Goal: Task Accomplishment & Management: Manage account settings

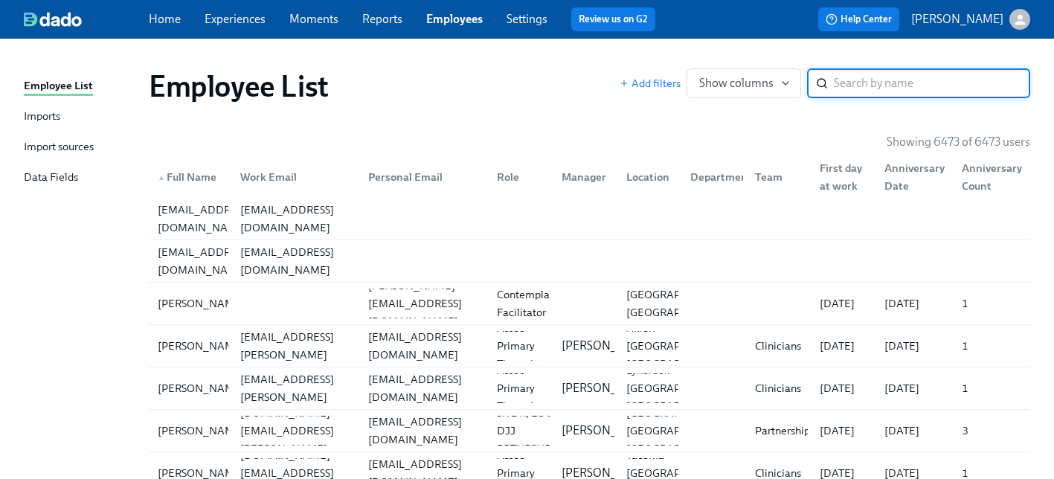
click at [893, 89] on input "search" at bounding box center [932, 83] width 196 height 30
paste input "[PERSON_NAME]"
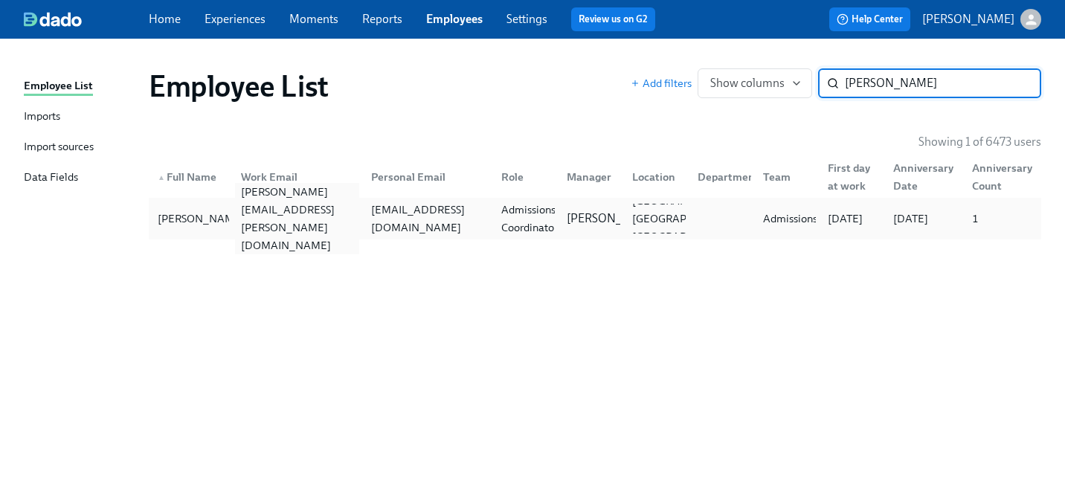
type input "[PERSON_NAME]"
click at [264, 216] on div "[PERSON_NAME][EMAIL_ADDRESS][PERSON_NAME][DOMAIN_NAME]" at bounding box center [297, 218] width 124 height 71
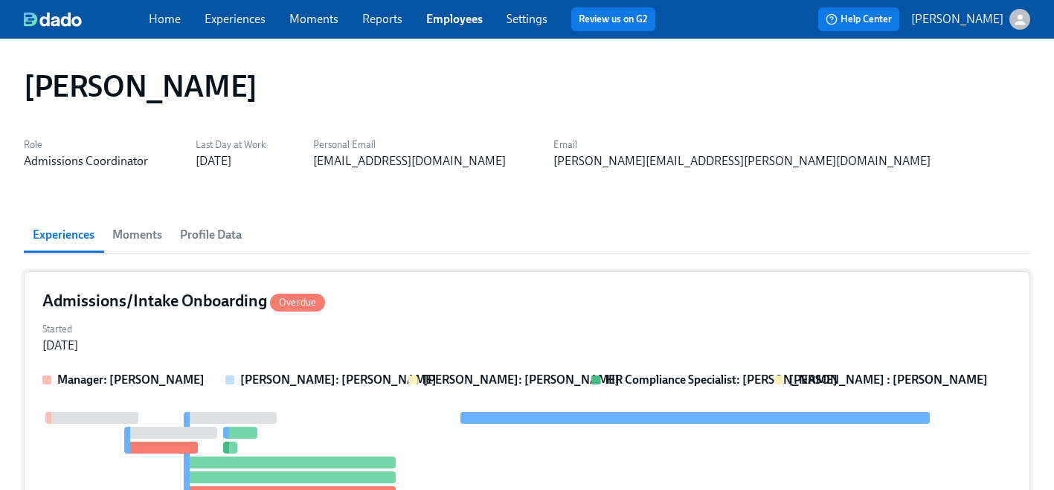
click at [295, 328] on div "Started [DATE]" at bounding box center [526, 336] width 969 height 36
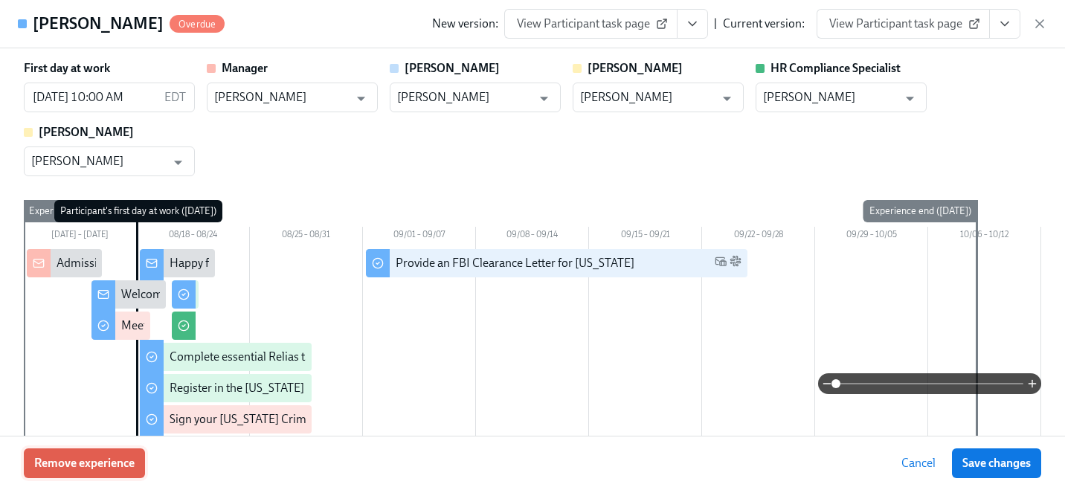
click at [120, 454] on button "Remove experience" at bounding box center [84, 464] width 121 height 30
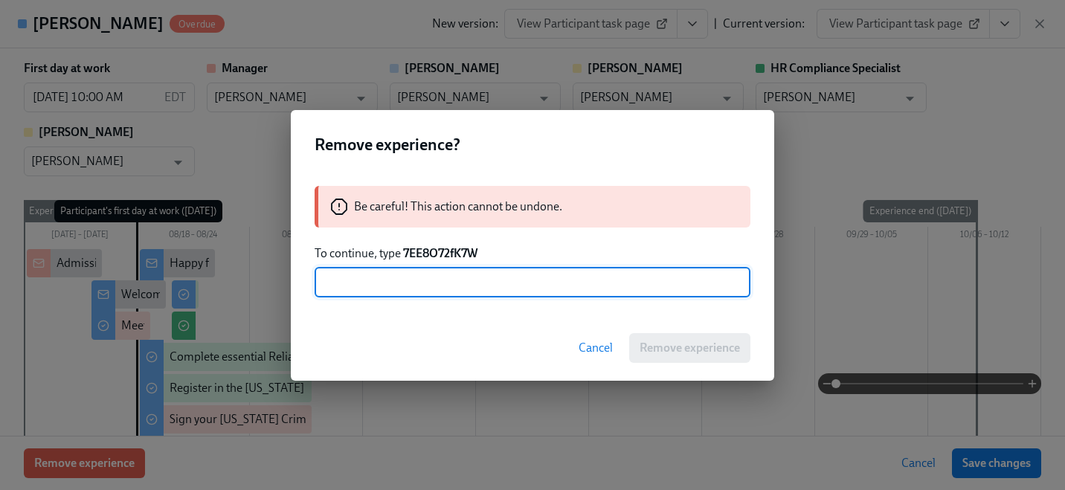
click at [457, 251] on strong "7EE8O72fK7W" at bounding box center [440, 253] width 74 height 14
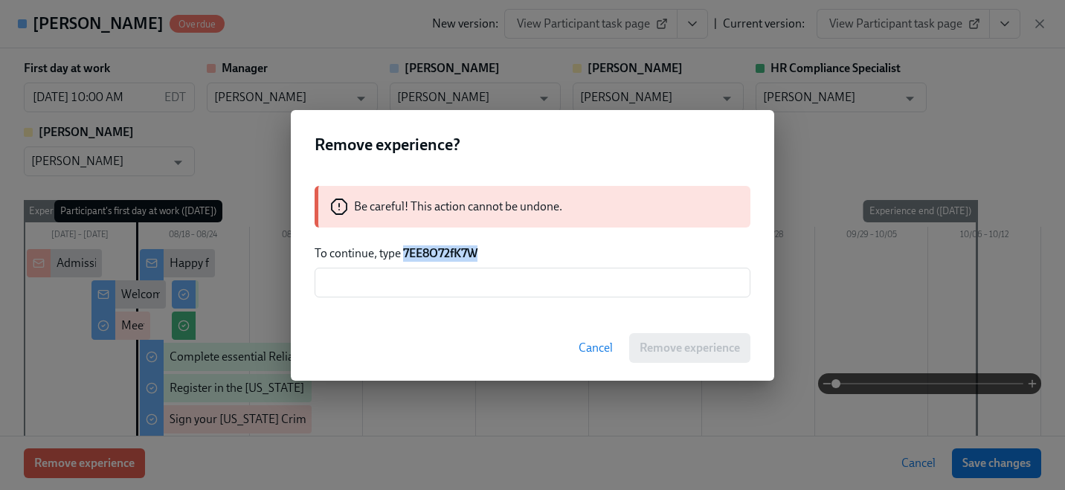
drag, startPoint x: 457, startPoint y: 251, endPoint x: 456, endPoint y: 266, distance: 14.2
click at [457, 251] on strong "7EE8O72fK7W" at bounding box center [440, 253] width 74 height 14
copy strong "7EE8O72fK7W"
click at [452, 274] on input "text" at bounding box center [533, 283] width 436 height 30
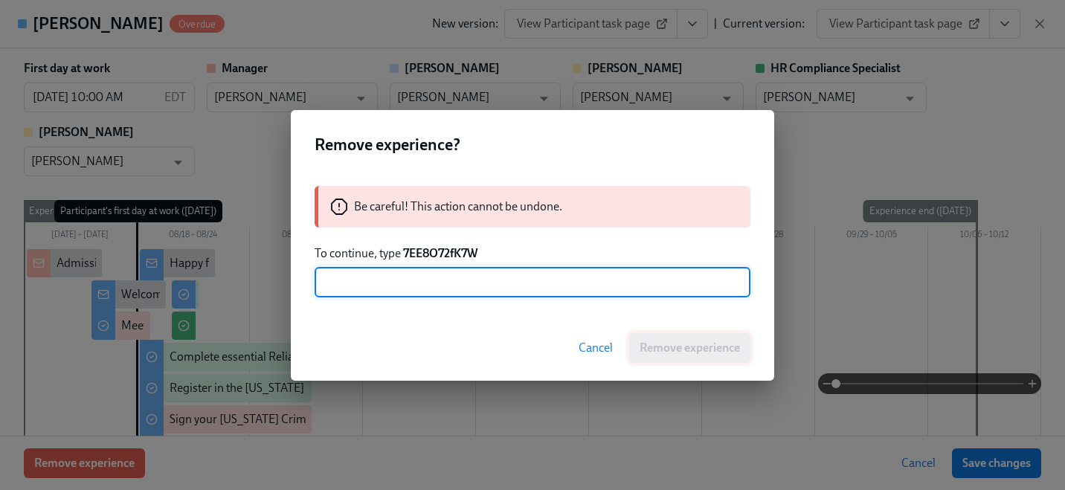
paste input "7EE8O72fK7W"
type input "7EE8O72fK7W"
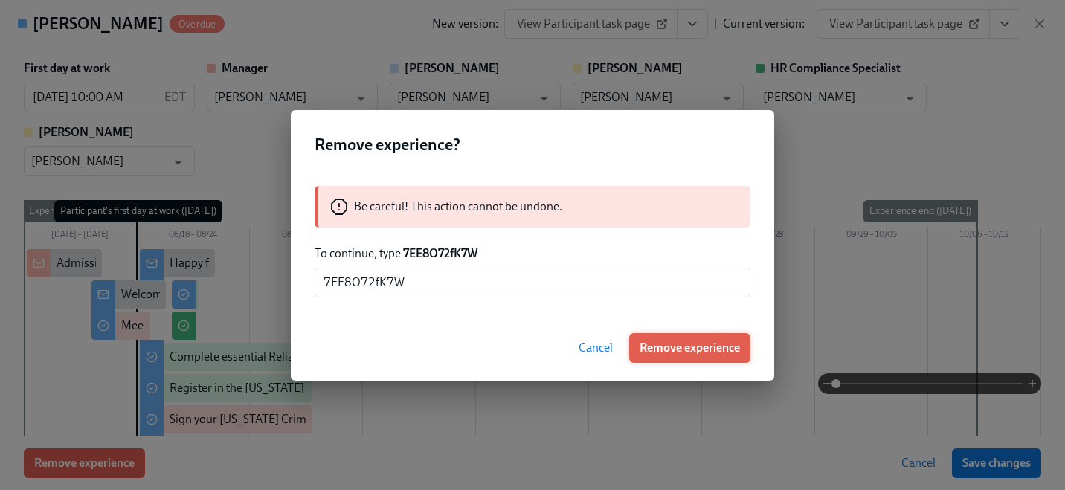
click at [653, 356] on button "Remove experience" at bounding box center [689, 348] width 121 height 30
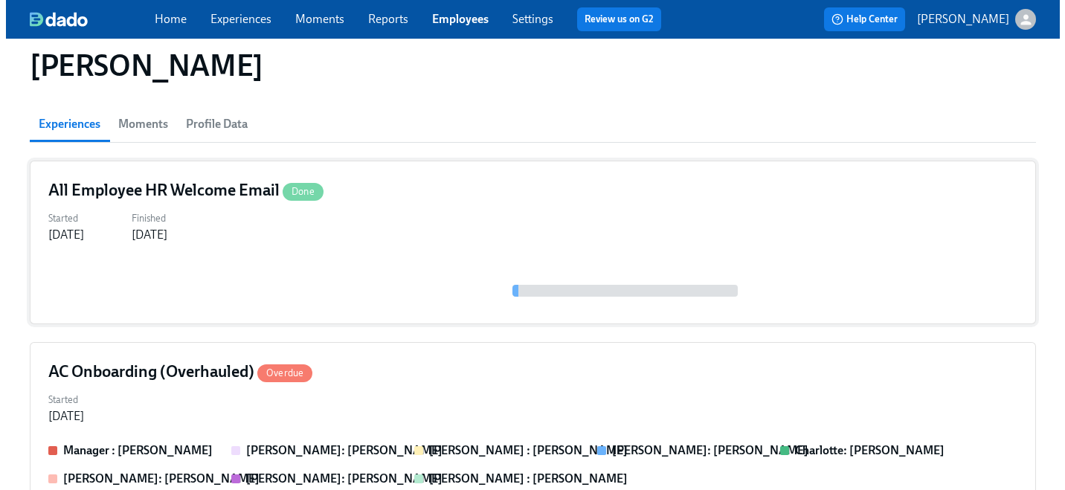
scroll to position [113, 0]
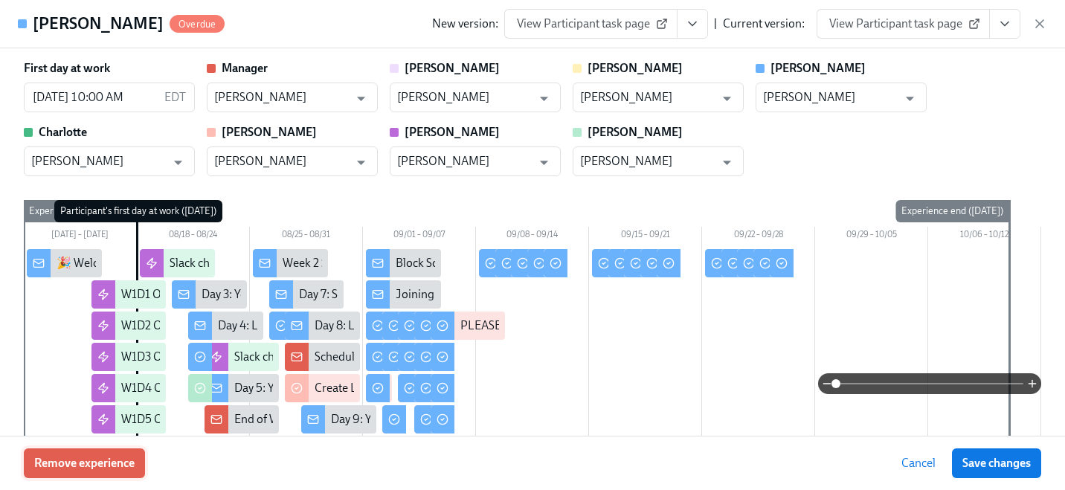
click at [100, 476] on button "Remove experience" at bounding box center [84, 464] width 121 height 30
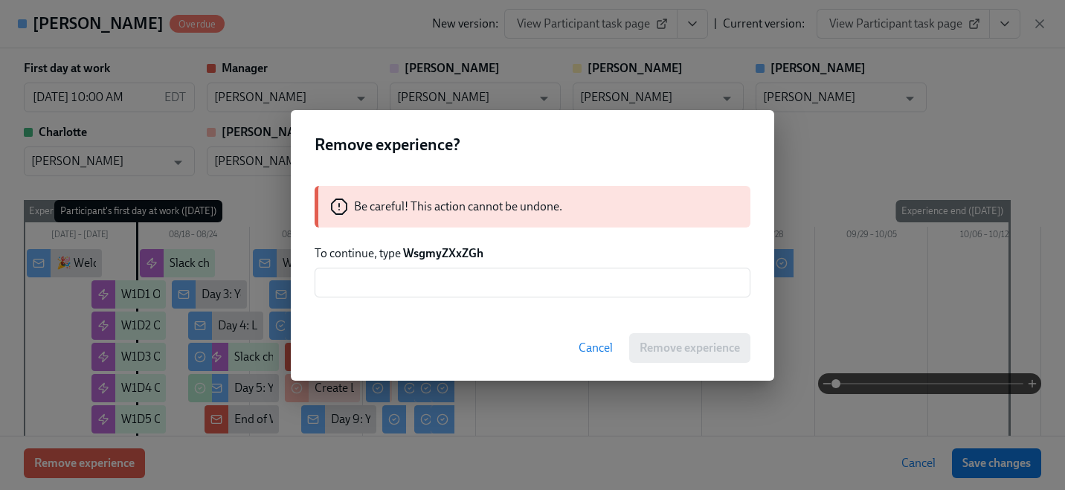
click at [420, 251] on strong "WsgmyZXxZGh" at bounding box center [443, 253] width 80 height 14
copy strong "WsgmyZXxZGh"
click at [435, 274] on input "text" at bounding box center [533, 283] width 436 height 30
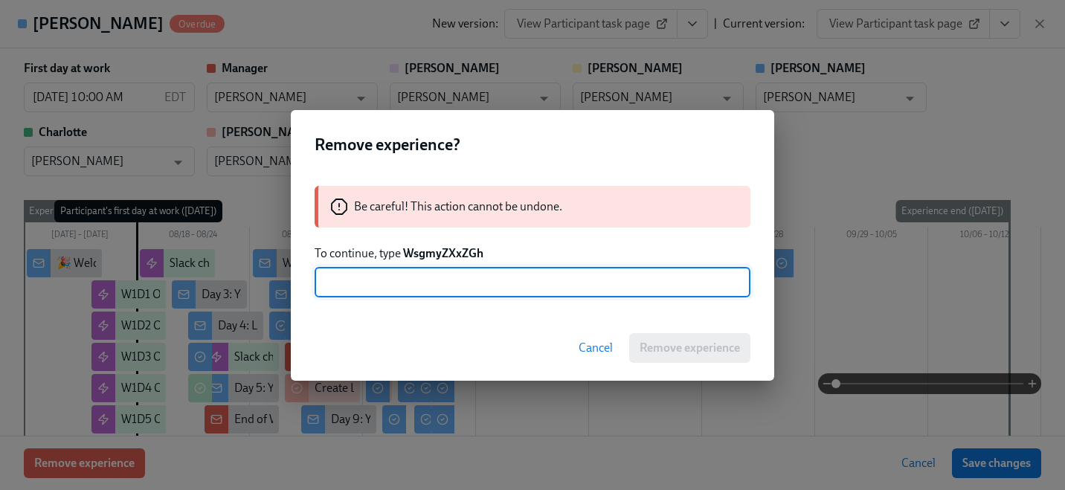
paste input "WsgmyZXxZGh"
type input "WsgmyZXxZGh"
click at [688, 353] on span "Remove experience" at bounding box center [690, 348] width 100 height 15
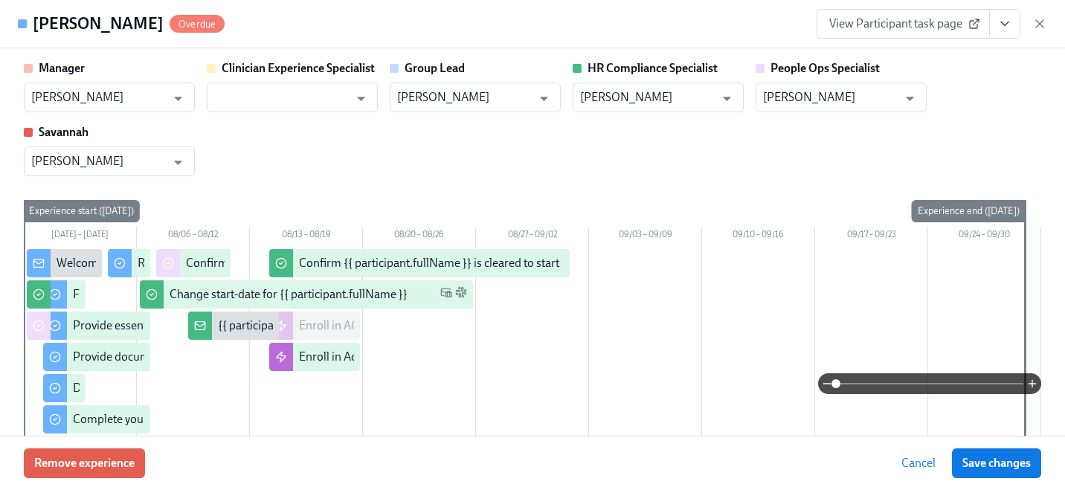
click at [1035, 20] on icon "button" at bounding box center [1039, 23] width 15 height 15
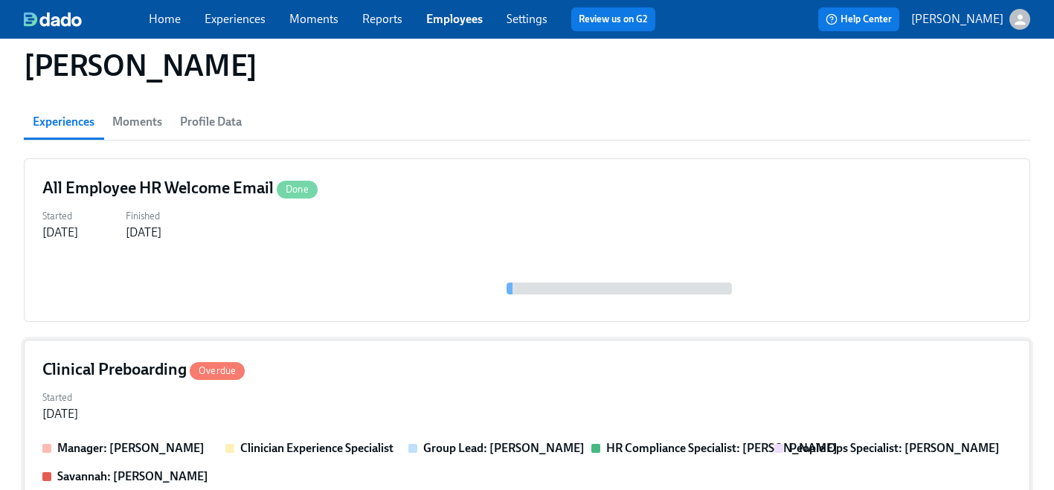
click at [306, 417] on div "Started [DATE]" at bounding box center [526, 405] width 969 height 36
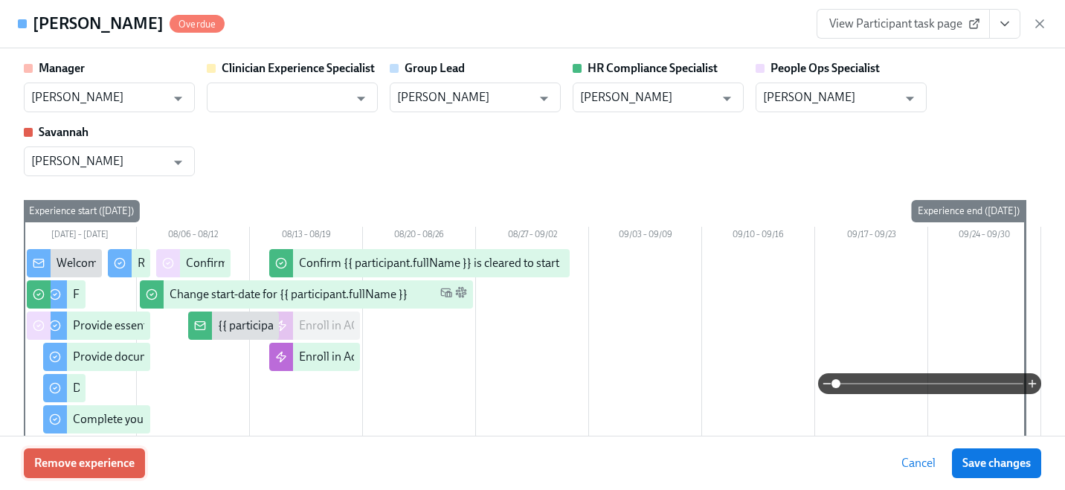
click at [109, 465] on span "Remove experience" at bounding box center [84, 463] width 100 height 15
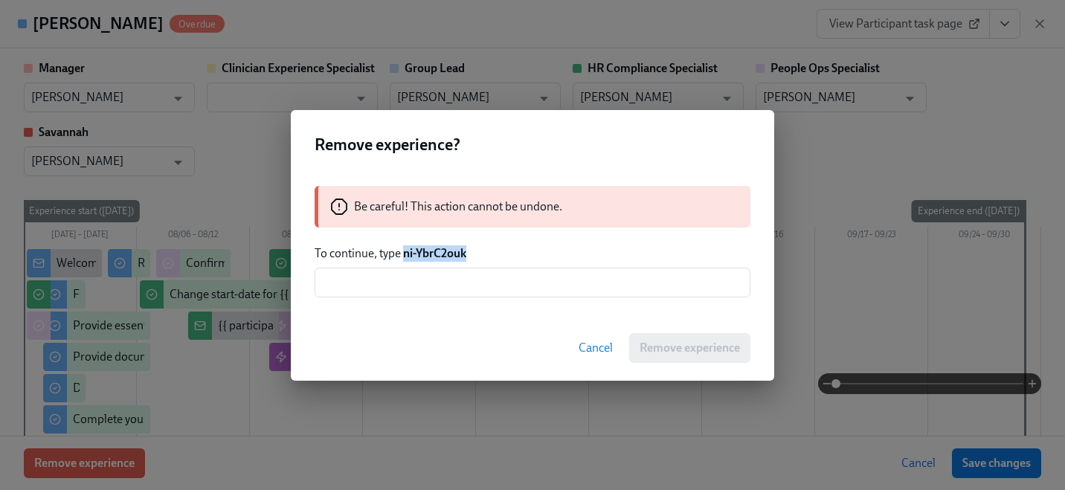
drag, startPoint x: 487, startPoint y: 257, endPoint x: 402, endPoint y: 257, distance: 84.8
click at [402, 257] on p "To continue, type ni-YbrC2ouk" at bounding box center [533, 253] width 436 height 16
copy strong "ni-YbrC2ouk"
click at [404, 286] on input "text" at bounding box center [533, 283] width 436 height 30
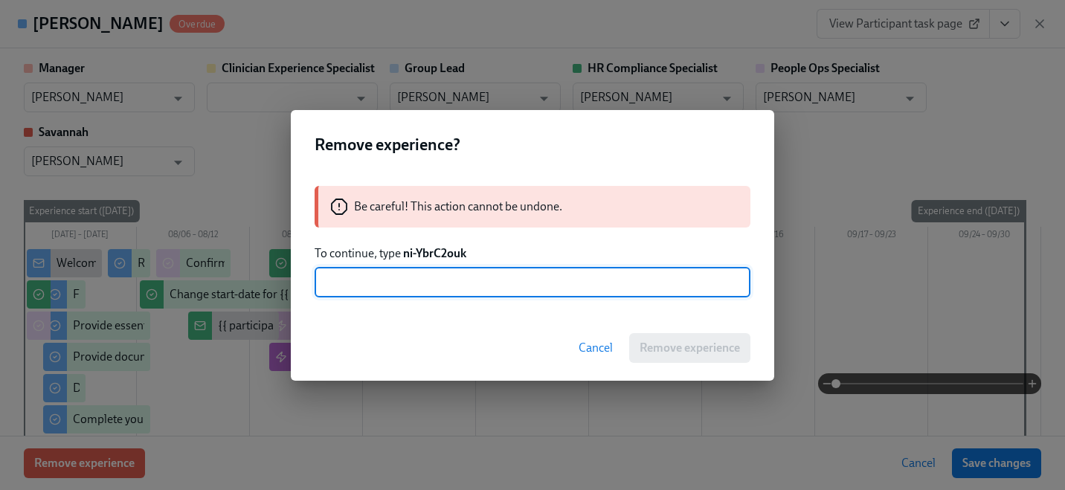
paste input "ni-YbrC2ouk"
type input "ni-YbrC2ouk"
click at [640, 339] on button "Remove experience" at bounding box center [689, 348] width 121 height 30
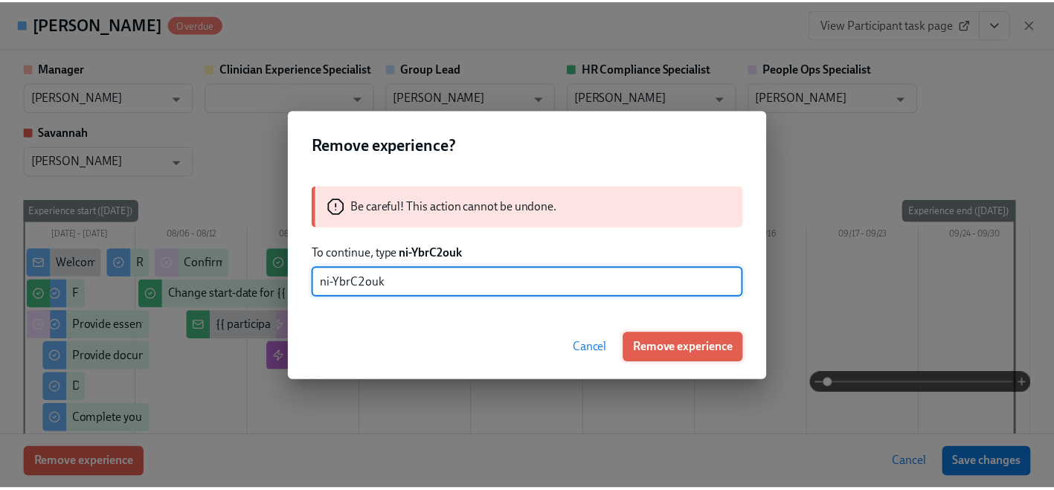
scroll to position [46, 0]
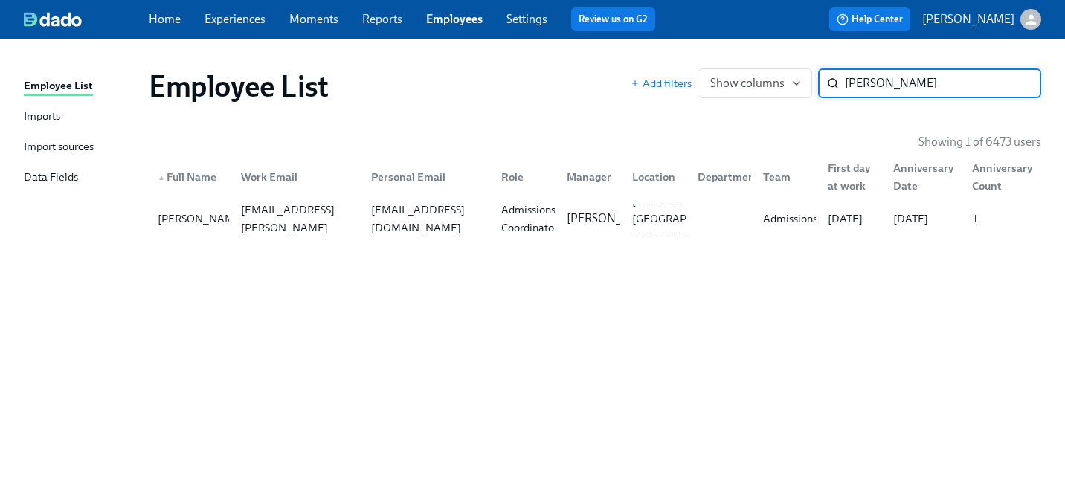
paste input "Asere"
type input "Asere"
click at [362, 230] on div "[EMAIL_ADDRESS][DOMAIN_NAME]" at bounding box center [424, 219] width 130 height 30
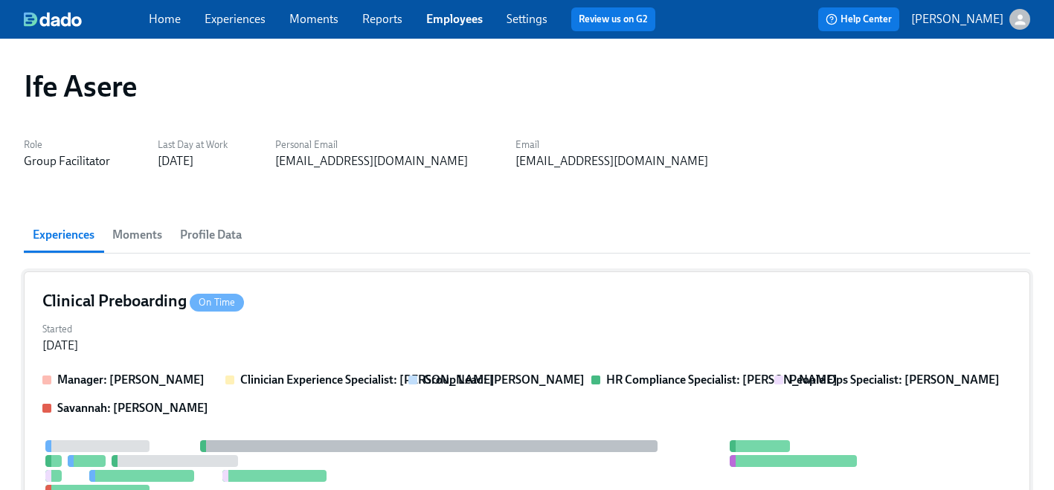
click at [183, 359] on div "Clinical Preboarding On Time Started [DATE] Manager: [PERSON_NAME] Clinician Ex…" at bounding box center [527, 487] width 1006 height 430
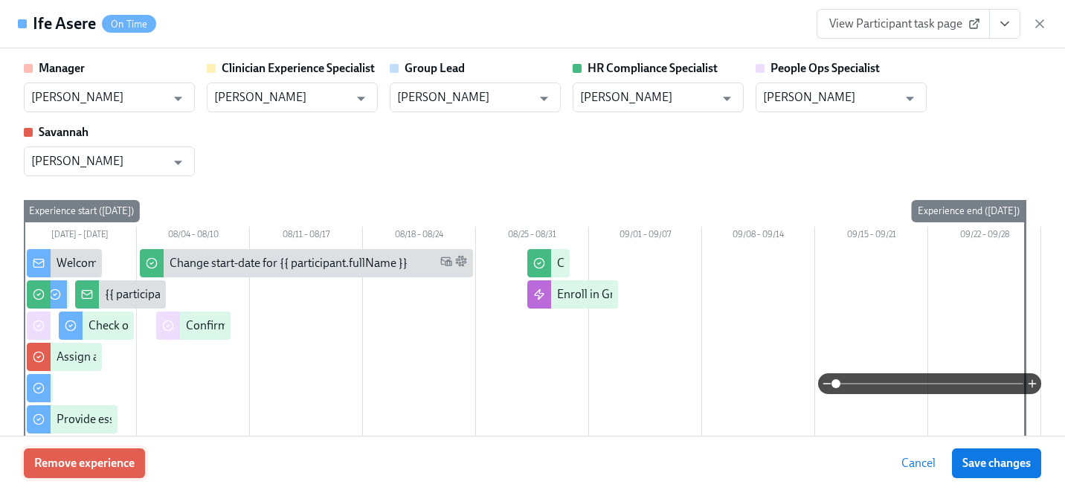
click at [112, 453] on button "Remove experience" at bounding box center [84, 464] width 121 height 30
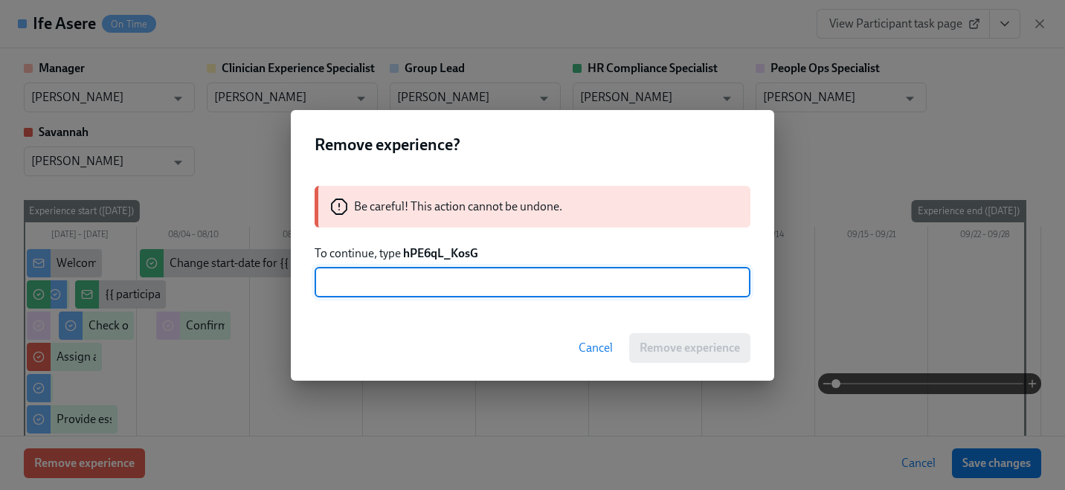
click at [409, 254] on strong "hPE6qL_KosG" at bounding box center [440, 253] width 75 height 14
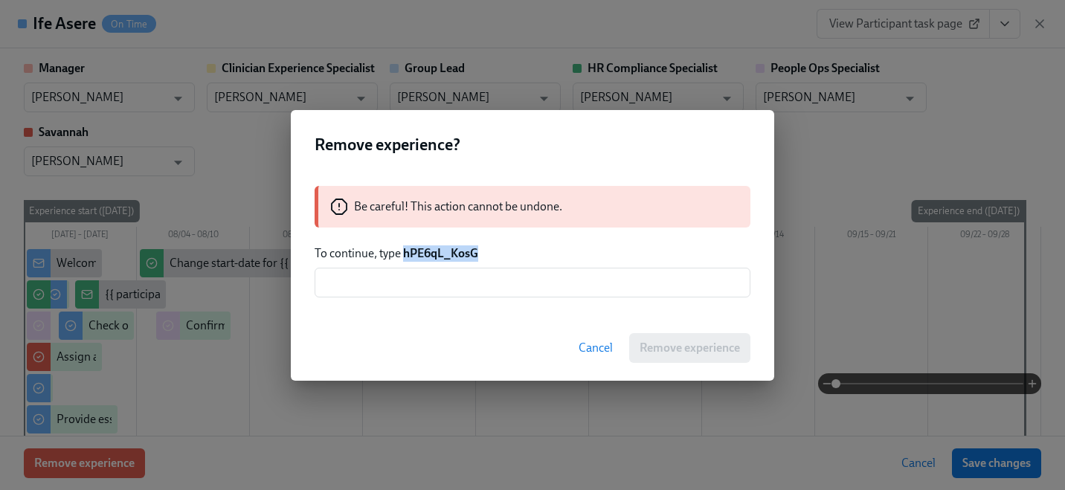
click at [410, 254] on strong "hPE6qL_KosG" at bounding box center [440, 253] width 75 height 14
copy strong "hPE6qL_KosG"
click at [406, 278] on input "text" at bounding box center [533, 283] width 436 height 30
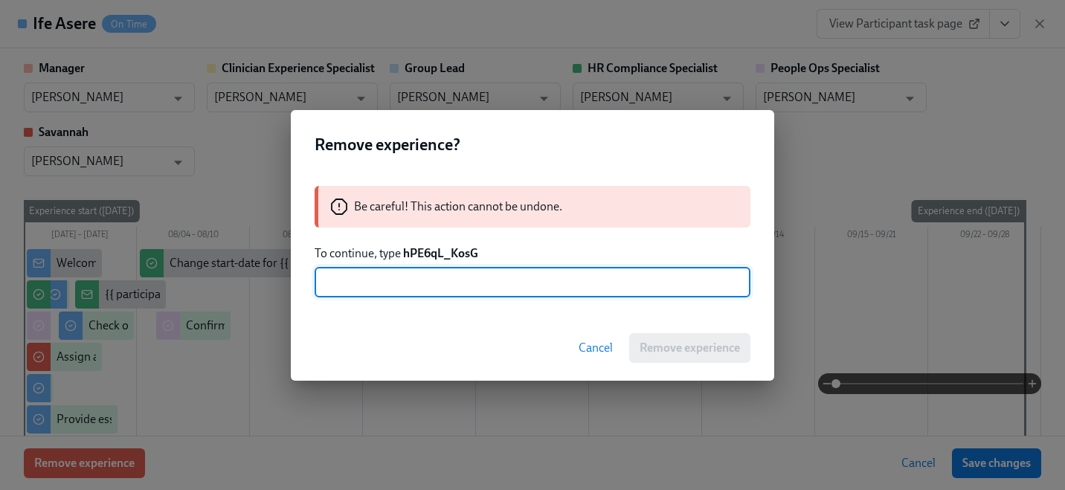
paste input "hPE6qL_KosG"
type input "hPE6qL_KosG"
click at [664, 351] on span "Remove experience" at bounding box center [690, 348] width 100 height 15
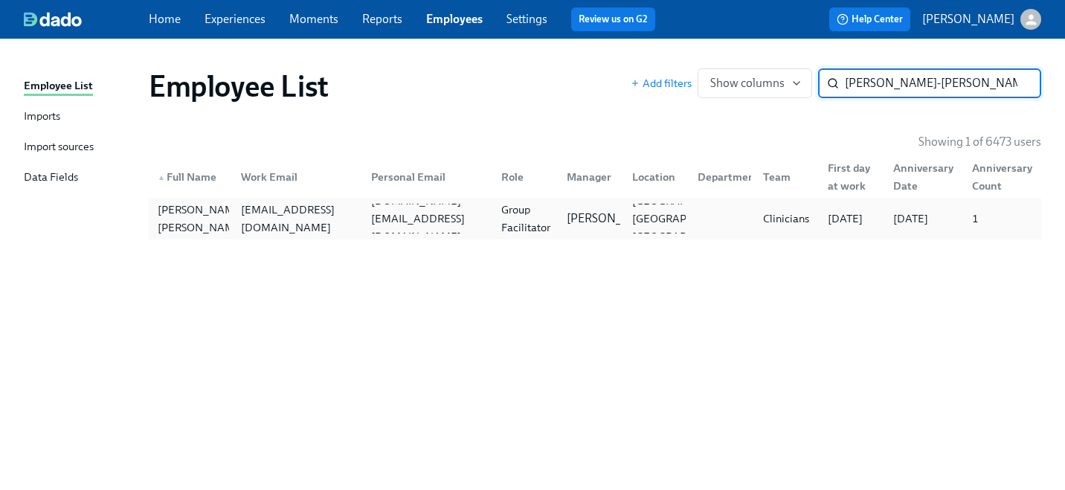
type input "[PERSON_NAME]-[PERSON_NAME]"
click at [352, 220] on div "[EMAIL_ADDRESS][DOMAIN_NAME]" at bounding box center [297, 219] width 124 height 36
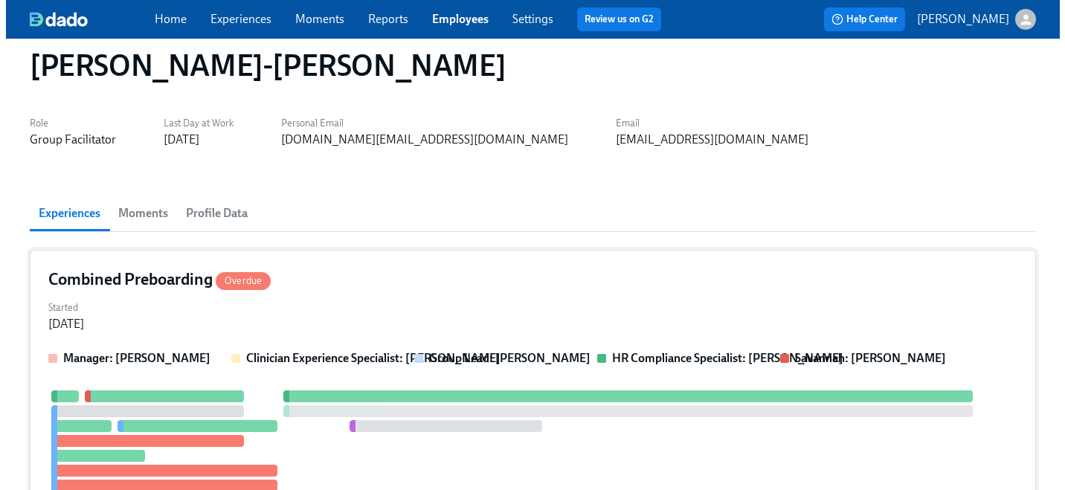
scroll to position [43, 0]
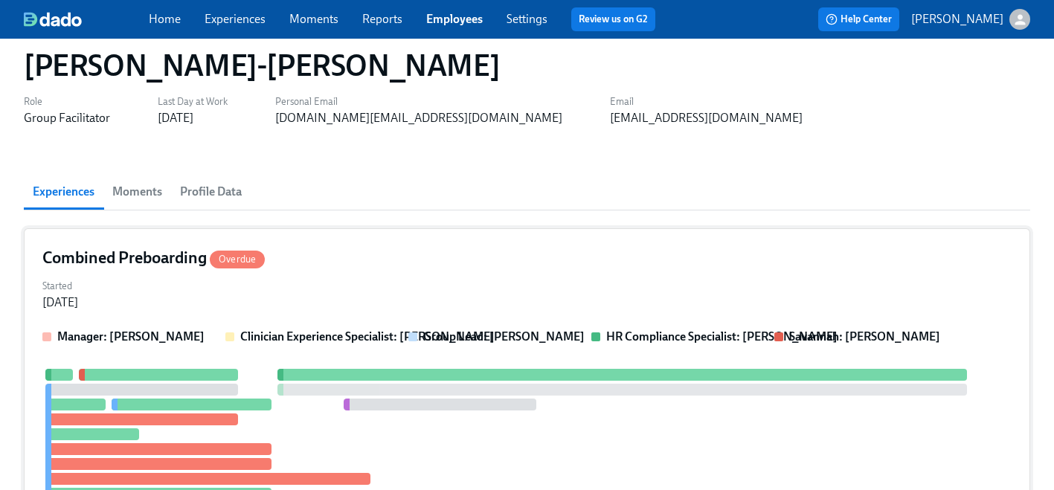
click at [319, 299] on div "Started [DATE]" at bounding box center [526, 293] width 969 height 36
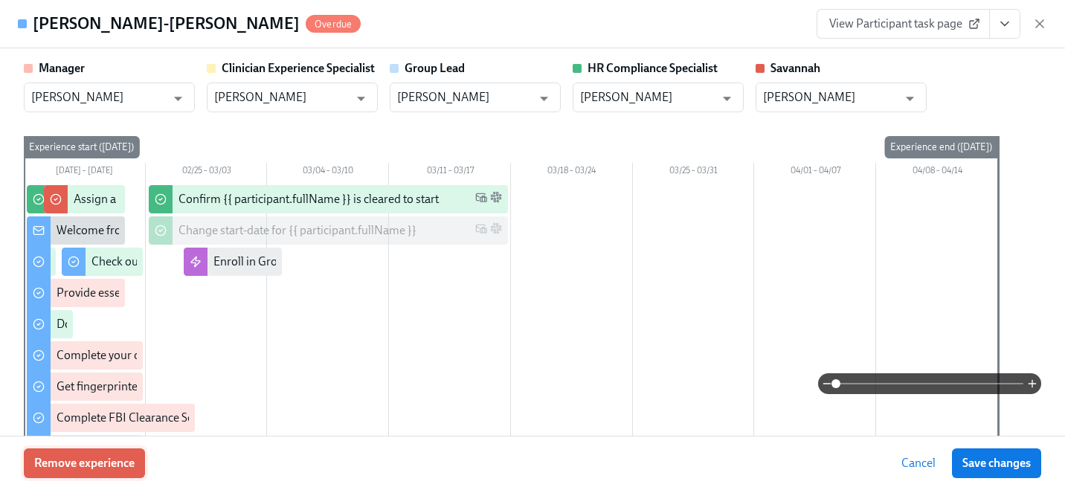
click at [80, 456] on span "Remove experience" at bounding box center [84, 463] width 100 height 15
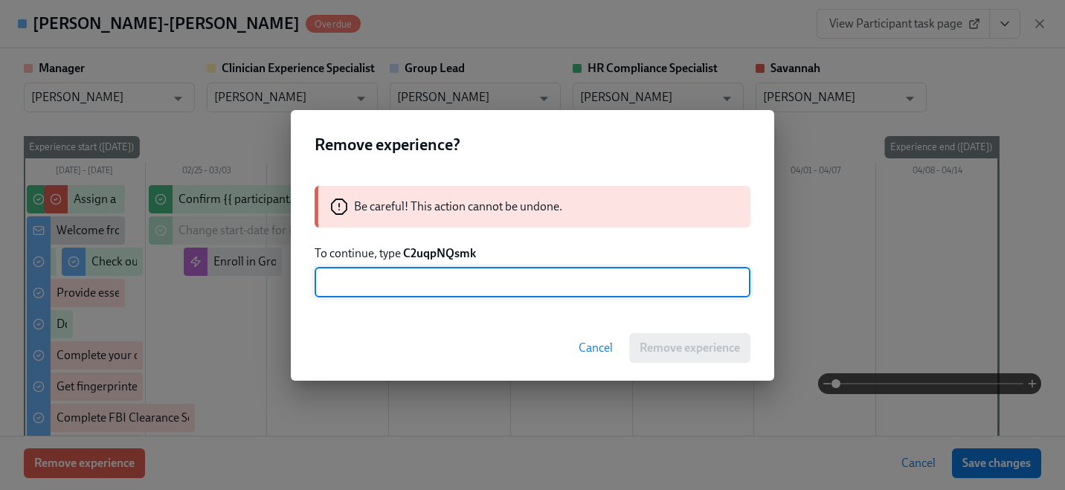
click at [443, 248] on strong "C2uqpNQsmk" at bounding box center [439, 253] width 73 height 14
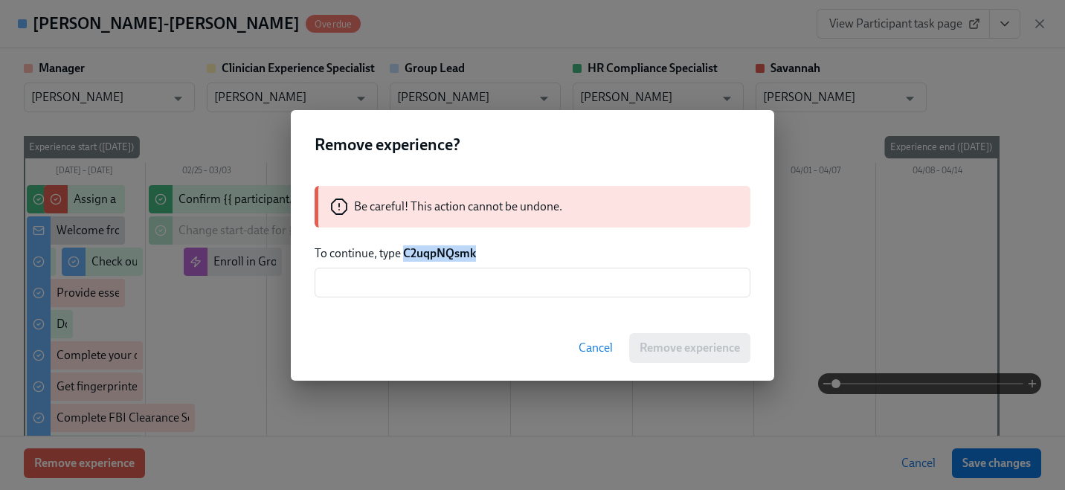
click at [443, 248] on strong "C2uqpNQsmk" at bounding box center [439, 253] width 73 height 14
copy strong "C2uqpNQsmk"
click at [440, 288] on input "text" at bounding box center [533, 283] width 436 height 30
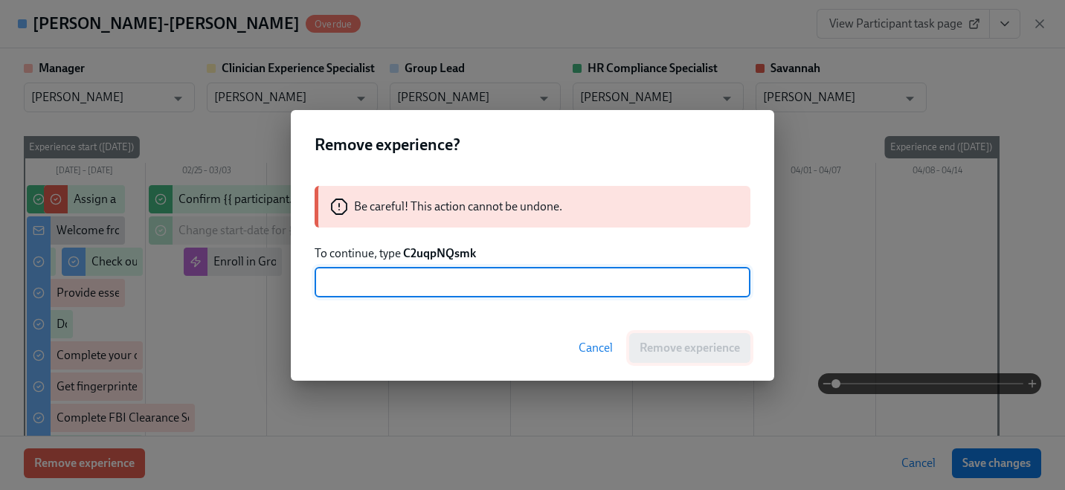
paste input "C2uqpNQsmk"
type input "C2uqpNQsmk"
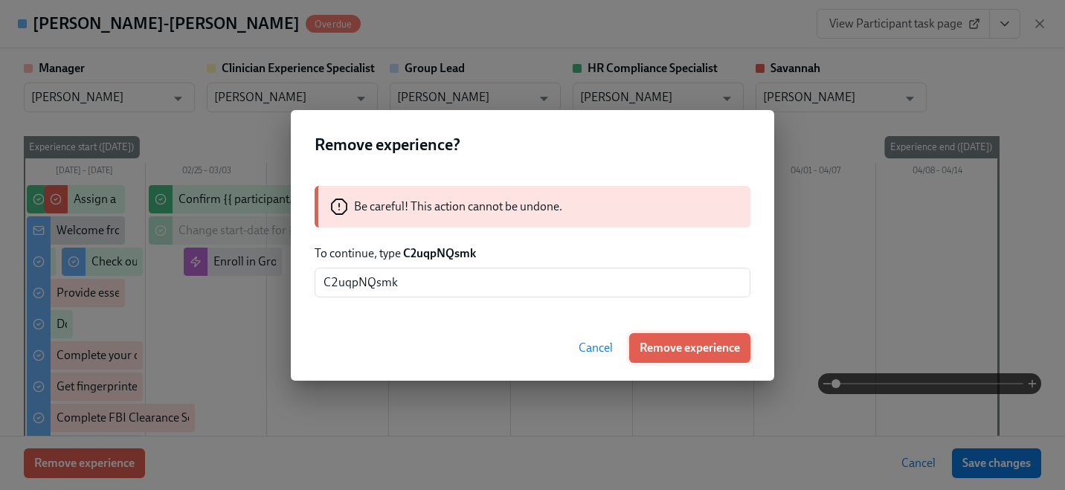
click at [649, 338] on button "Remove experience" at bounding box center [689, 348] width 121 height 30
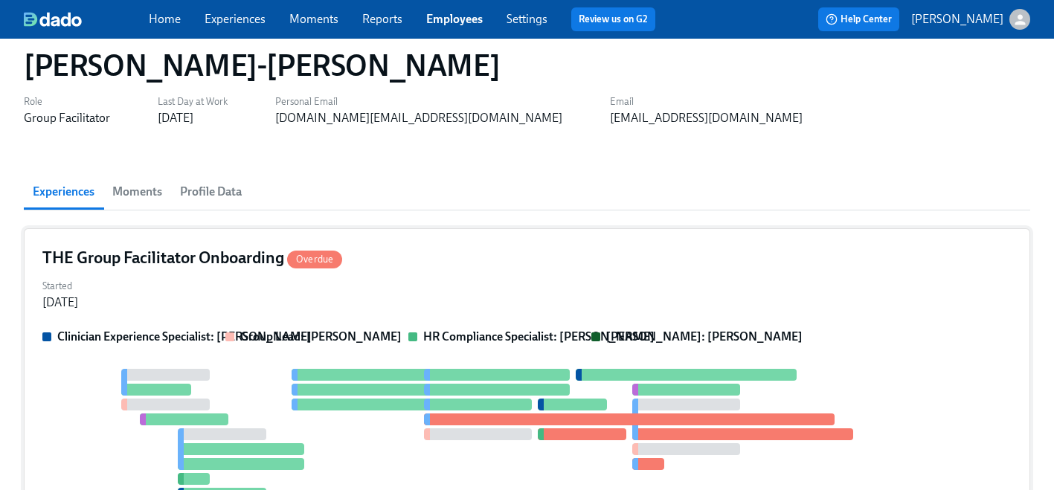
click at [376, 294] on div "Started [DATE]" at bounding box center [526, 293] width 969 height 36
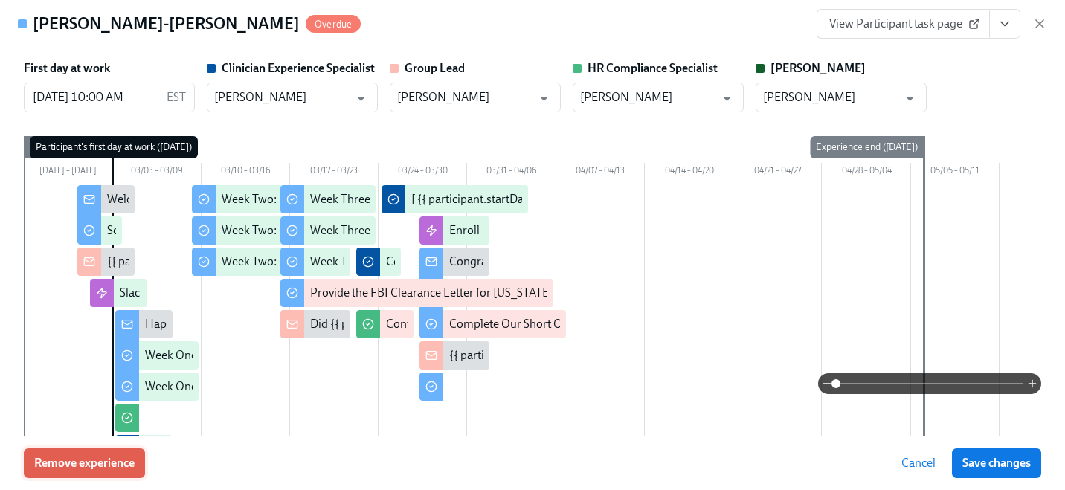
click at [119, 464] on span "Remove experience" at bounding box center [84, 463] width 100 height 15
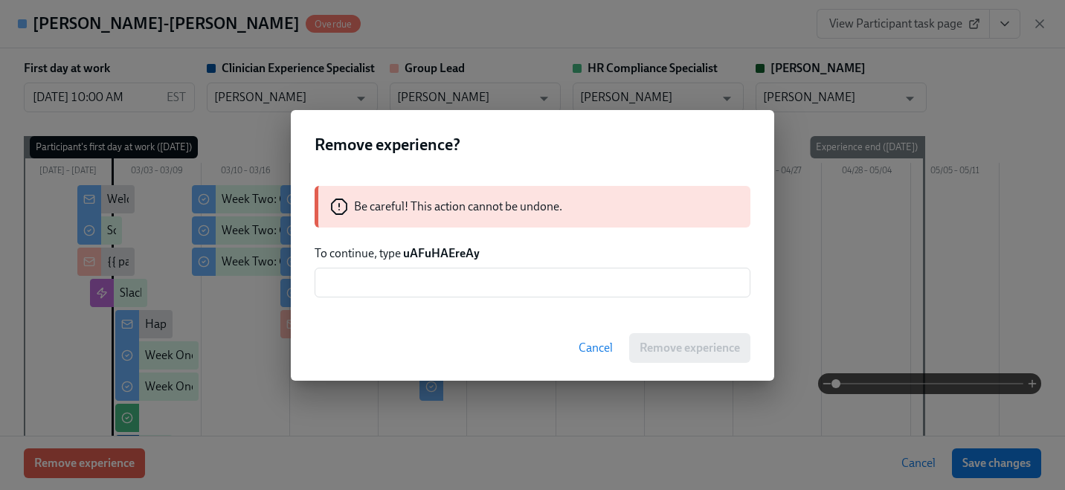
click at [428, 254] on strong "uAFuHAEreAy" at bounding box center [441, 253] width 77 height 14
copy strong "uAFuHAEreAy"
click at [412, 292] on input "text" at bounding box center [533, 283] width 436 height 30
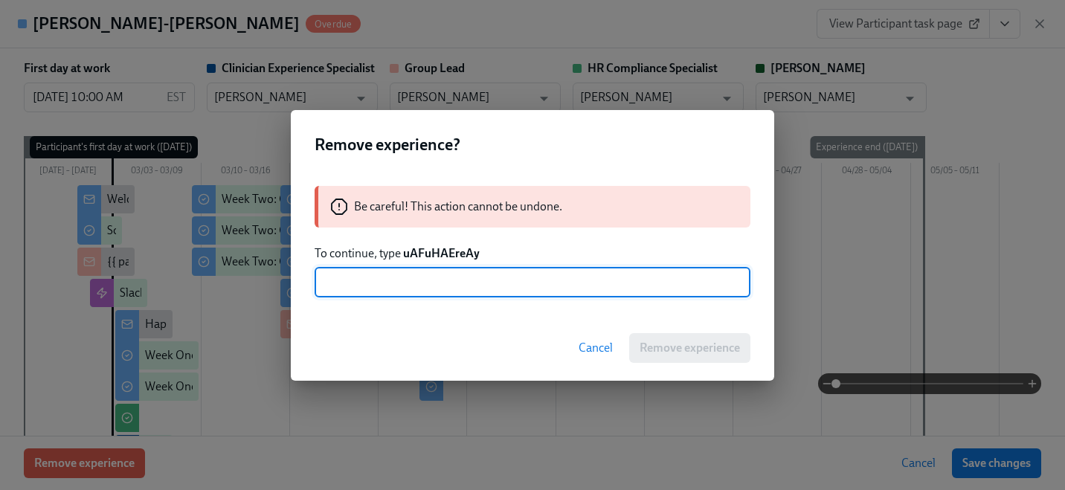
paste input "uAFuHAEreAy"
type input "uAFuHAEreAy"
click at [734, 356] on button "Remove experience" at bounding box center [689, 348] width 121 height 30
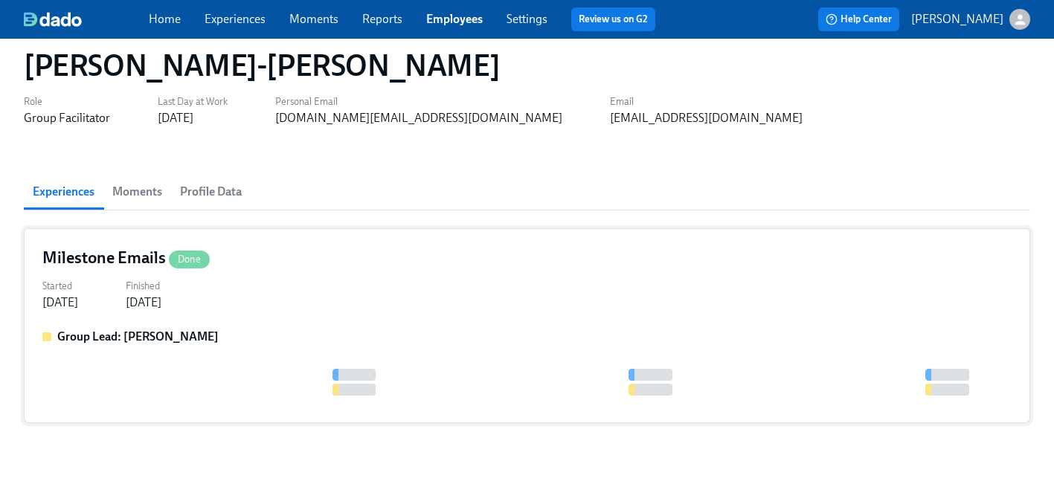
click at [322, 322] on div "Milestone Emails Done Started [DATE] Finished [DATE] Group Lead: [PERSON_NAME]" at bounding box center [527, 325] width 1006 height 195
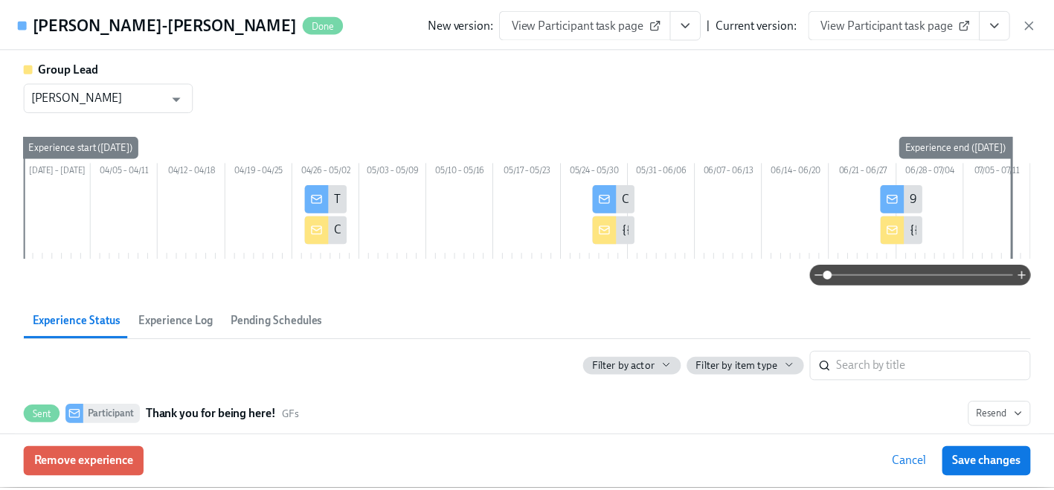
scroll to position [194, 0]
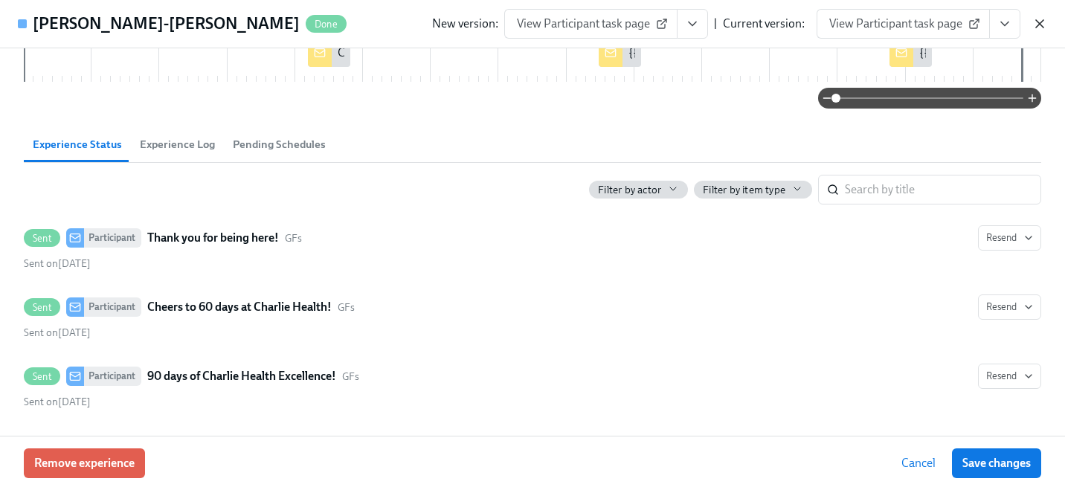
click at [1042, 26] on icon "button" at bounding box center [1039, 23] width 7 height 7
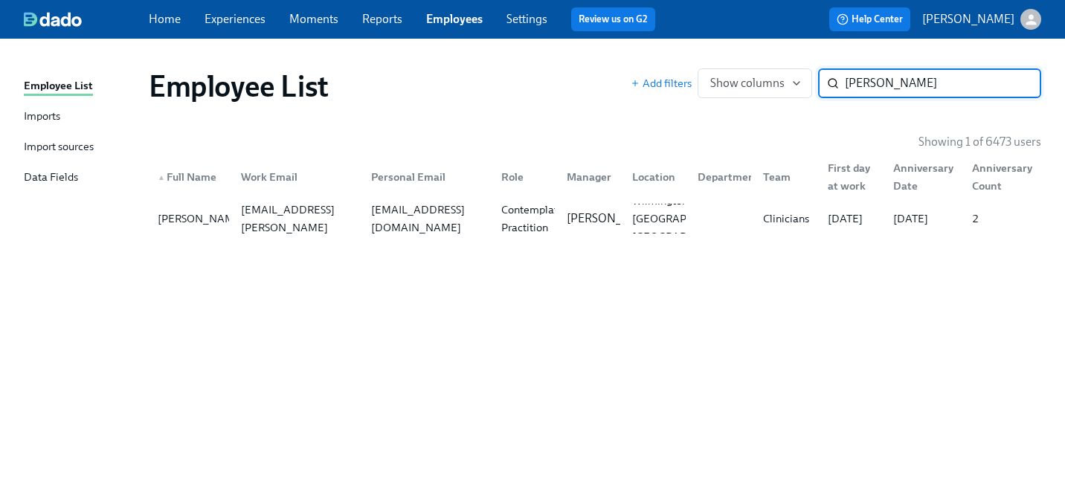
type input "[PERSON_NAME]"
click at [608, 227] on p "[PERSON_NAME]" at bounding box center [613, 219] width 92 height 16
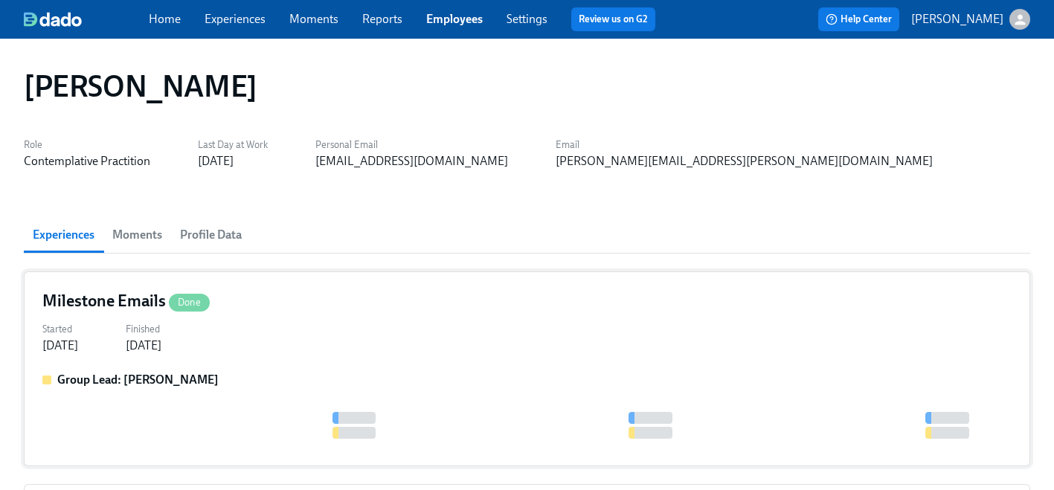
click at [161, 335] on label "Finished" at bounding box center [144, 329] width 36 height 16
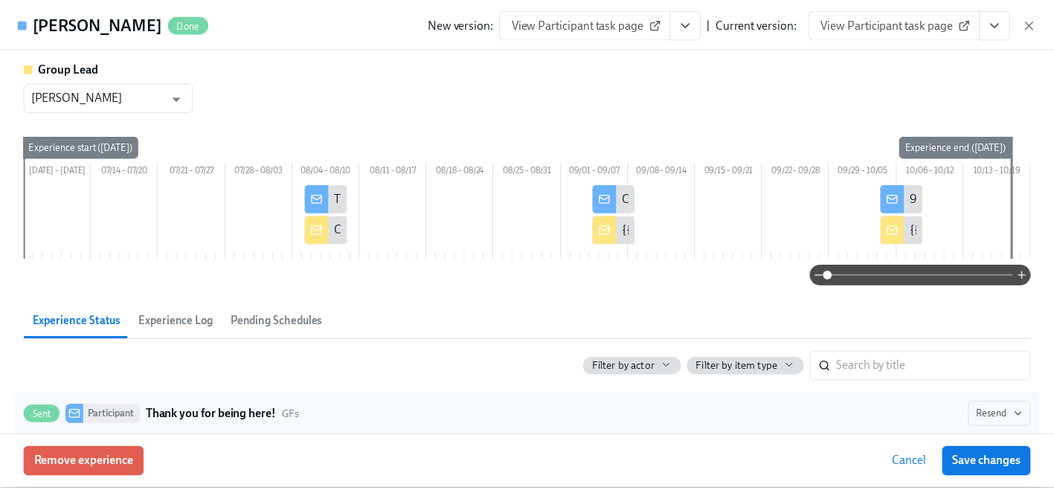
scroll to position [194, 0]
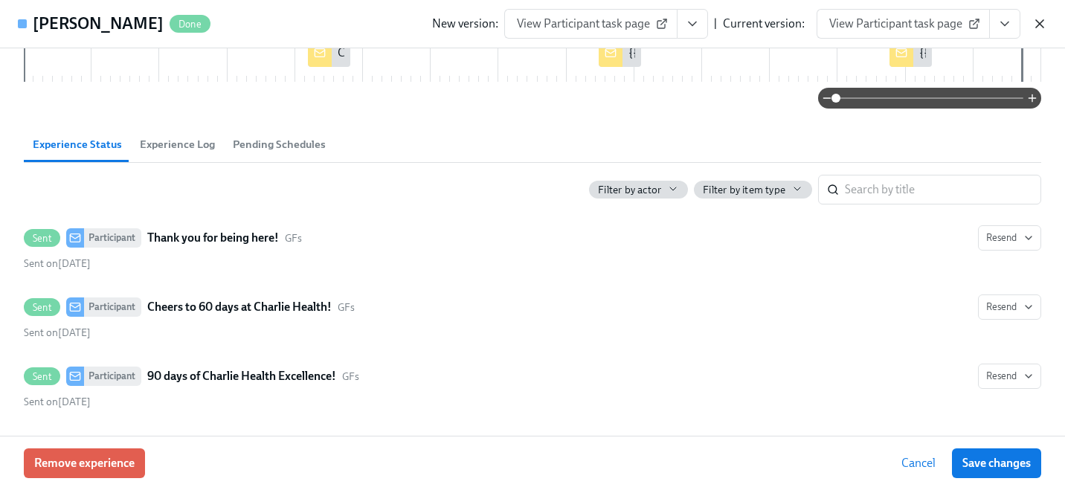
click at [1031, 19] on div "New version: View Participant task page | Current version: View Participant tas…" at bounding box center [739, 24] width 615 height 30
click at [1038, 21] on icon "button" at bounding box center [1039, 23] width 7 height 7
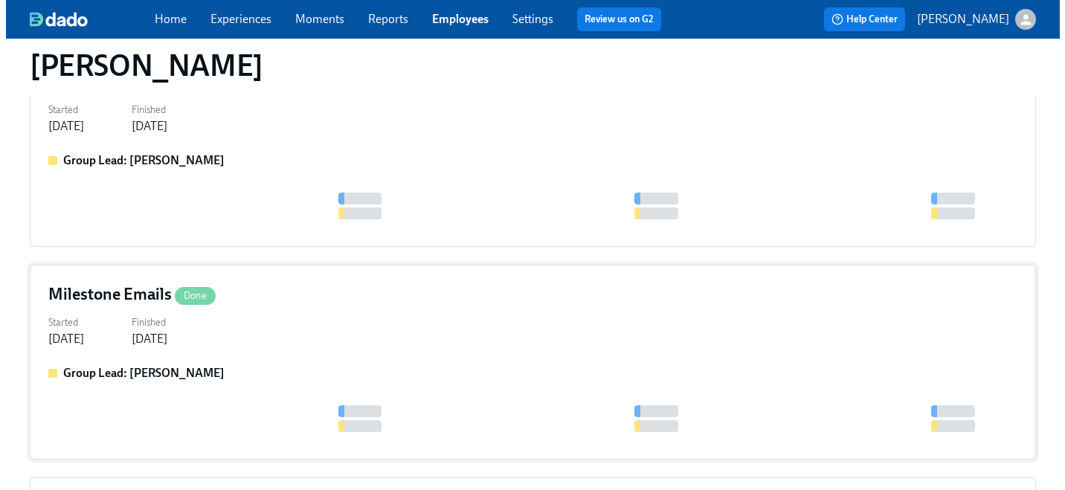
scroll to position [463, 0]
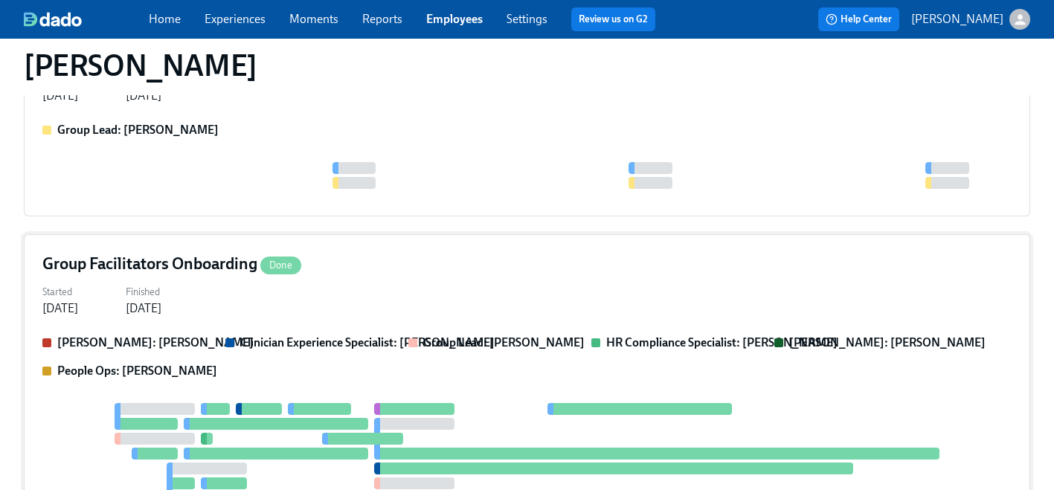
click at [335, 332] on div "Group Facilitators Onboarding Done Started [DATE] Finished [DATE] [PERSON_NAME]…" at bounding box center [527, 457] width 1006 height 446
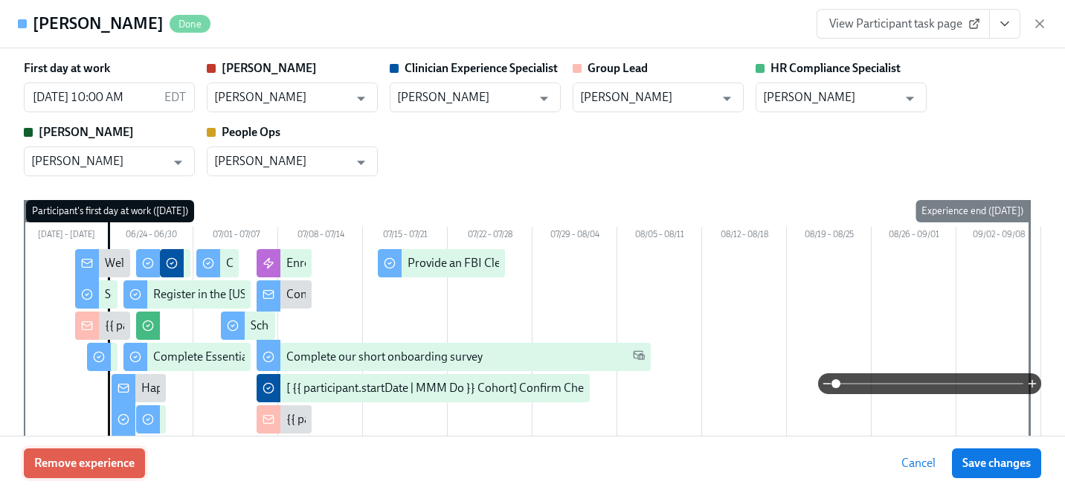
click at [91, 472] on button "Remove experience" at bounding box center [84, 464] width 121 height 30
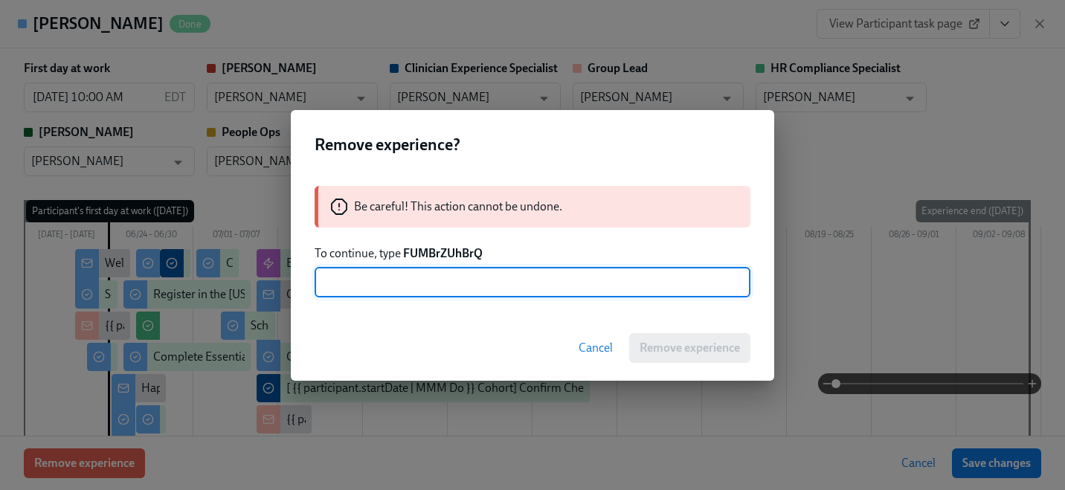
click at [451, 258] on strong "FUMBrZUhBrQ" at bounding box center [443, 253] width 80 height 14
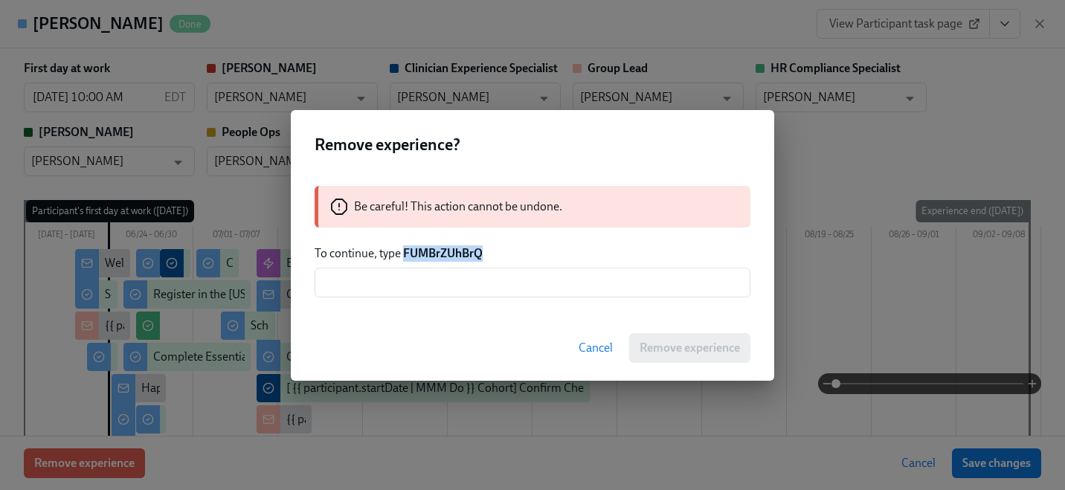
click at [451, 258] on strong "FUMBrZUhBrQ" at bounding box center [443, 253] width 80 height 14
copy strong "FUMBrZUhBrQ"
click at [438, 286] on input "text" at bounding box center [533, 283] width 436 height 30
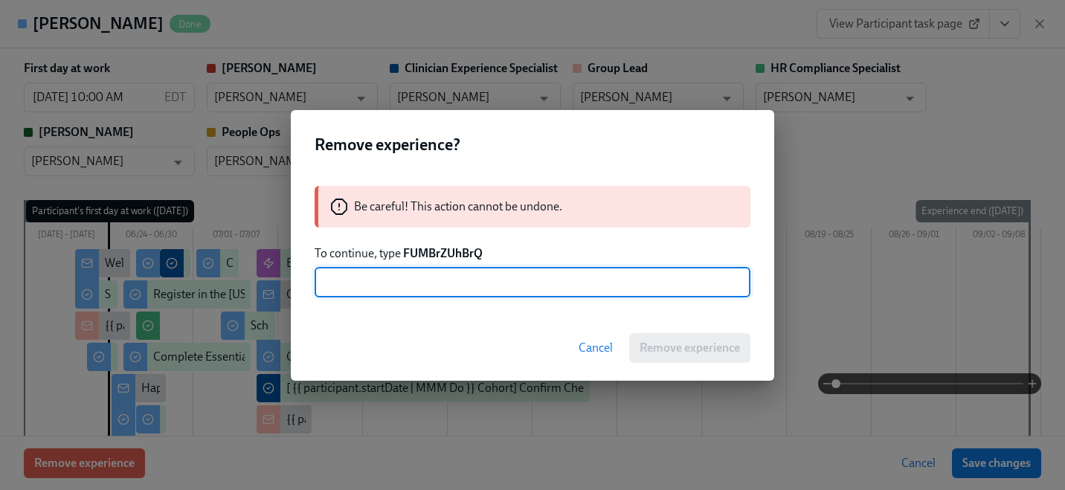
paste input "FUMBrZUhBrQ"
type input "FUMBrZUhBrQ"
click at [640, 341] on span "Remove experience" at bounding box center [690, 348] width 100 height 15
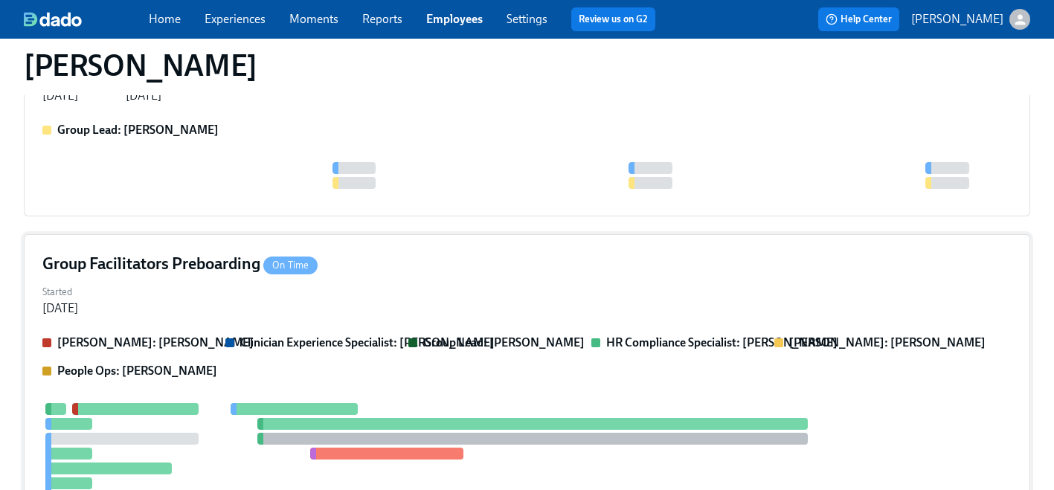
click at [434, 369] on div "[PERSON_NAME]: [PERSON_NAME] Clinician Experience Specialist: [PERSON_NAME] Gro…" at bounding box center [526, 357] width 969 height 45
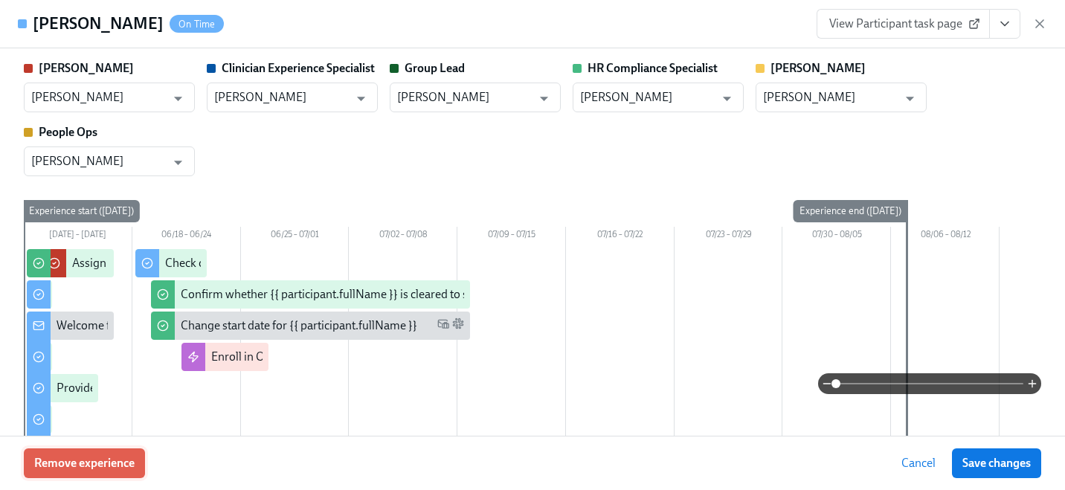
click at [123, 469] on span "Remove experience" at bounding box center [84, 463] width 100 height 15
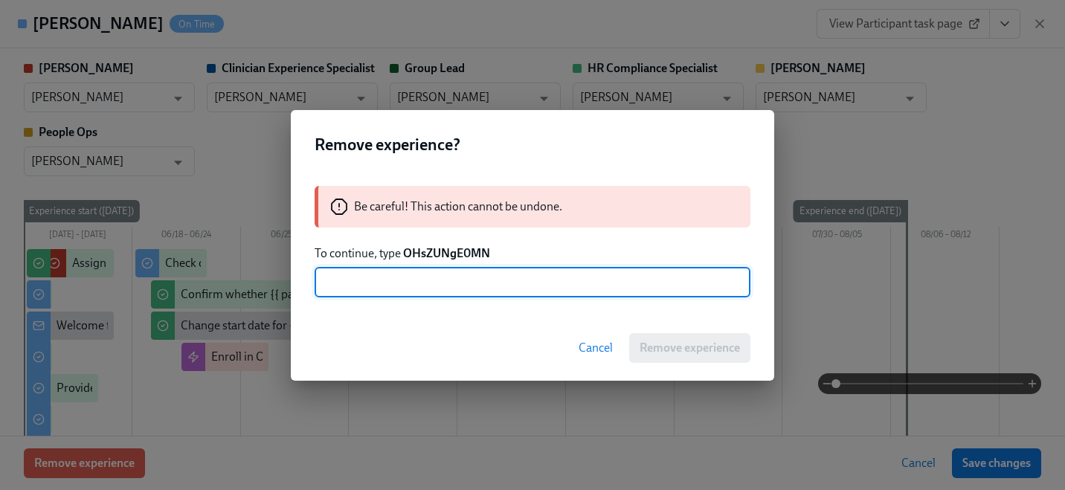
click at [449, 249] on strong "OHsZUNgE0MN" at bounding box center [446, 253] width 87 height 14
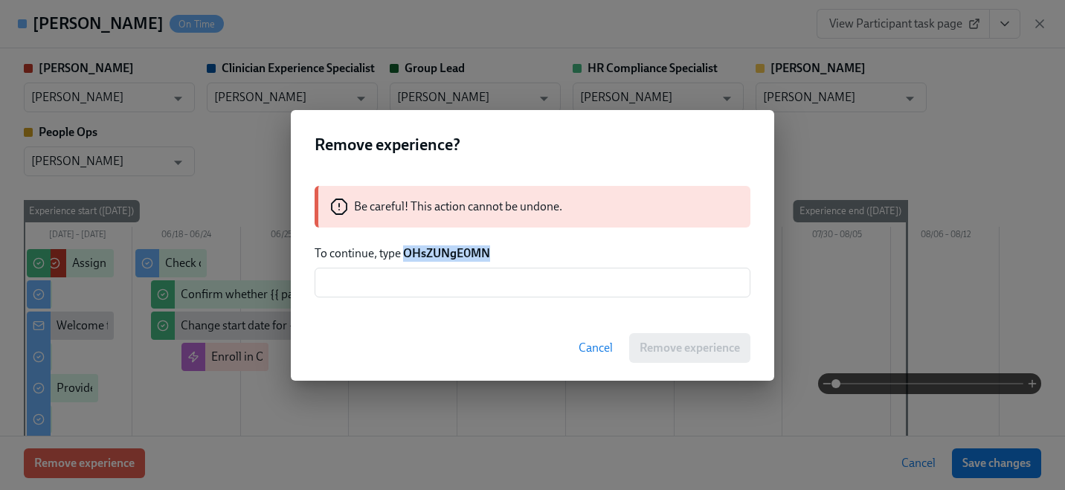
click at [449, 249] on strong "OHsZUNgE0MN" at bounding box center [446, 253] width 87 height 14
copy strong "OHsZUNgE0MN"
click at [449, 288] on input "text" at bounding box center [533, 283] width 436 height 30
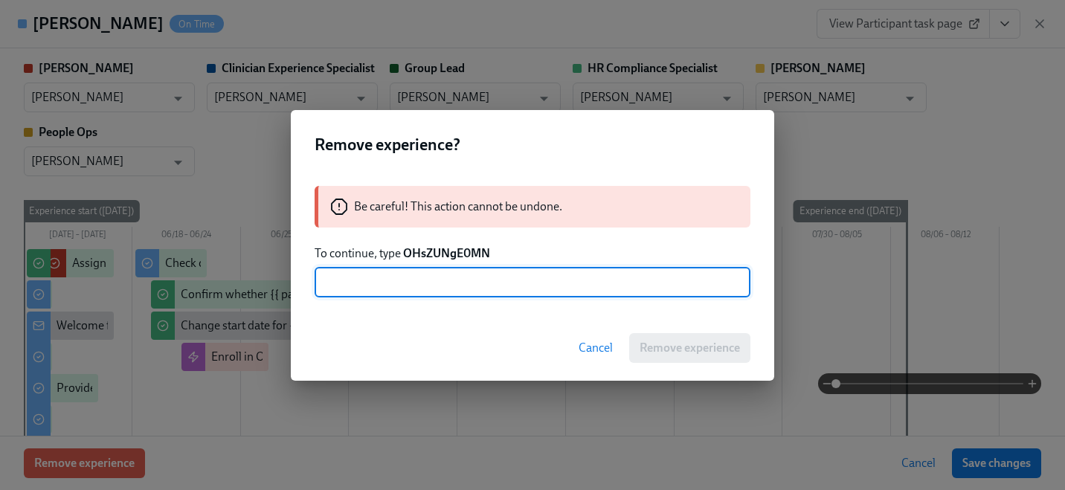
paste input "OHsZUNgE0MN"
type input "OHsZUNgE0MN"
click at [683, 344] on span "Remove experience" at bounding box center [690, 348] width 100 height 15
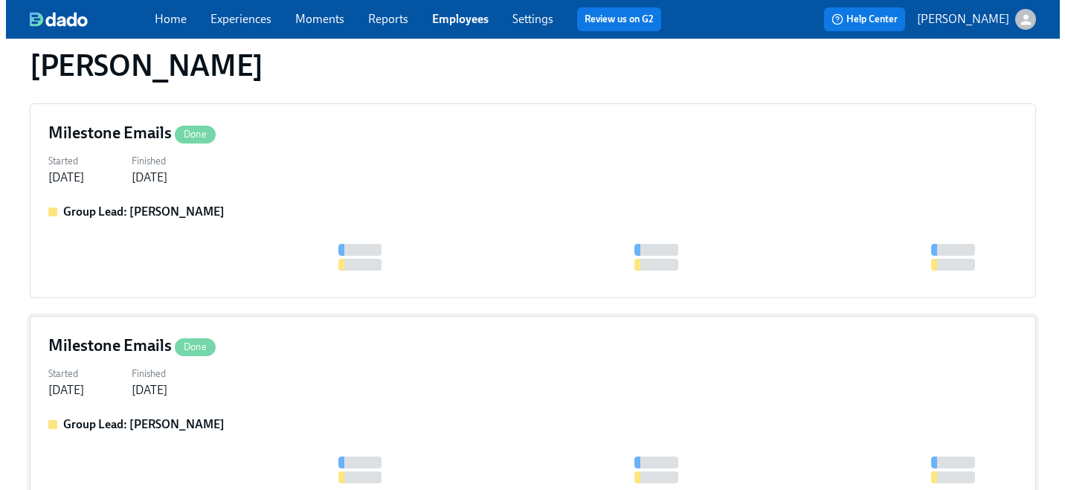
scroll to position [167, 0]
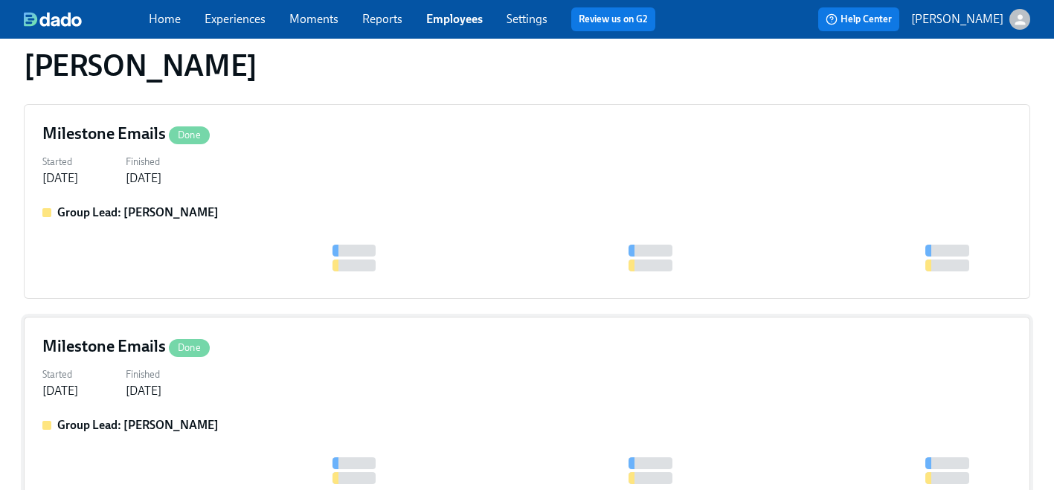
click at [343, 353] on div "Milestone Emails Done" at bounding box center [526, 346] width 969 height 22
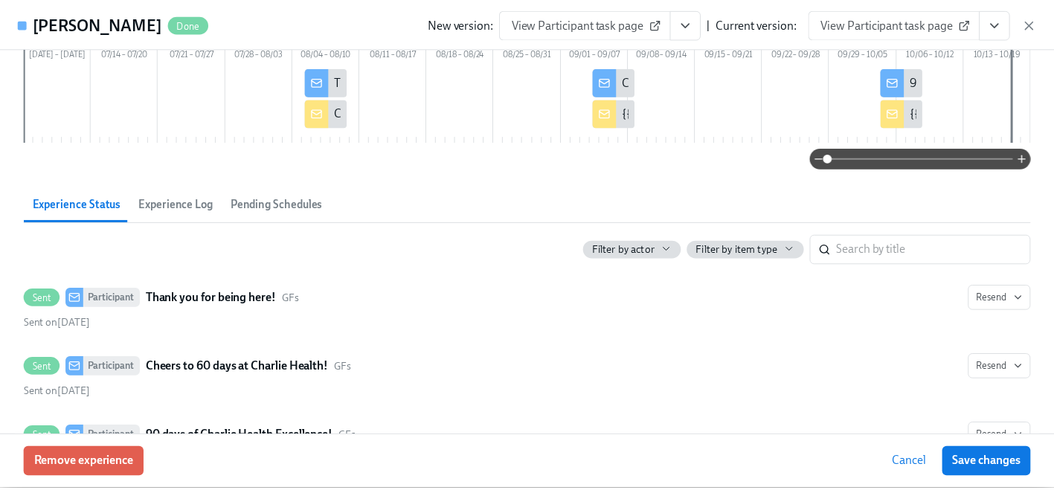
scroll to position [194, 0]
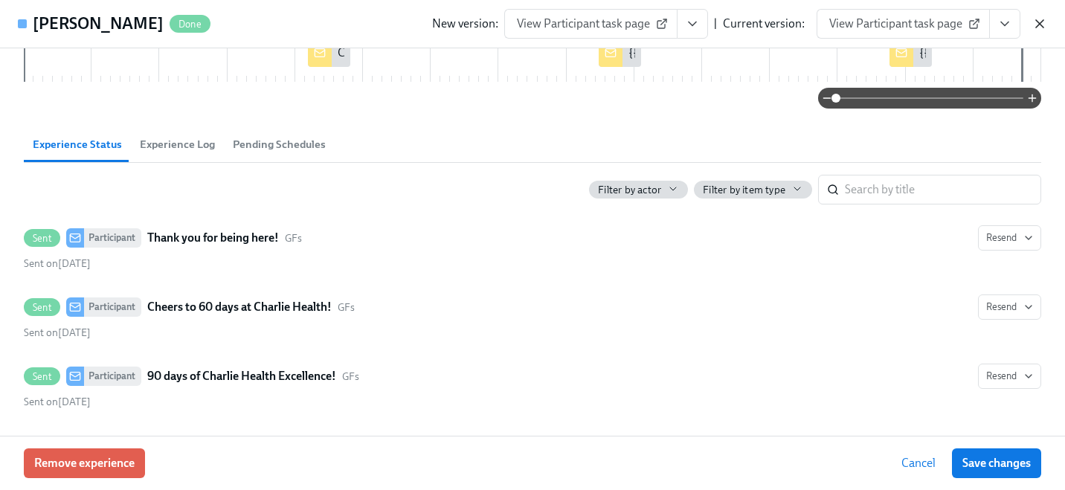
click at [1038, 16] on icon "button" at bounding box center [1039, 23] width 15 height 15
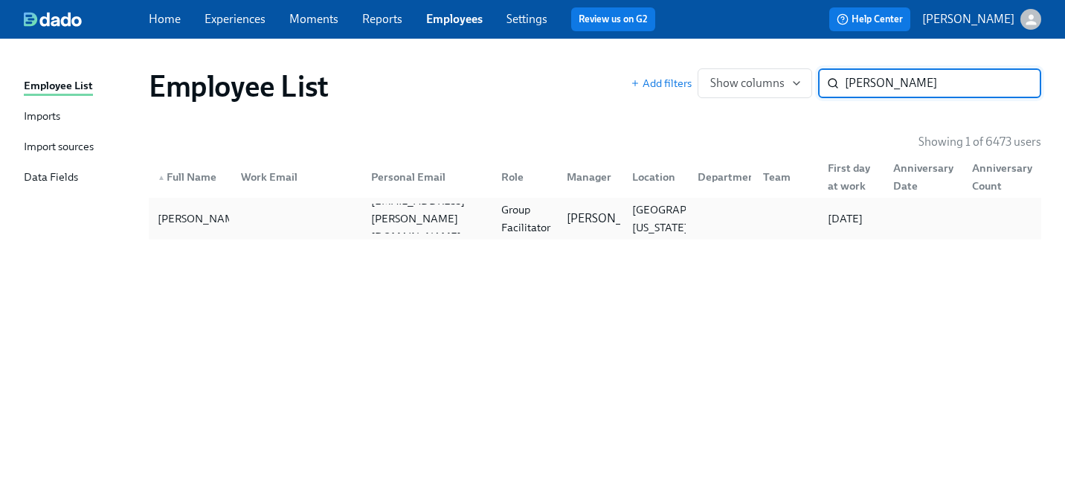
type input "[PERSON_NAME]"
click at [330, 208] on div at bounding box center [294, 219] width 130 height 30
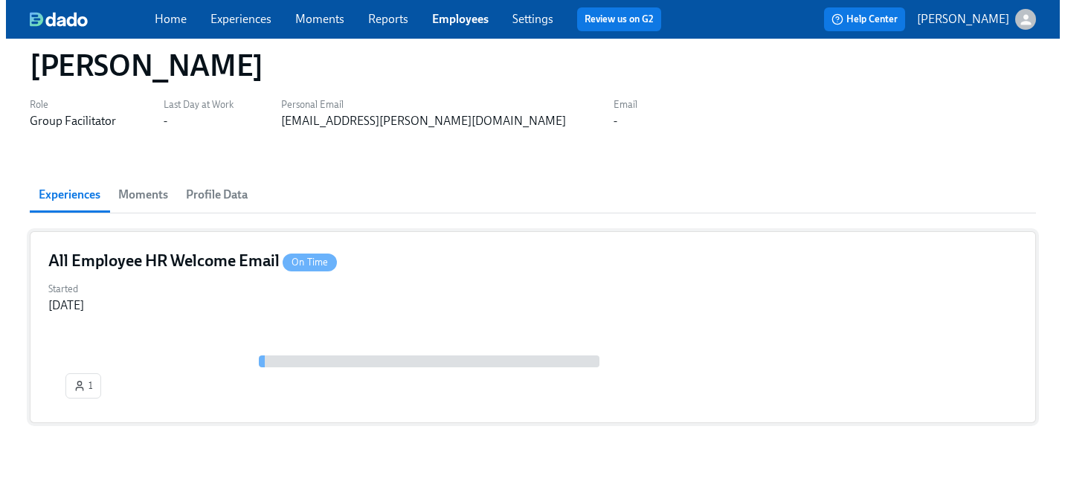
scroll to position [74, 0]
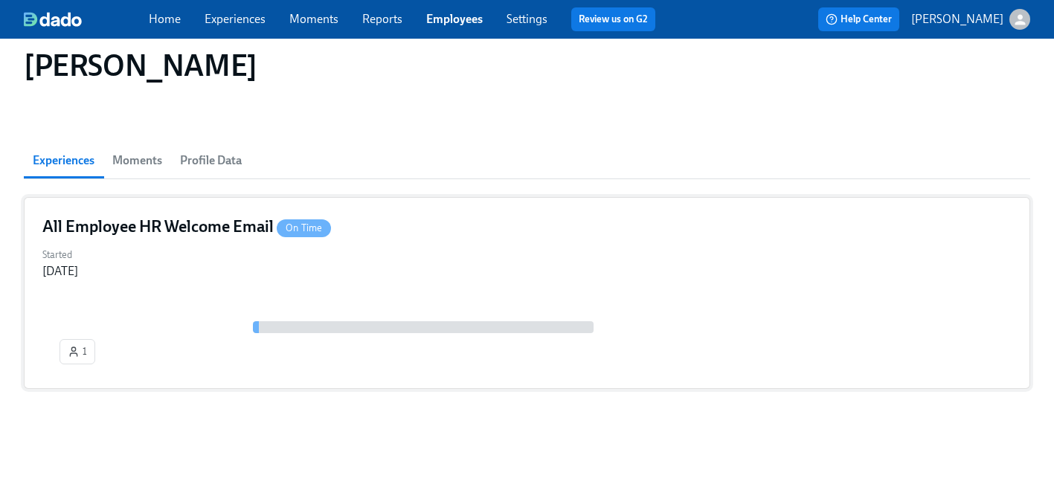
click at [185, 333] on div "1" at bounding box center [526, 345] width 969 height 49
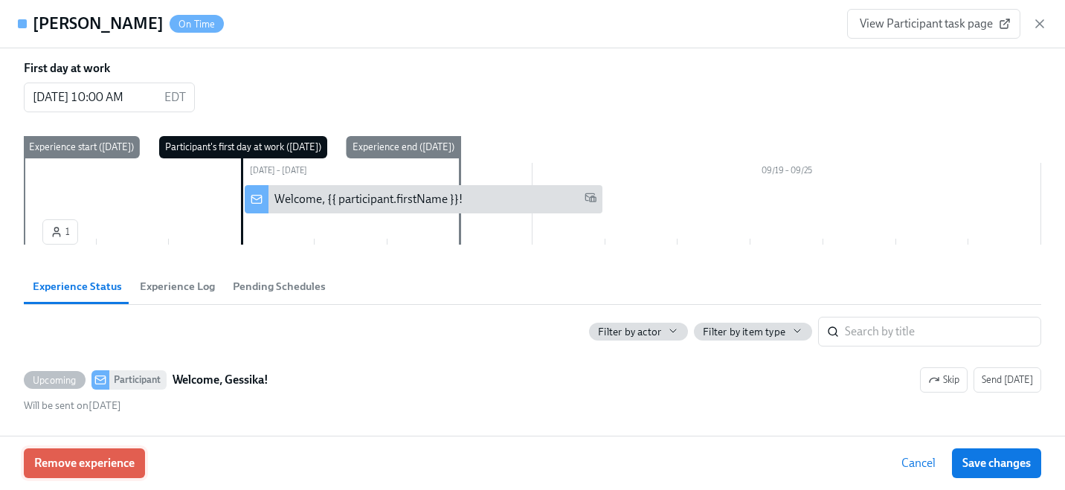
click at [103, 456] on span "Remove experience" at bounding box center [84, 463] width 100 height 15
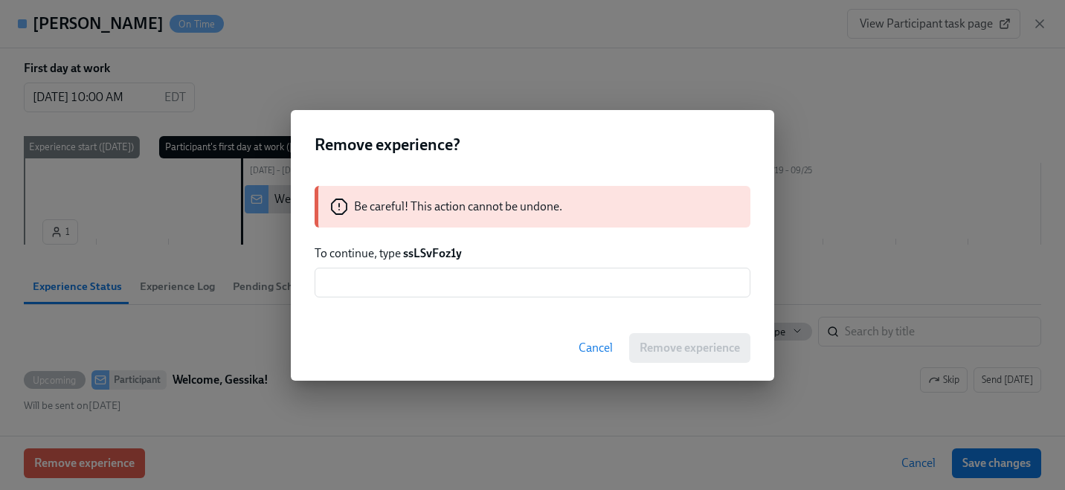
click at [433, 253] on strong "ssLSvFoz1y" at bounding box center [432, 253] width 59 height 14
copy strong "ssLSvFoz1y"
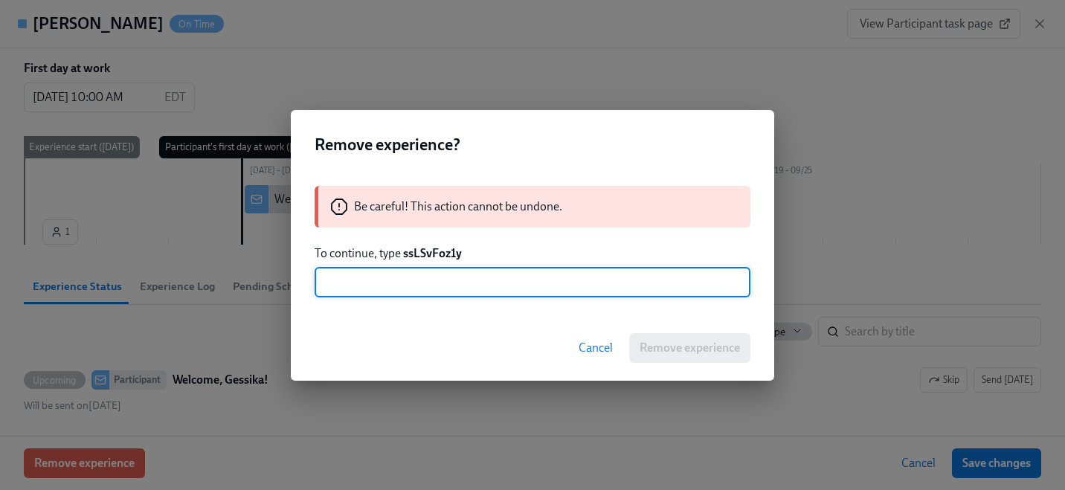
click at [427, 274] on input "text" at bounding box center [533, 283] width 436 height 30
paste input "ssLSvFoz1y"
type input "ssLSvFoz1y"
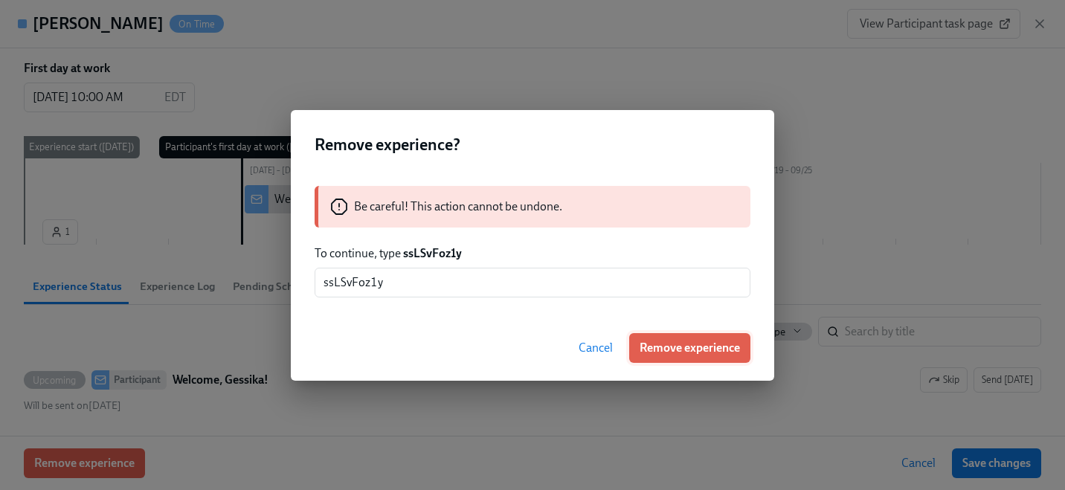
click at [669, 359] on button "Remove experience" at bounding box center [689, 348] width 121 height 30
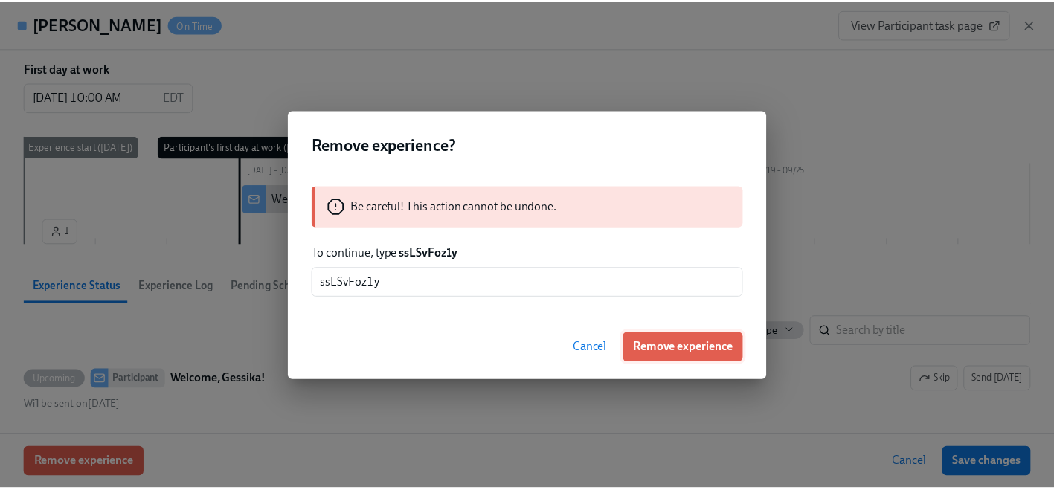
scroll to position [13, 0]
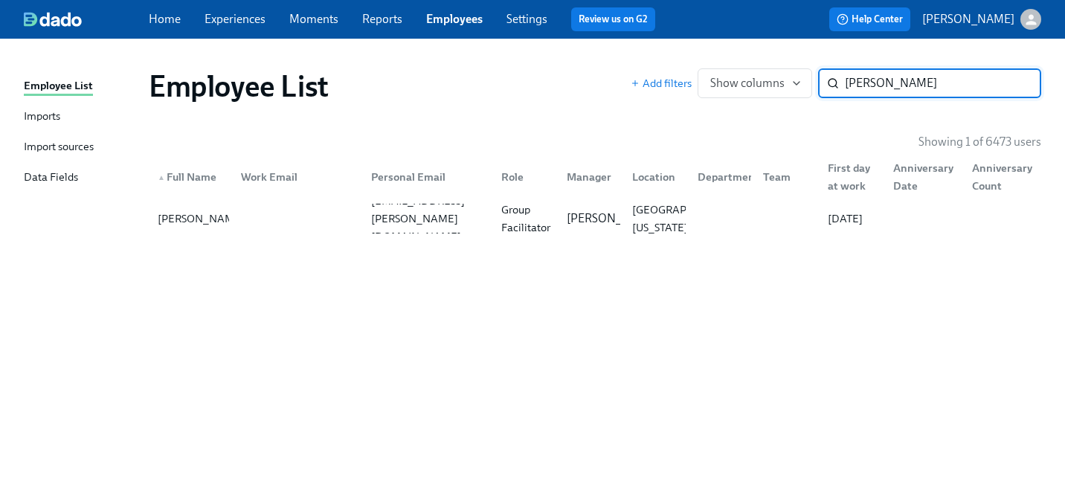
paste input "Sun"
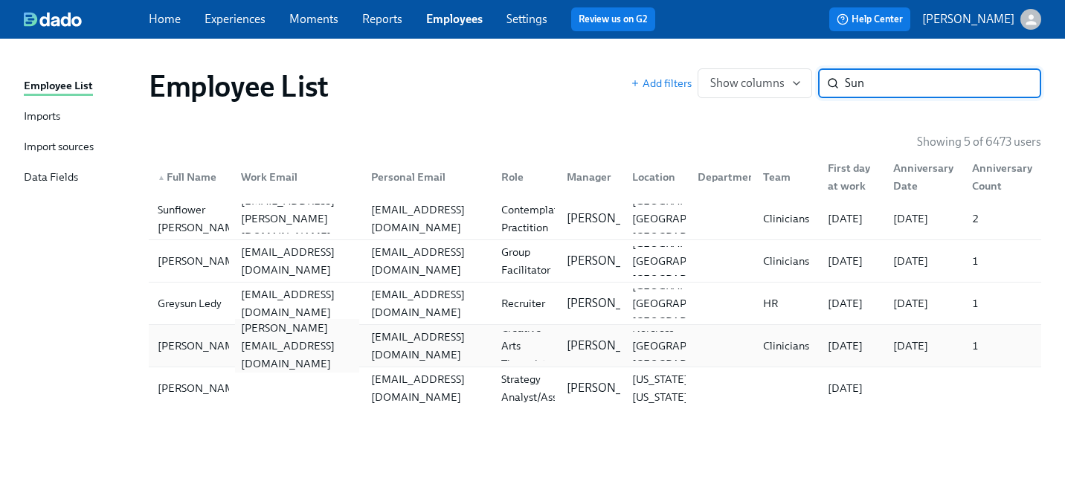
type input "Sun"
click at [274, 347] on div "[PERSON_NAME][EMAIL_ADDRESS][DOMAIN_NAME]" at bounding box center [297, 346] width 124 height 54
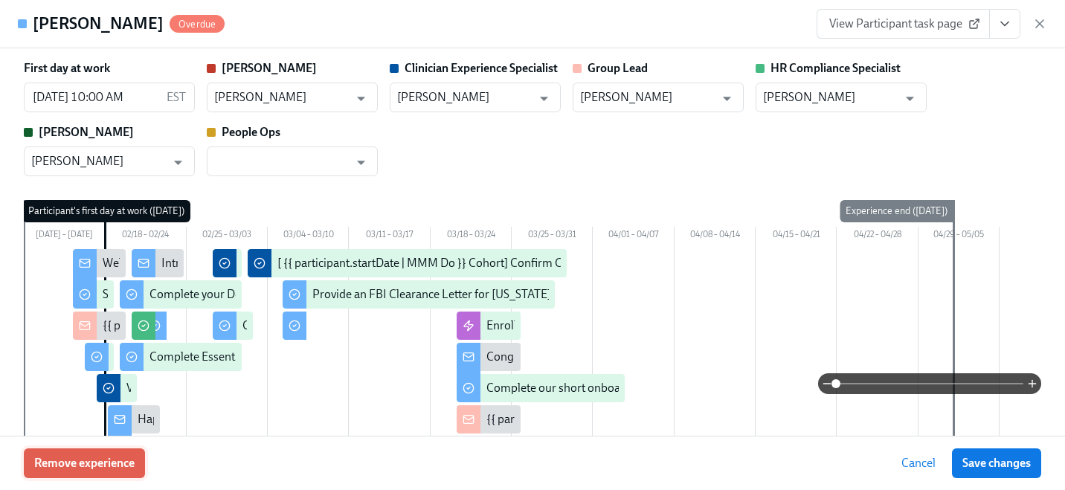
click at [80, 449] on button "Remove experience" at bounding box center [84, 464] width 121 height 30
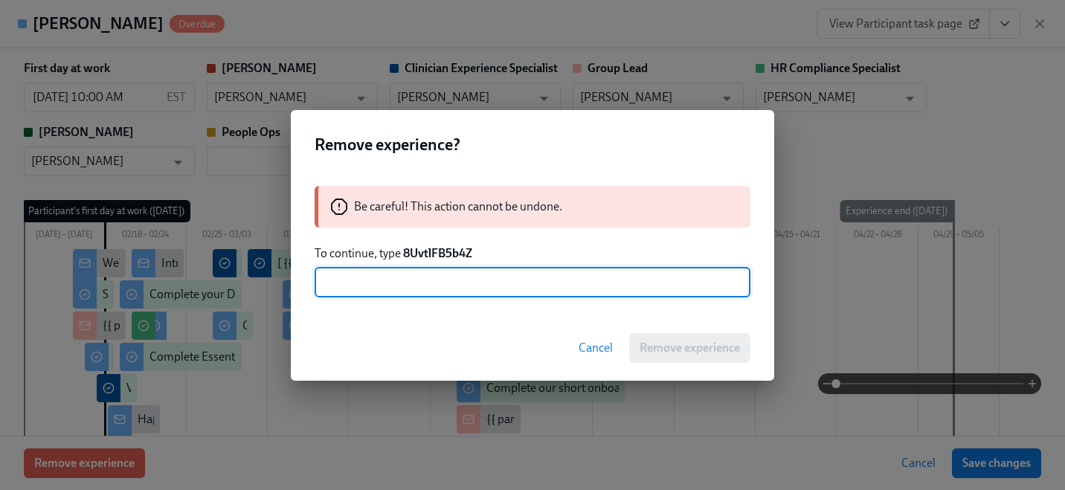
click at [452, 254] on strong "8UvtlFB5b4Z" at bounding box center [437, 253] width 69 height 14
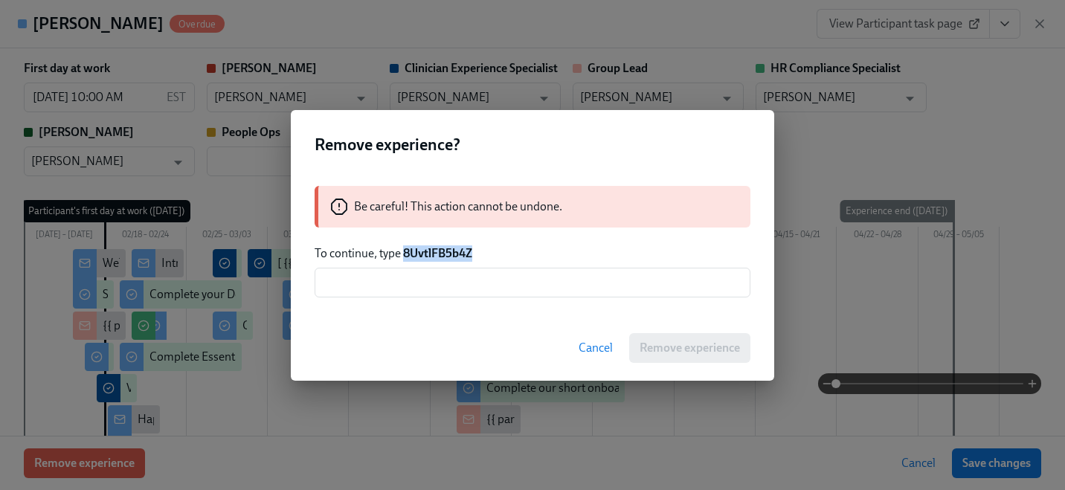
click at [452, 254] on strong "8UvtlFB5b4Z" at bounding box center [437, 253] width 69 height 14
copy strong "8UvtlFB5b4Z"
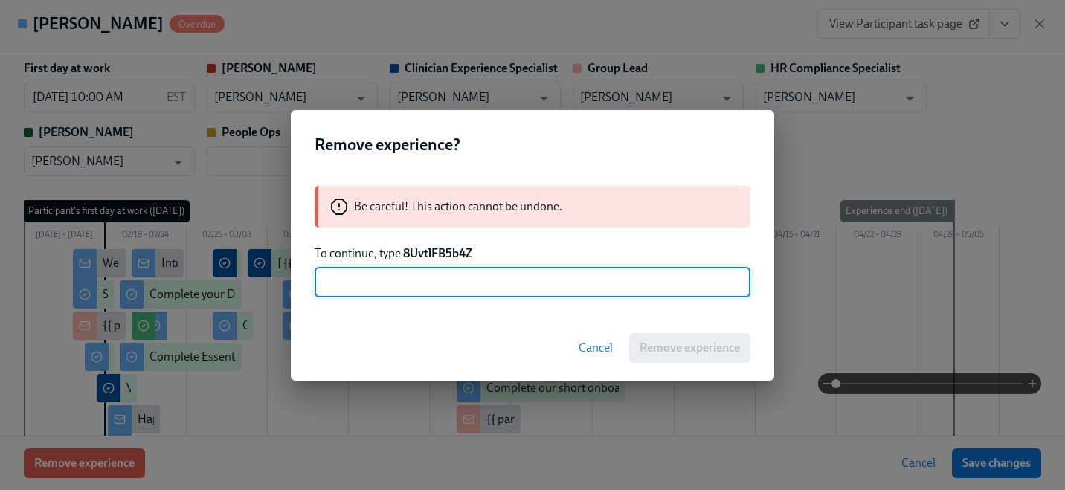
click at [449, 282] on input "text" at bounding box center [533, 283] width 436 height 30
paste input "8UvtlFB5b4Z"
type input "8UvtlFB5b4Z"
click at [660, 355] on span "Remove experience" at bounding box center [690, 348] width 100 height 15
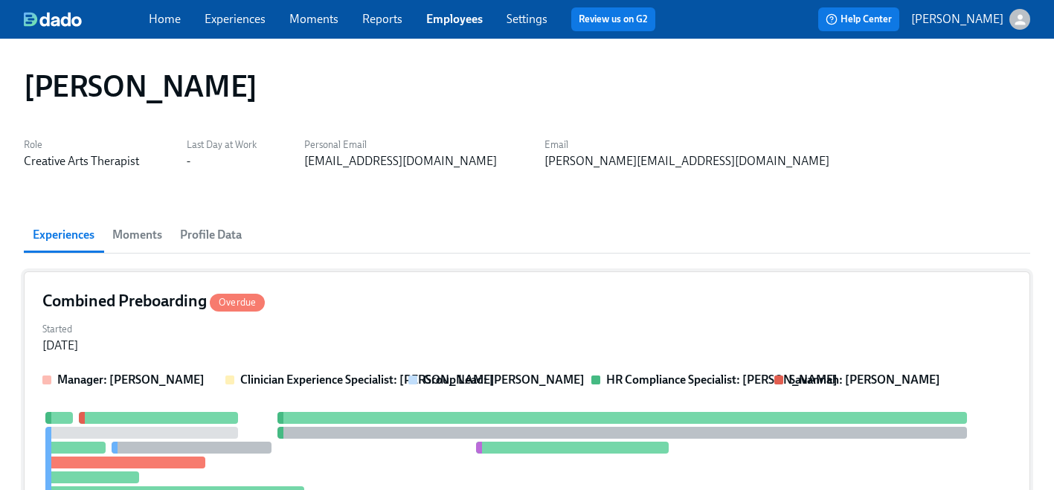
click at [270, 362] on div "Combined Preboarding Overdue Started [DATE] Manager: [PERSON_NAME] Clinician Ex…" at bounding box center [527, 450] width 1006 height 357
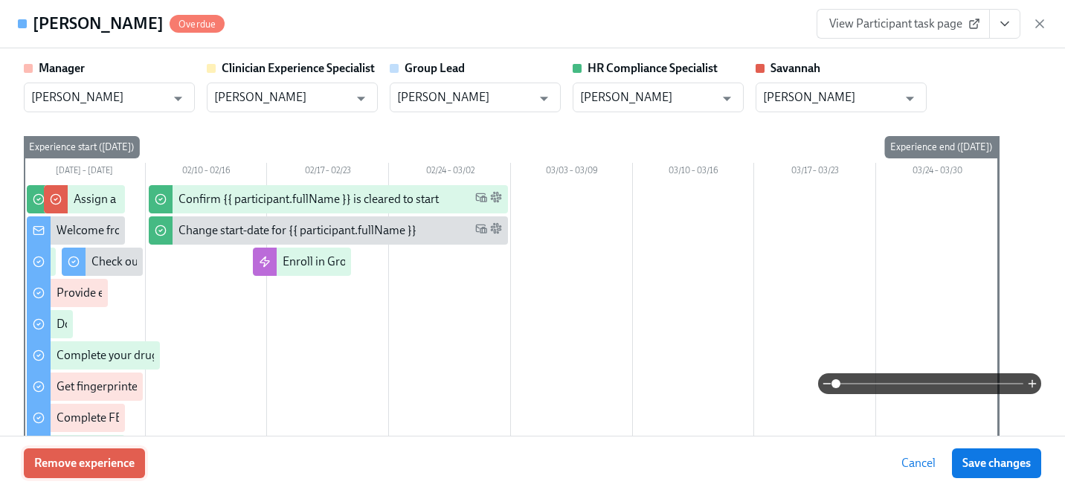
click at [90, 461] on span "Remove experience" at bounding box center [84, 463] width 100 height 15
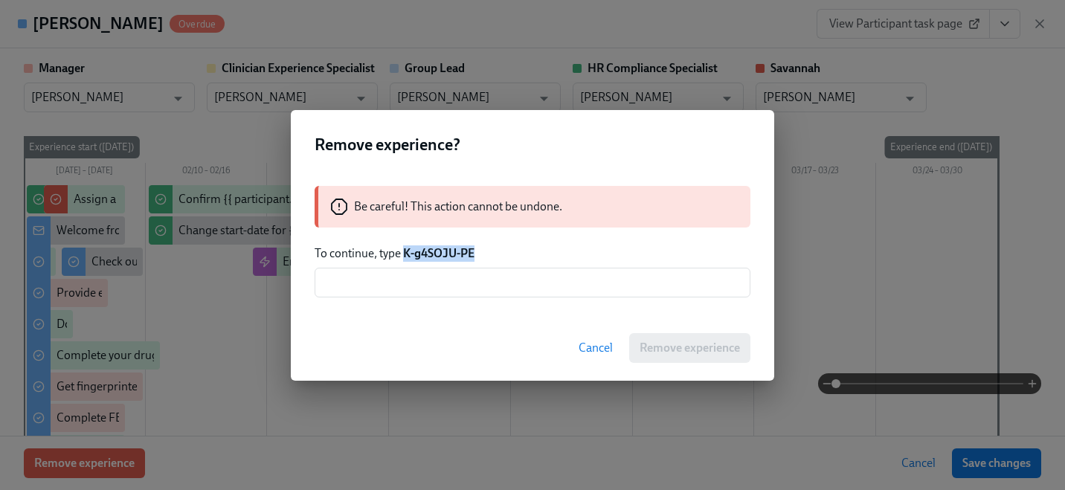
drag, startPoint x: 470, startPoint y: 250, endPoint x: 404, endPoint y: 251, distance: 66.2
click at [404, 251] on p "To continue, type K-g4SOJU-PE" at bounding box center [533, 253] width 436 height 16
click at [405, 270] on input "text" at bounding box center [533, 283] width 436 height 30
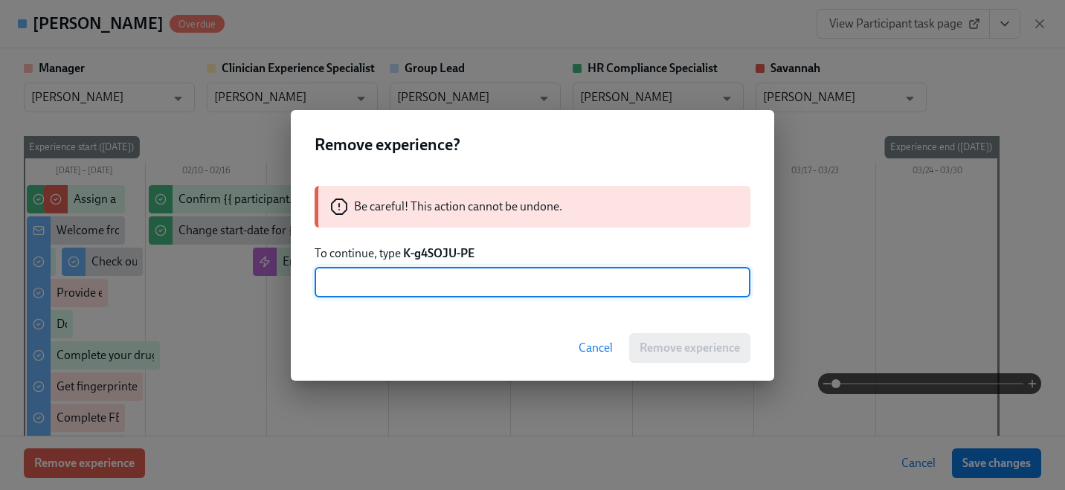
paste input "K-g4SOJU-PE"
type input "K-g4SOJU-PE"
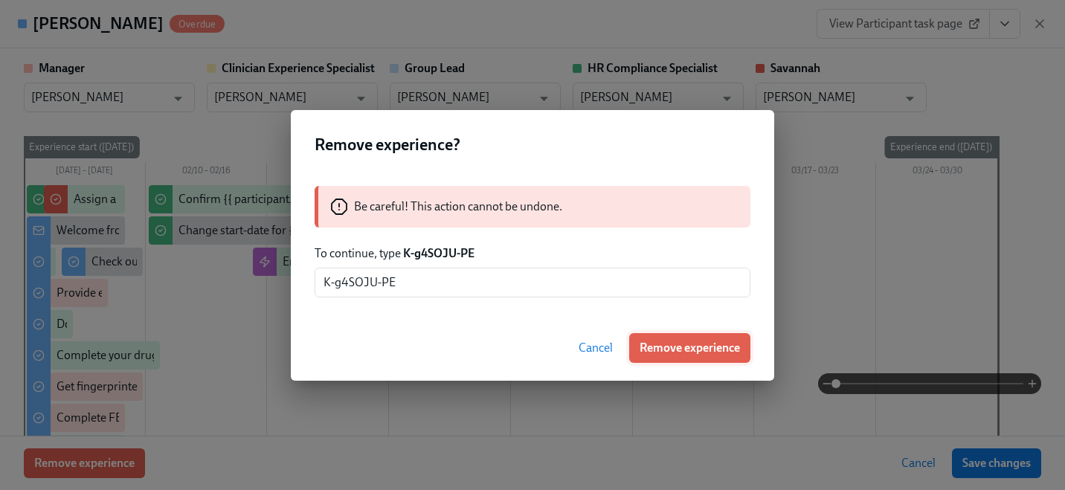
click at [644, 356] on button "Remove experience" at bounding box center [689, 348] width 121 height 30
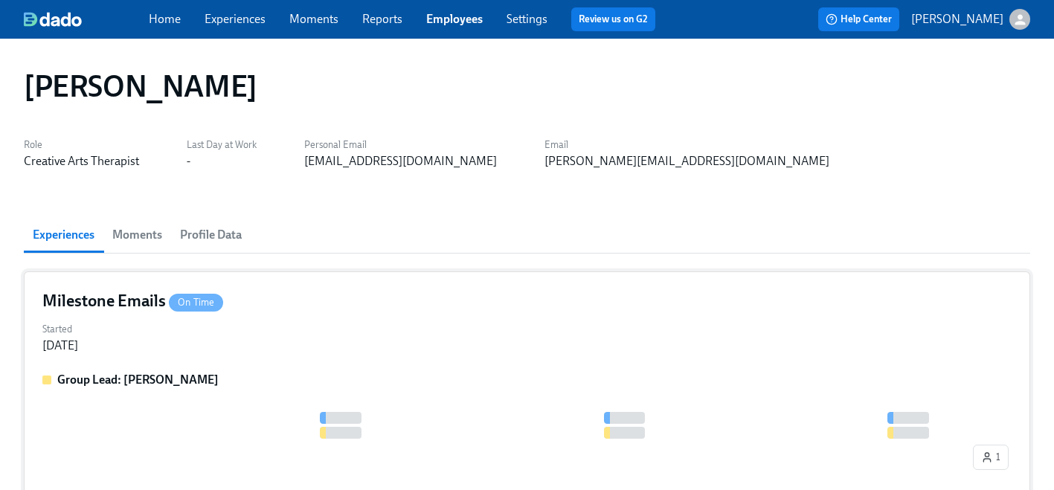
click at [276, 350] on div "Started [DATE]" at bounding box center [526, 336] width 969 height 36
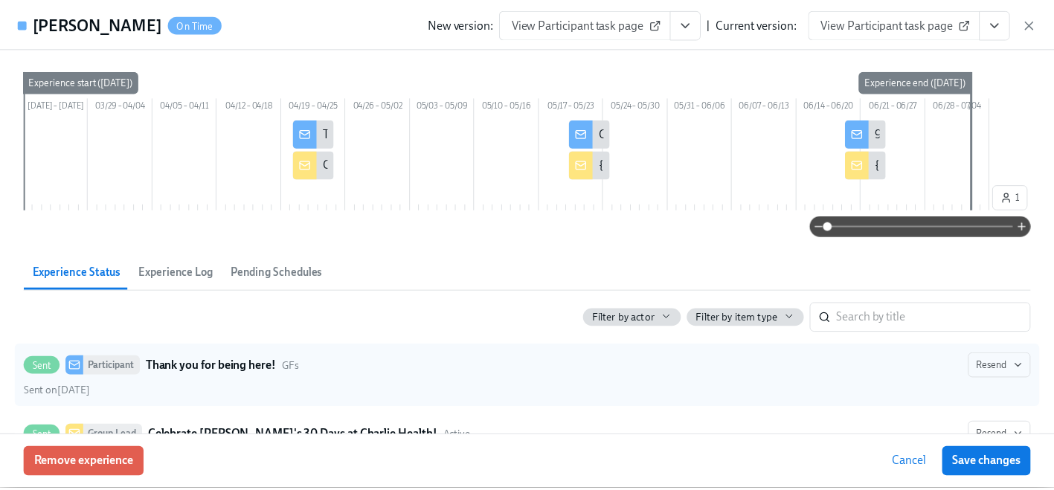
scroll to position [418, 0]
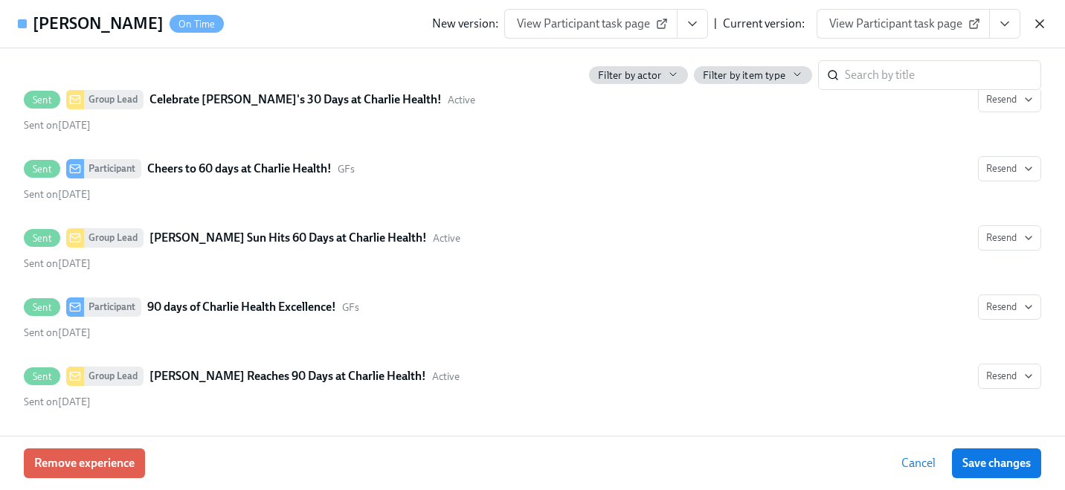
click at [1032, 26] on icon "button" at bounding box center [1039, 23] width 15 height 15
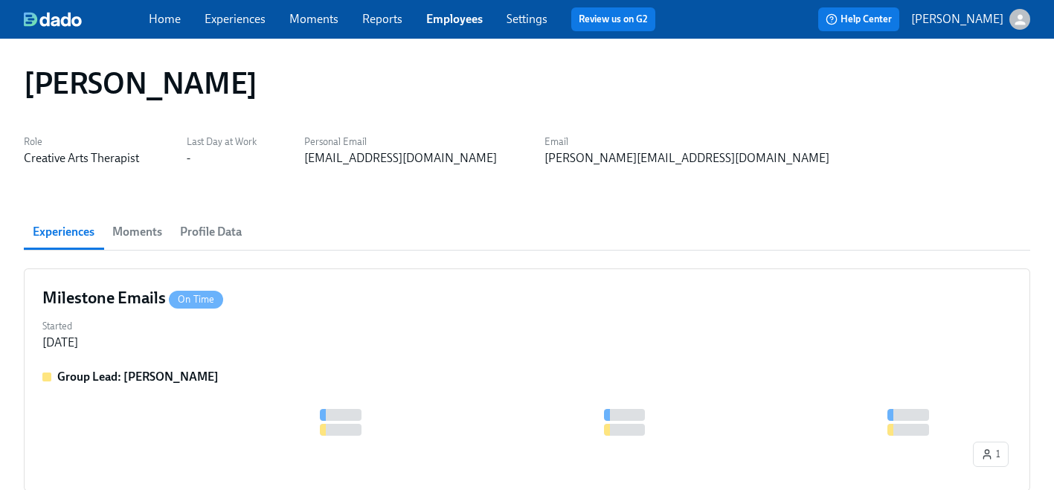
scroll to position [0, 0]
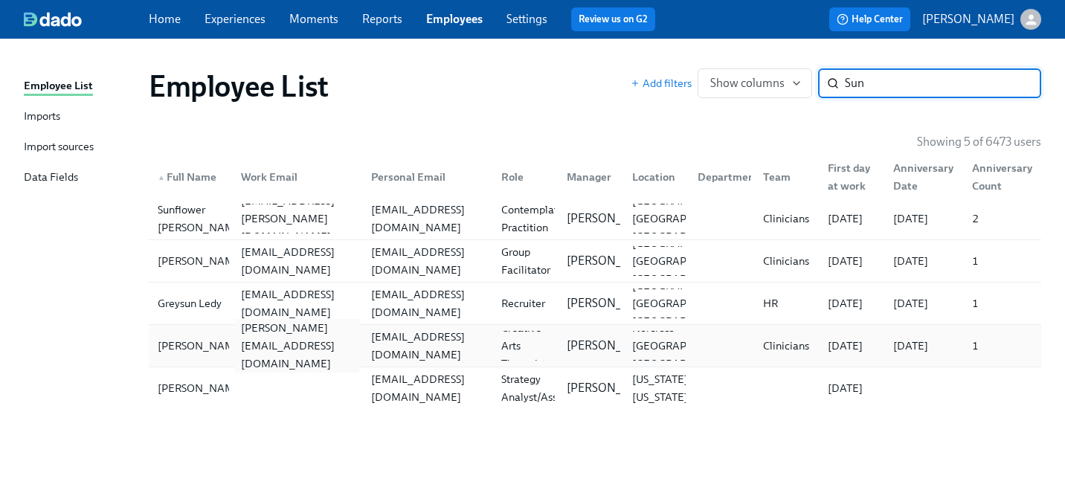
click at [307, 353] on div "[PERSON_NAME][EMAIL_ADDRESS][DOMAIN_NAME]" at bounding box center [297, 346] width 124 height 54
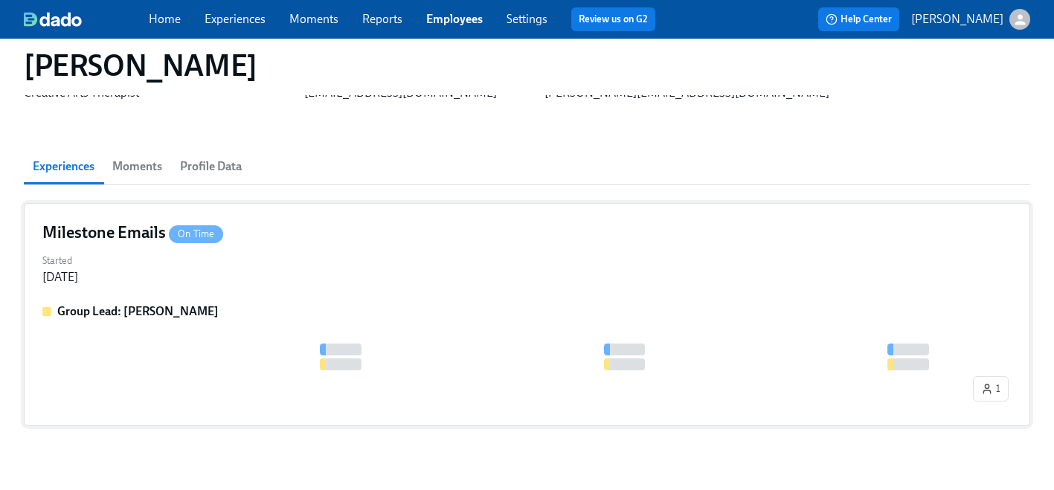
scroll to position [106, 0]
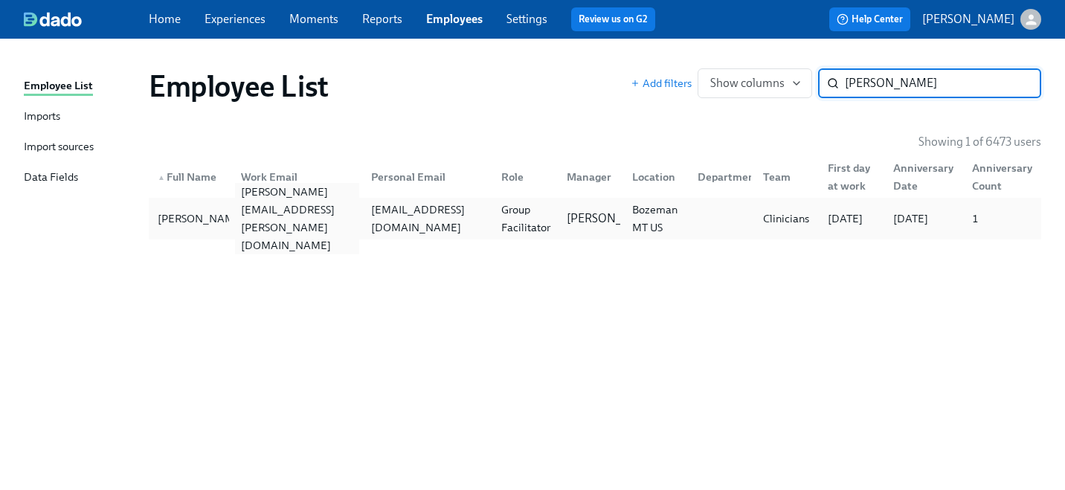
type input "[PERSON_NAME]"
click at [243, 209] on div "[PERSON_NAME][EMAIL_ADDRESS][PERSON_NAME][DOMAIN_NAME]" at bounding box center [297, 218] width 124 height 71
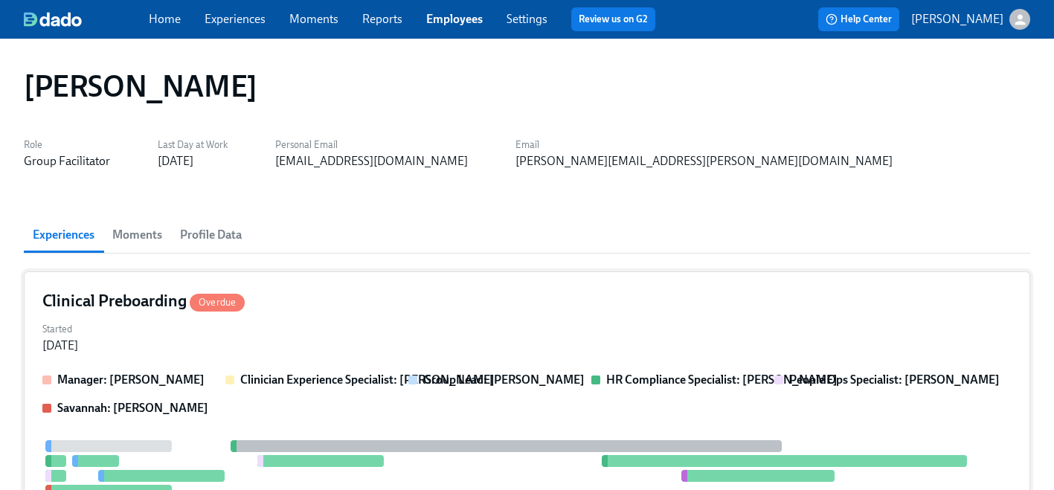
click at [211, 363] on div "Clinical Preboarding Overdue Started [DATE] Manager: [PERSON_NAME] Clinician Ex…" at bounding box center [527, 494] width 1006 height 445
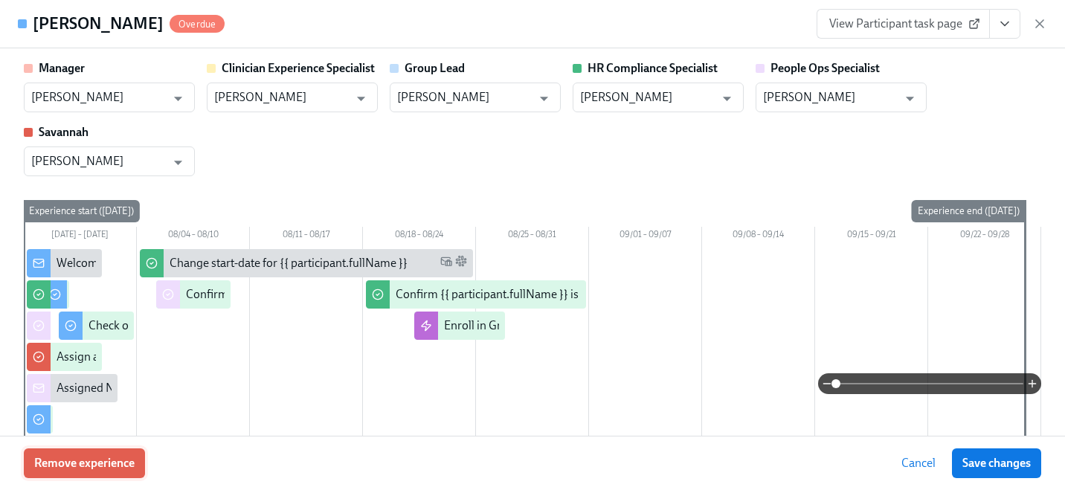
click at [98, 472] on button "Remove experience" at bounding box center [84, 464] width 121 height 30
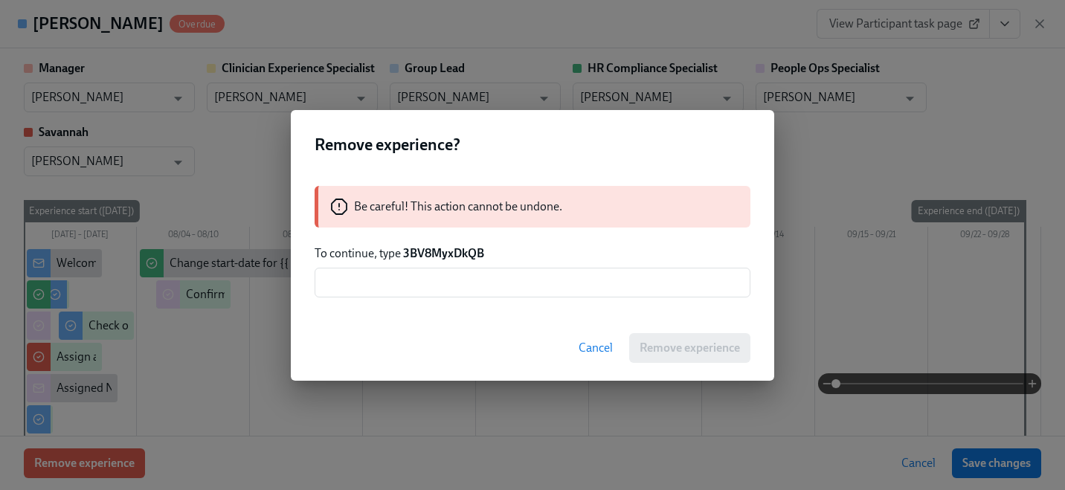
click at [456, 257] on strong "3BV8MyxDkQB" at bounding box center [443, 253] width 81 height 14
click at [456, 278] on input "text" at bounding box center [533, 283] width 436 height 30
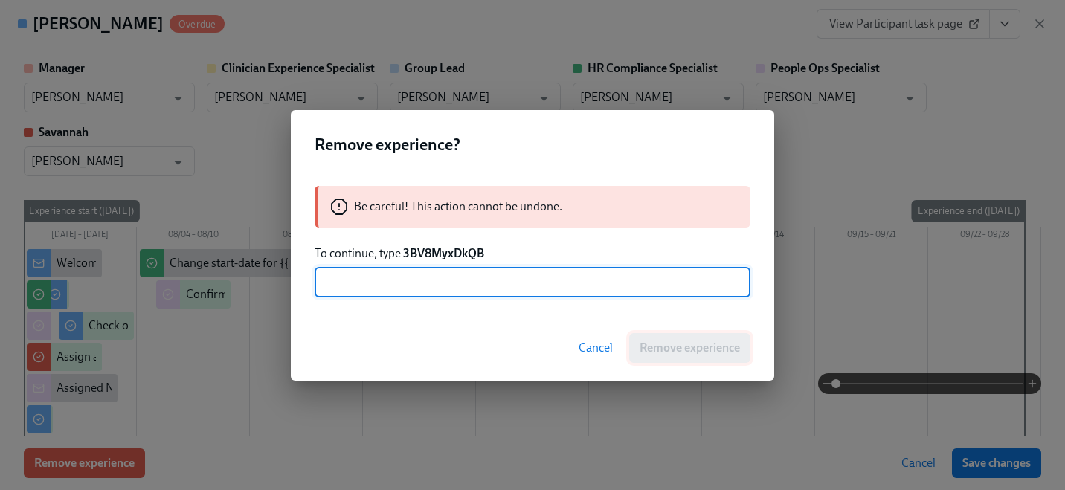
paste input "3BV8MyxDkQB"
type input "3BV8MyxDkQB"
click at [674, 353] on span "Remove experience" at bounding box center [690, 348] width 100 height 15
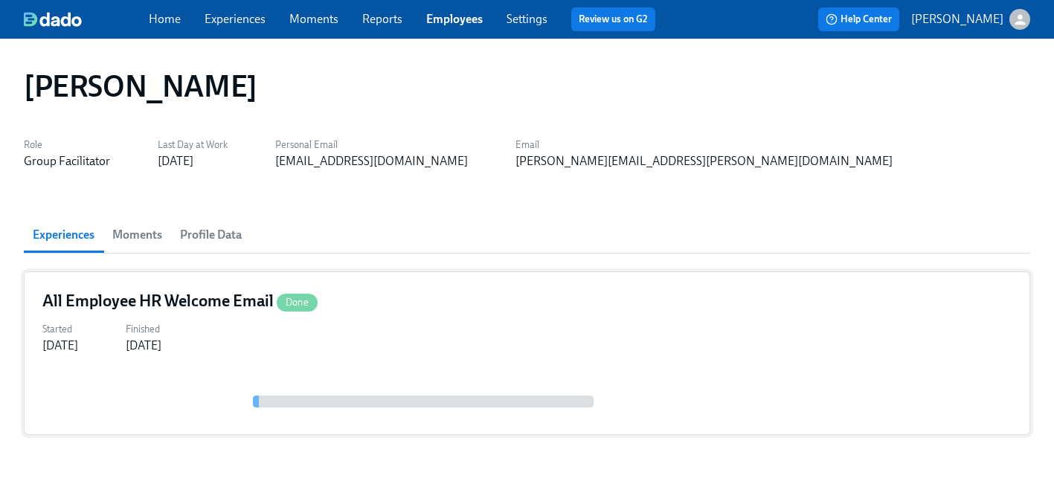
click at [231, 330] on div "Started [DATE] Finished [DATE]" at bounding box center [526, 336] width 969 height 36
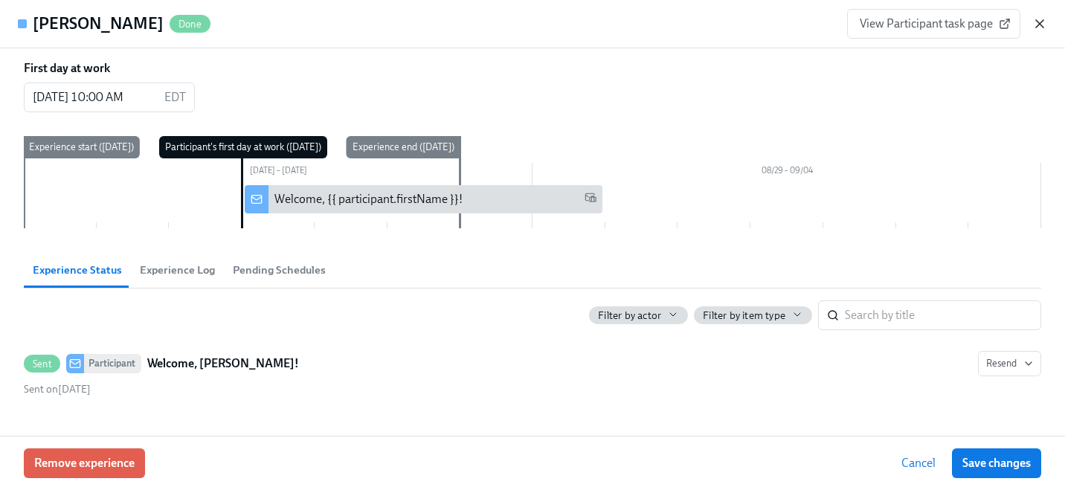
click at [1045, 26] on icon "button" at bounding box center [1039, 23] width 15 height 15
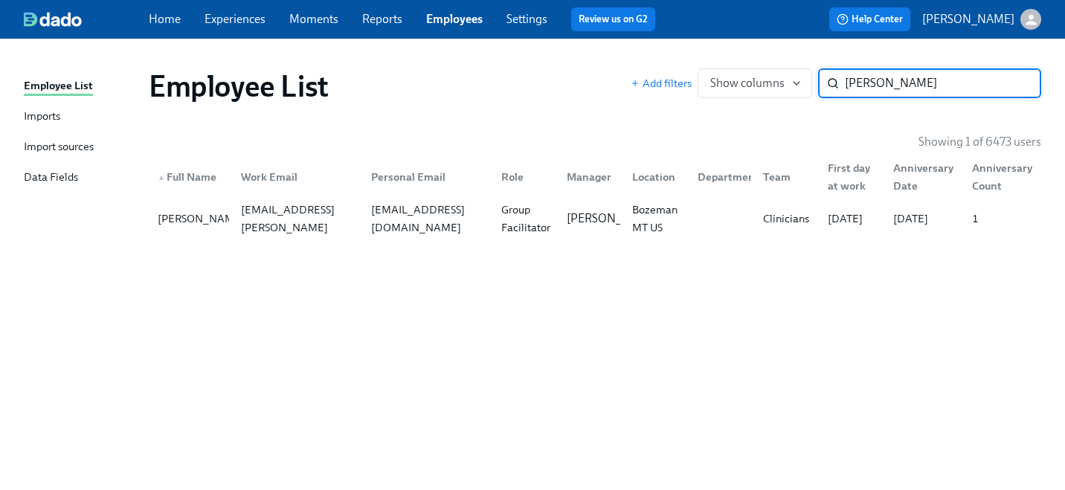
paste input "[PERSON_NAME]"
type input "[PERSON_NAME]"
click at [263, 211] on div "[PERSON_NAME][EMAIL_ADDRESS][PERSON_NAME][DOMAIN_NAME]" at bounding box center [297, 218] width 124 height 71
paste input "[PERSON_NAME]"
type input "[PERSON_NAME]"
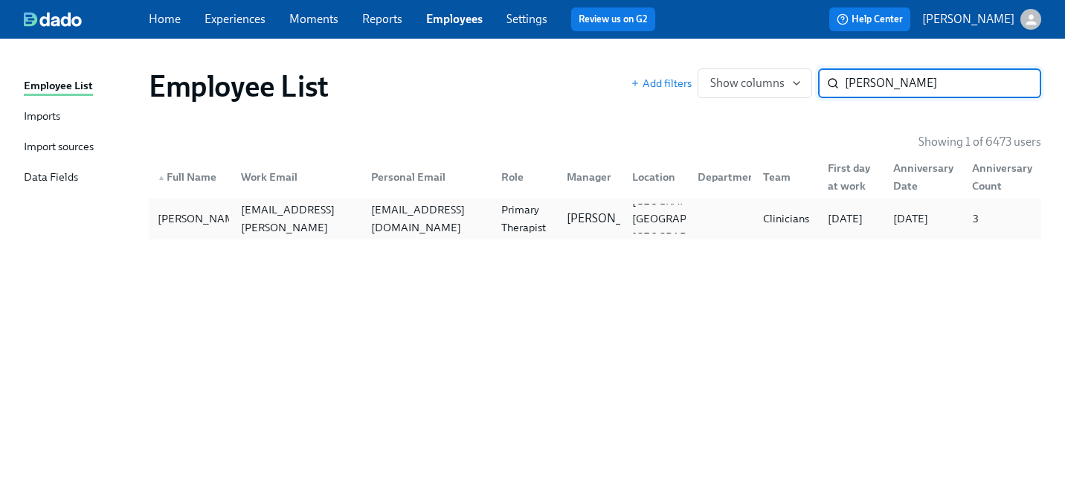
click at [385, 206] on div "[EMAIL_ADDRESS][DOMAIN_NAME]" at bounding box center [424, 219] width 130 height 30
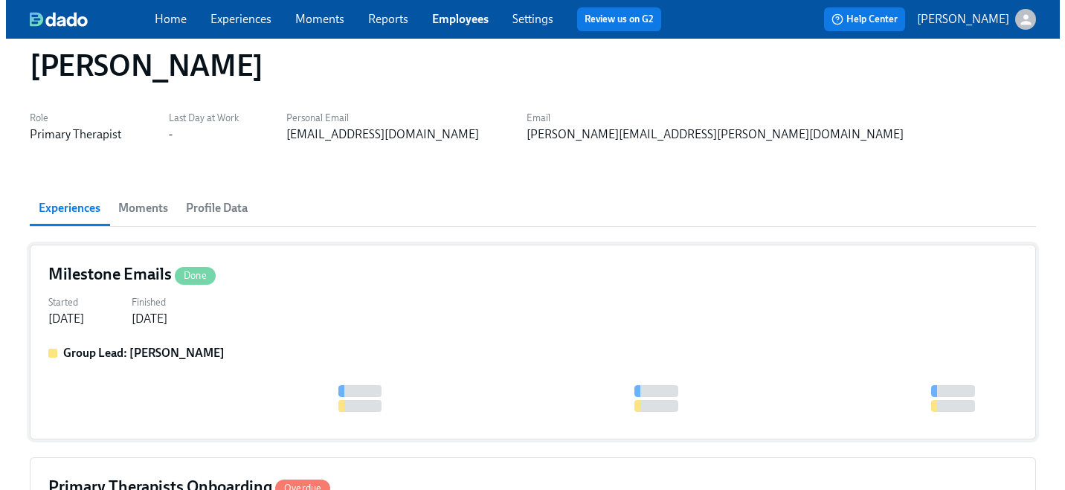
scroll to position [28, 0]
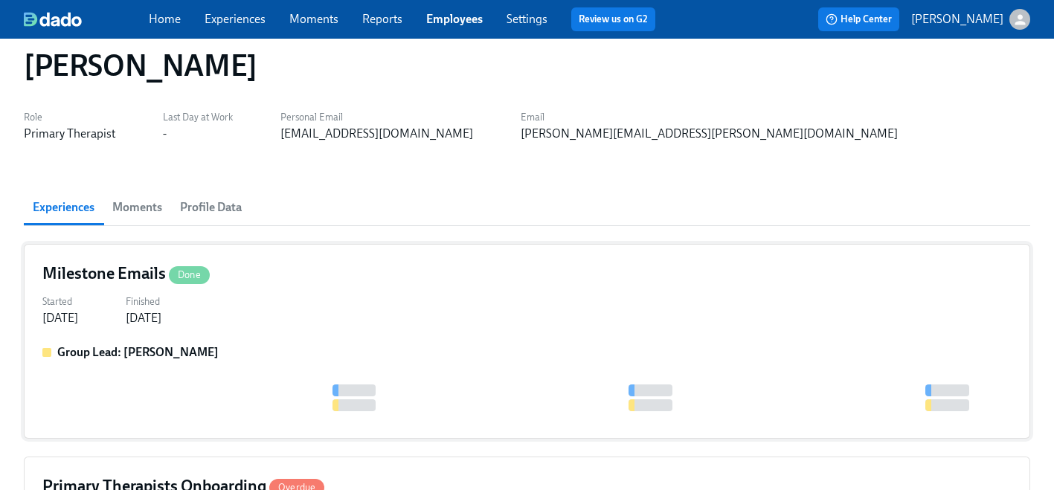
click at [250, 372] on div "Group Lead: [PERSON_NAME]" at bounding box center [526, 382] width 969 height 76
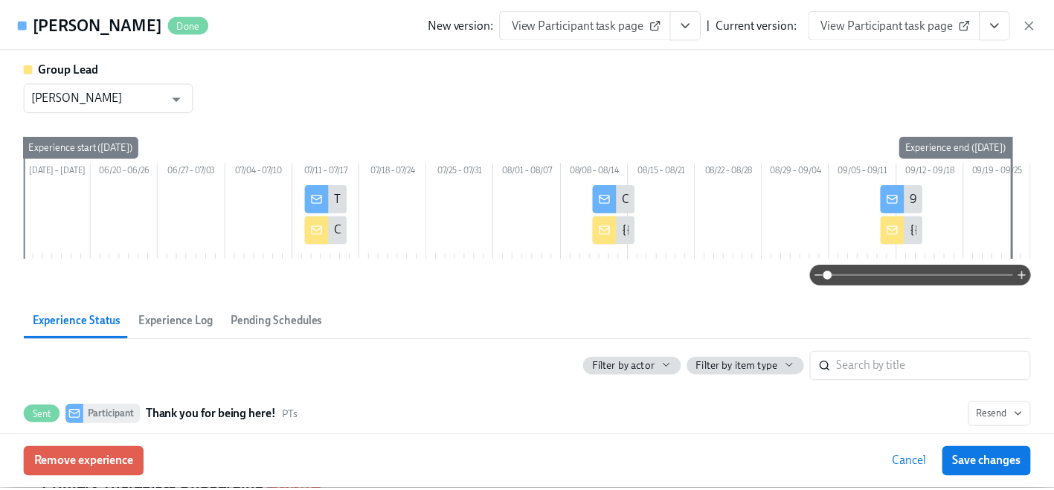
scroll to position [402, 0]
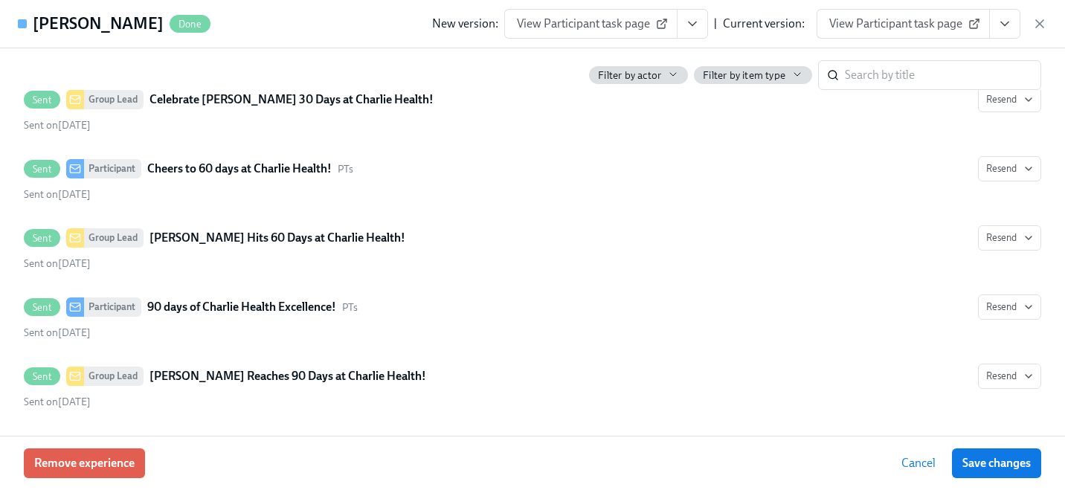
click at [1038, 26] on icon "button" at bounding box center [1039, 23] width 15 height 15
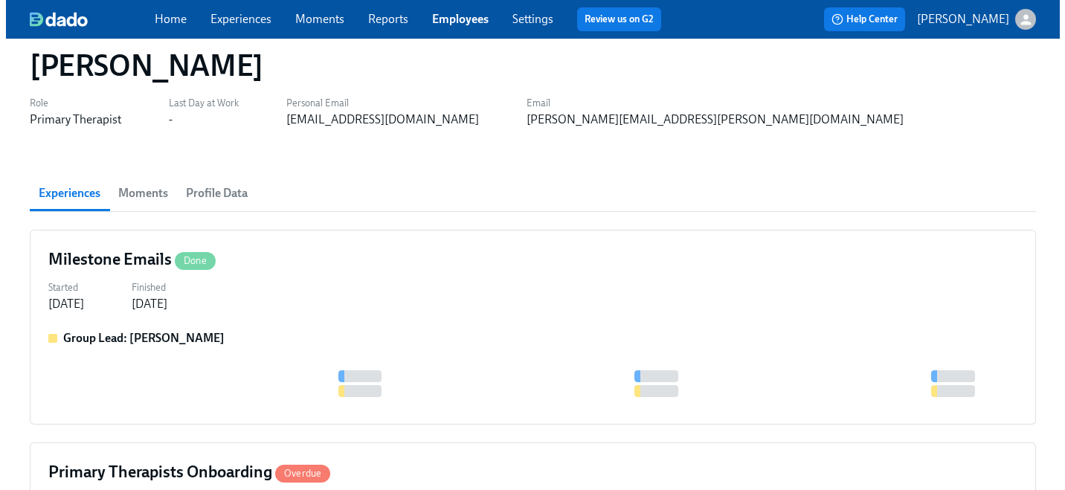
scroll to position [155, 0]
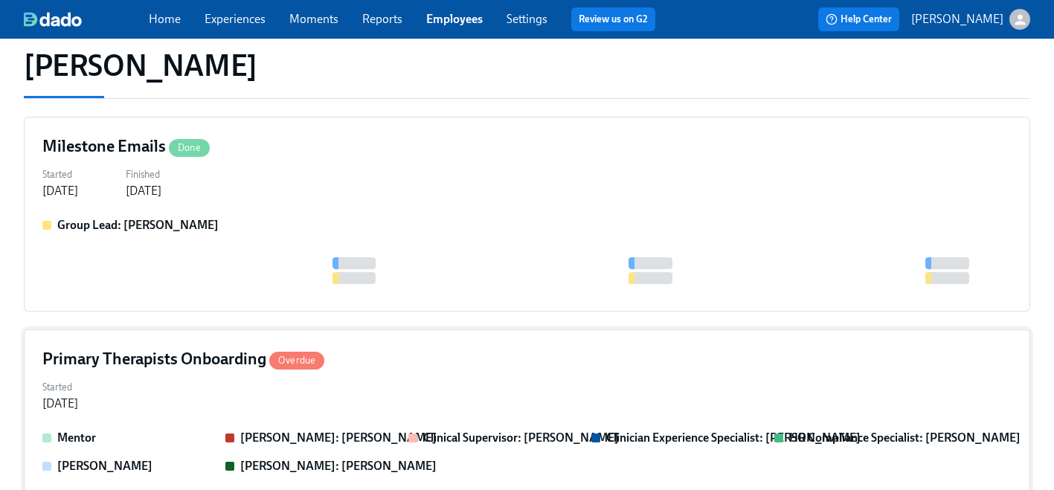
click at [199, 408] on div "Started [DATE]" at bounding box center [526, 394] width 969 height 36
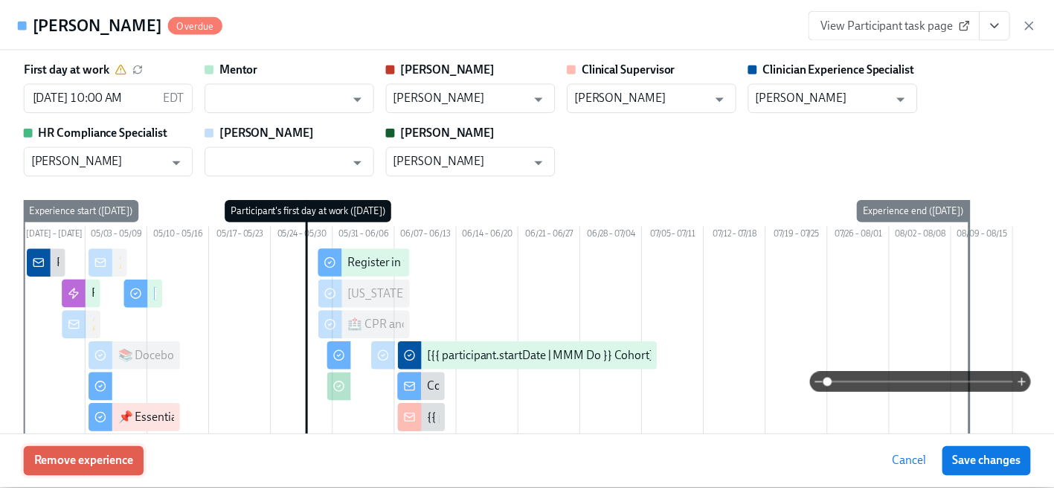
scroll to position [0, 34]
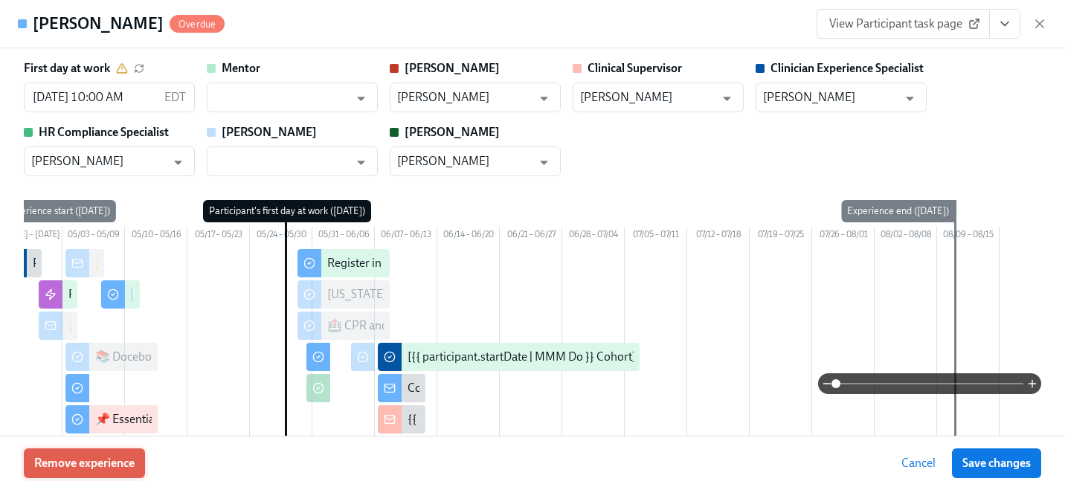
click at [114, 458] on span "Remove experience" at bounding box center [84, 463] width 100 height 15
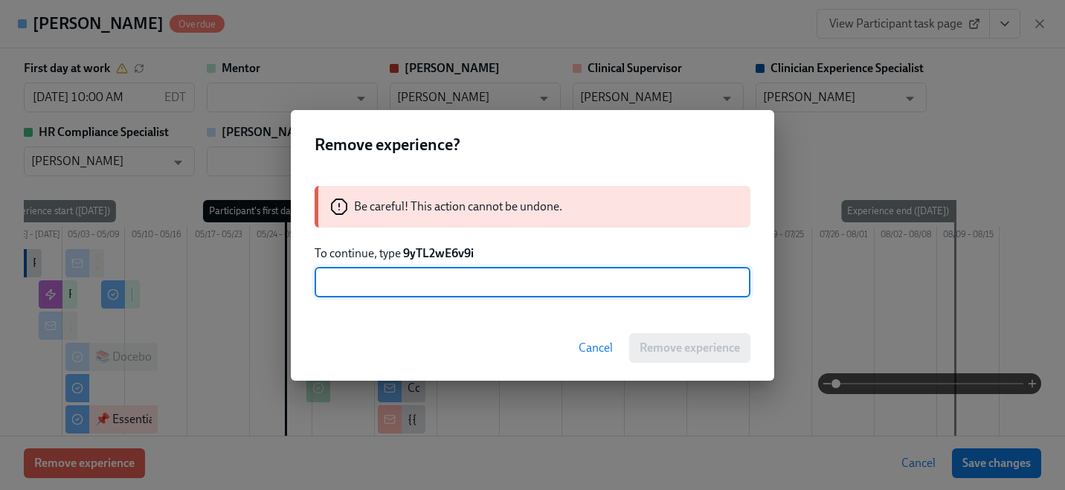
click at [425, 249] on strong "9yTL2wE6v9i" at bounding box center [438, 253] width 71 height 14
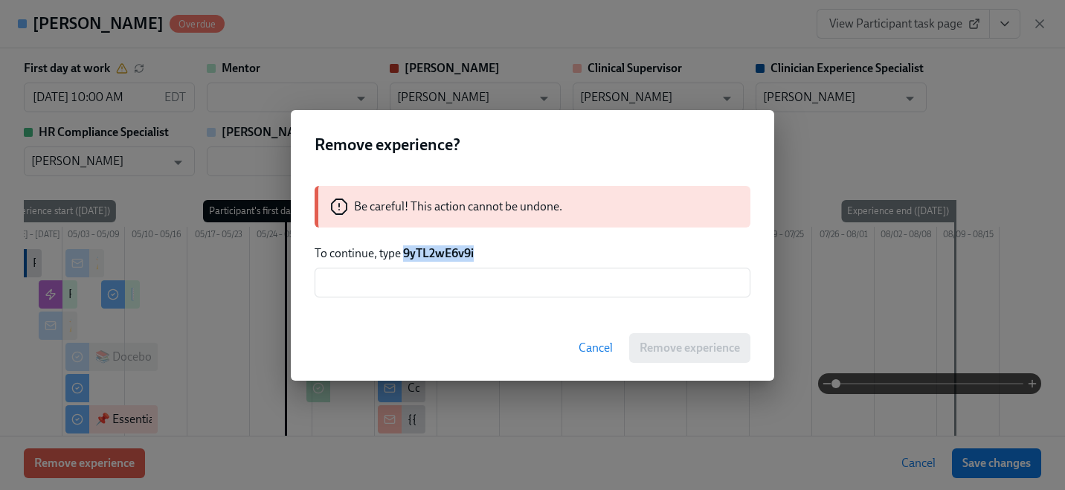
click at [425, 249] on strong "9yTL2wE6v9i" at bounding box center [438, 253] width 71 height 14
click at [430, 273] on input "text" at bounding box center [533, 283] width 436 height 30
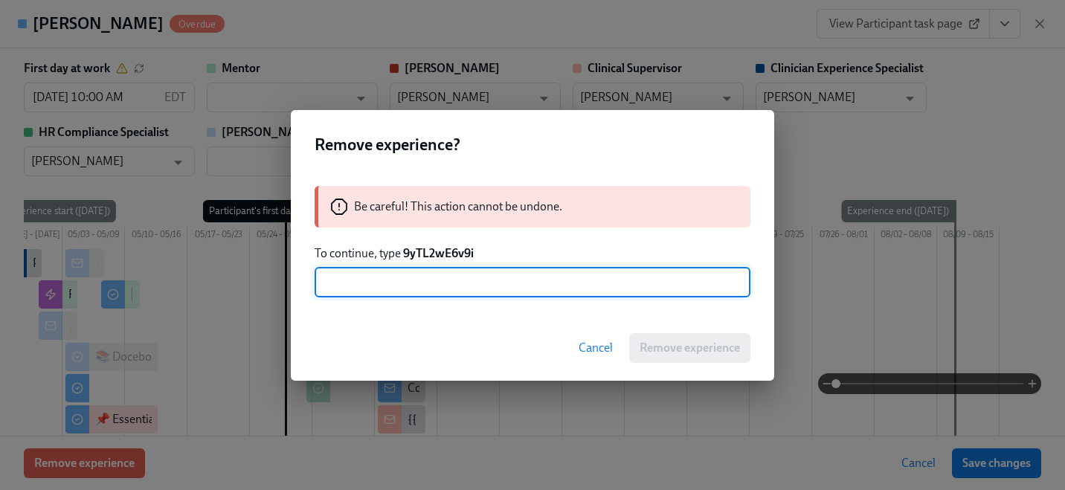
paste input "9yTL2wE6v9i"
type input "9yTL2wE6v9i"
click at [664, 353] on span "Remove experience" at bounding box center [690, 348] width 100 height 15
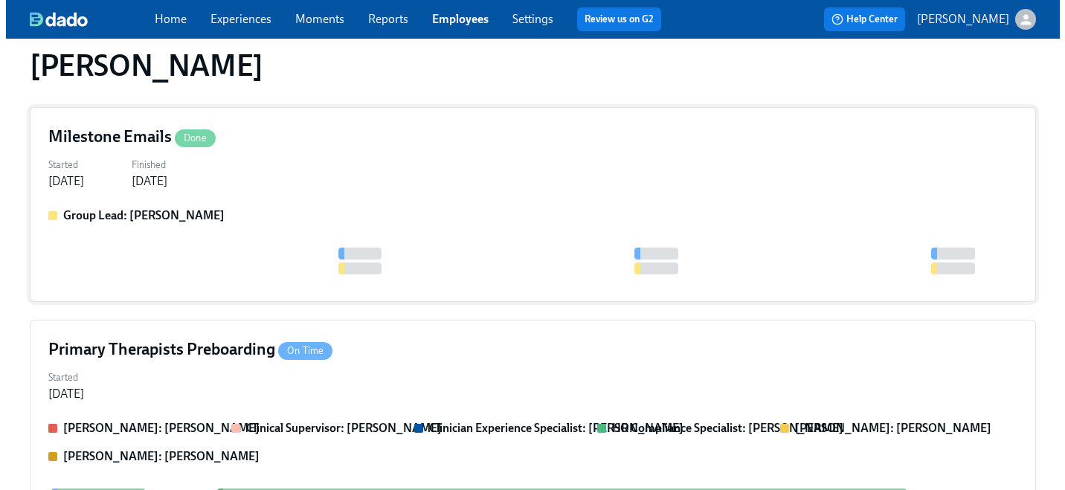
scroll to position [180, 0]
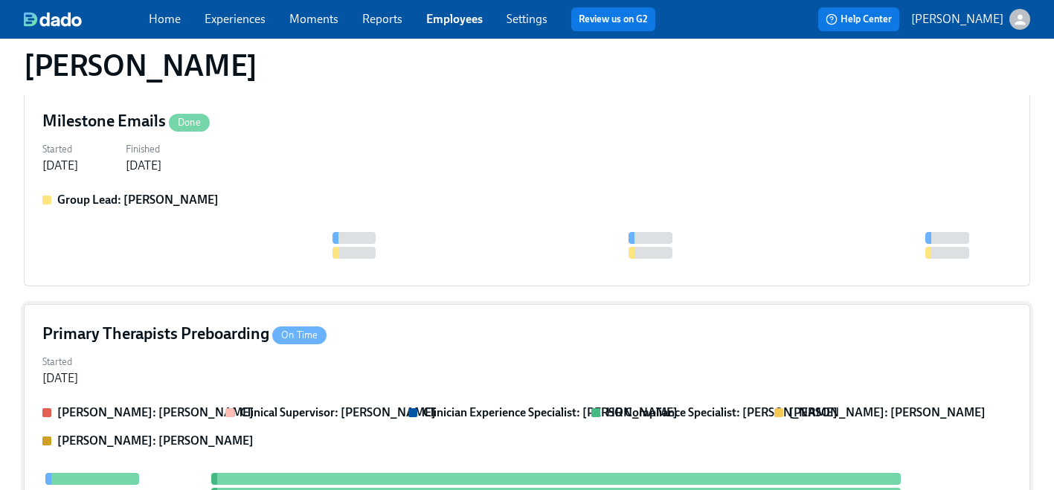
click at [385, 328] on div "Primary Therapists Preboarding On Time" at bounding box center [526, 334] width 969 height 22
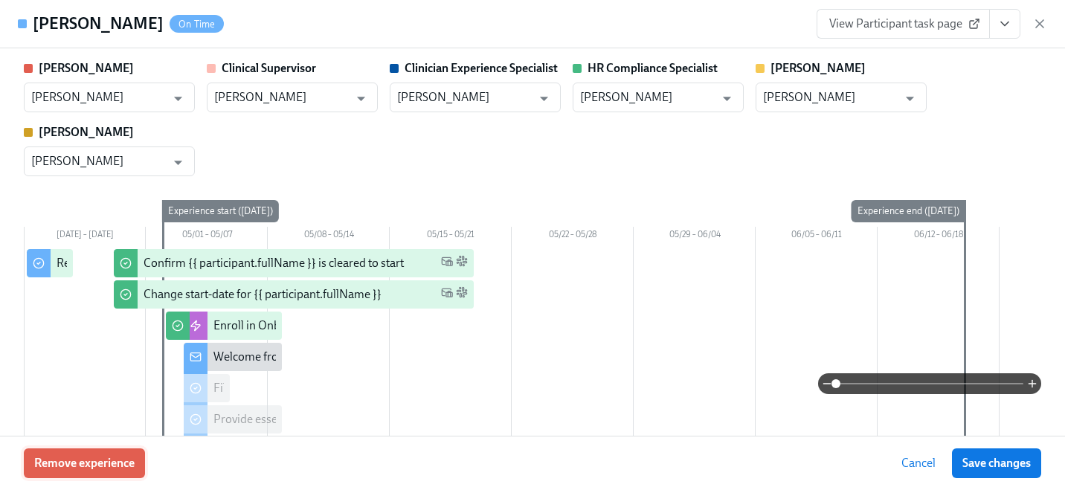
click at [115, 465] on span "Remove experience" at bounding box center [84, 463] width 100 height 15
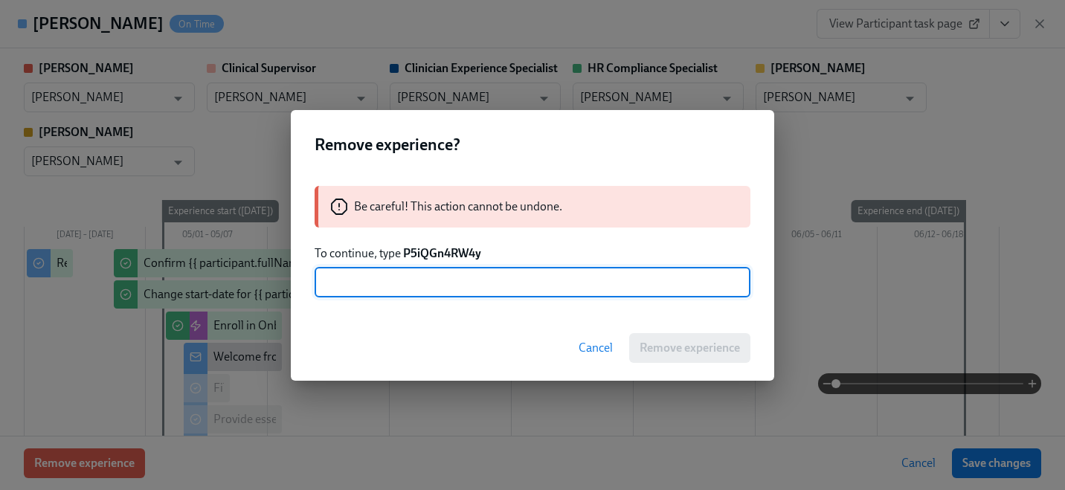
click at [443, 249] on strong "P5iQGn4RW4y" at bounding box center [442, 253] width 78 height 14
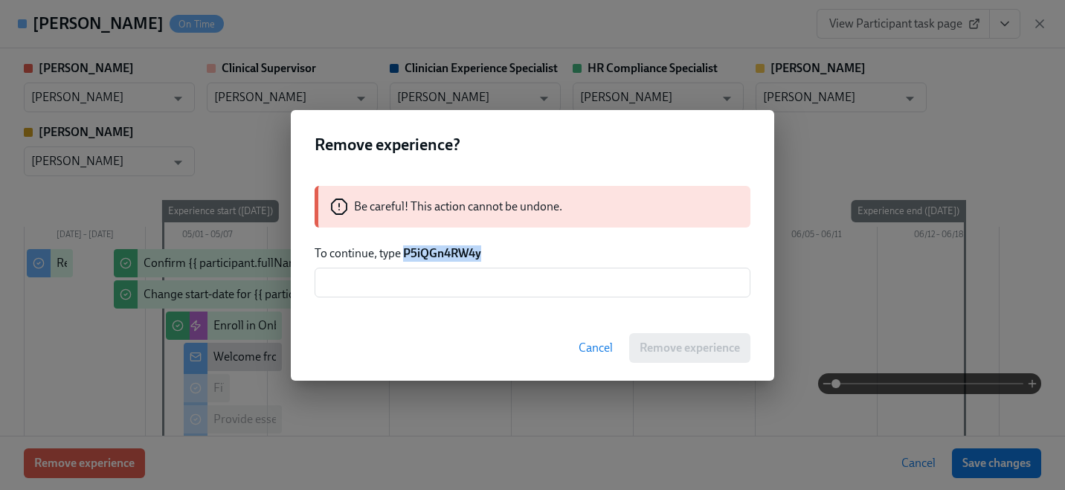
click at [443, 249] on strong "P5iQGn4RW4y" at bounding box center [442, 253] width 78 height 14
click at [434, 283] on input "text" at bounding box center [533, 283] width 436 height 30
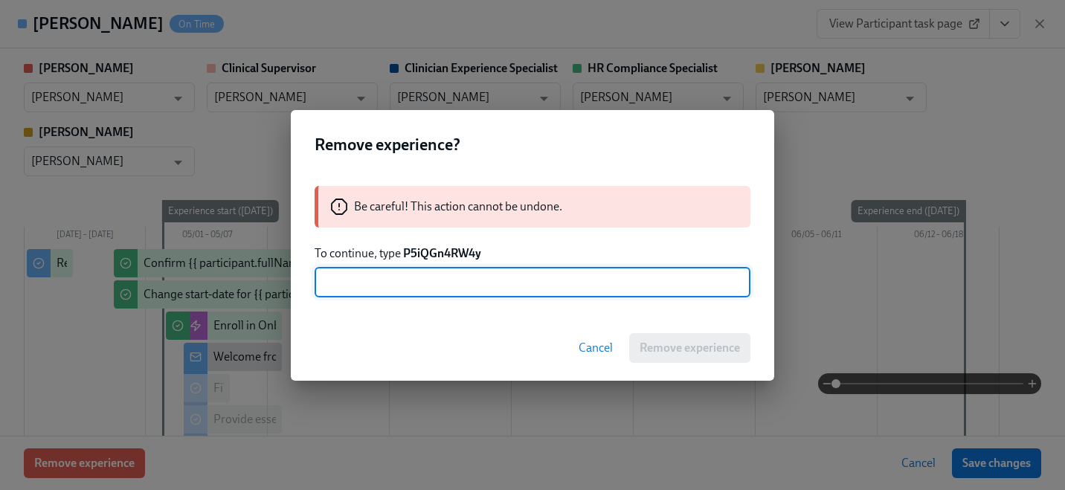
paste input "P5iQGn4RW4y"
type input "P5iQGn4RW4y"
click at [650, 344] on span "Remove experience" at bounding box center [690, 348] width 100 height 15
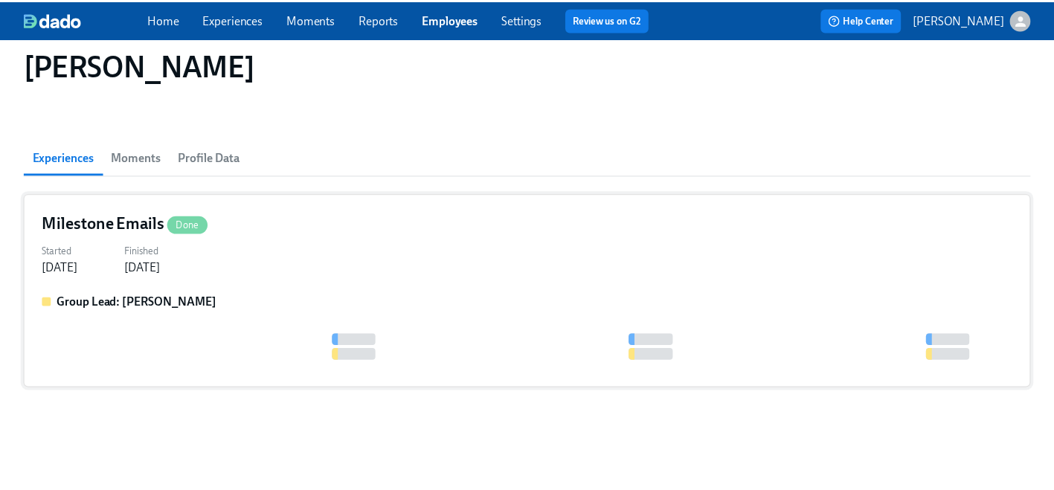
scroll to position [77, 0]
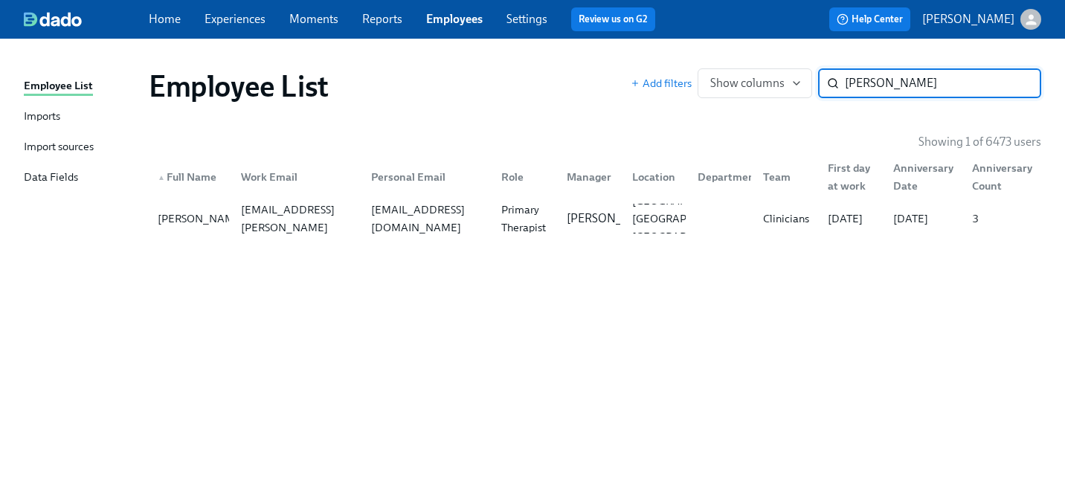
paste input "[PERSON_NAME]"
type input "[PERSON_NAME]"
click at [286, 212] on div "[EMAIL_ADDRESS][PERSON_NAME][DOMAIN_NAME]" at bounding box center [297, 219] width 124 height 54
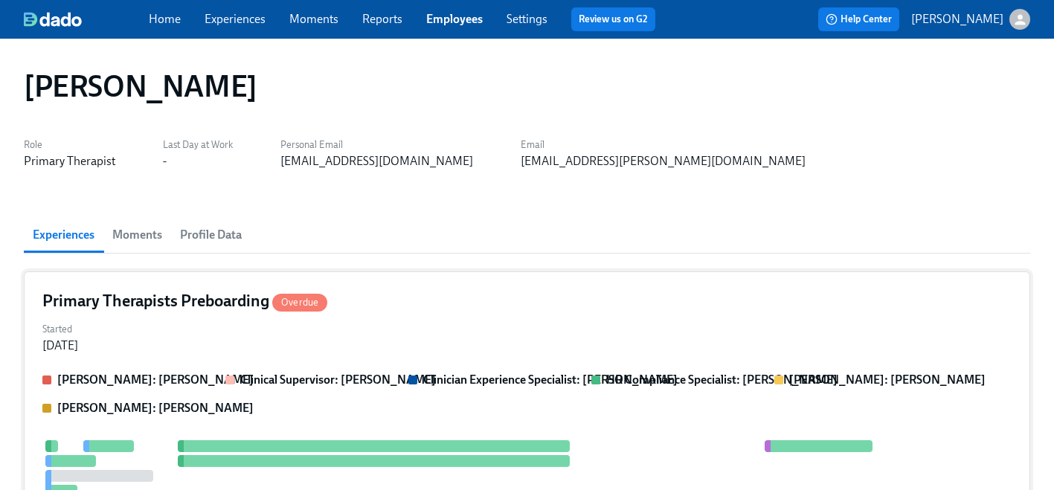
click at [233, 373] on div "Clinical Supervisor: [PERSON_NAME]" at bounding box center [310, 380] width 171 height 16
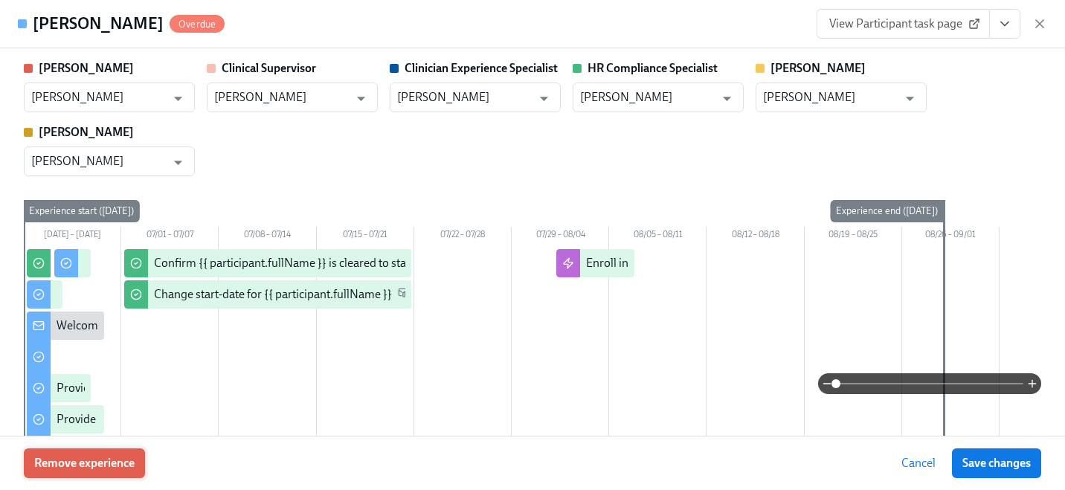
click at [102, 466] on span "Remove experience" at bounding box center [84, 463] width 100 height 15
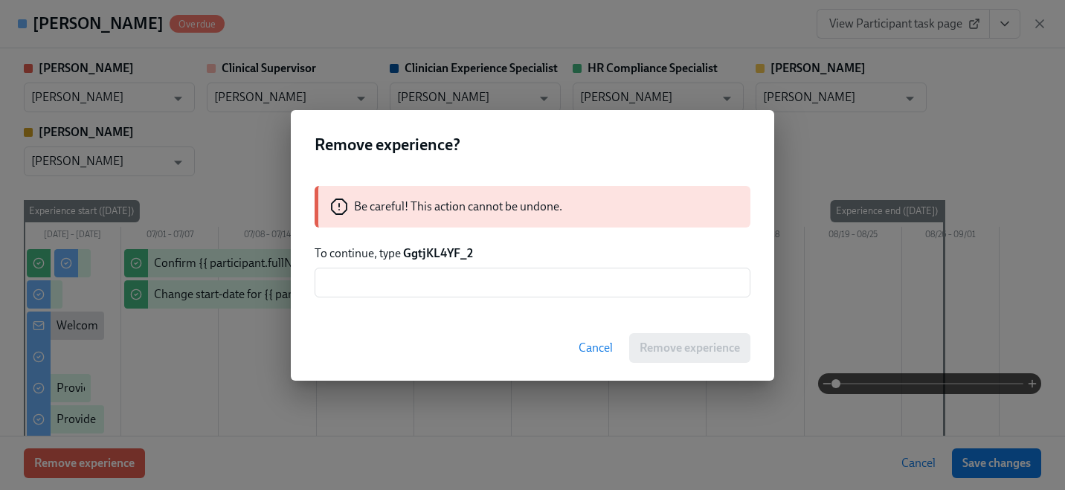
click at [449, 253] on strong "GgtjKL4YF_2" at bounding box center [438, 253] width 70 height 14
click at [450, 274] on input "text" at bounding box center [533, 283] width 436 height 30
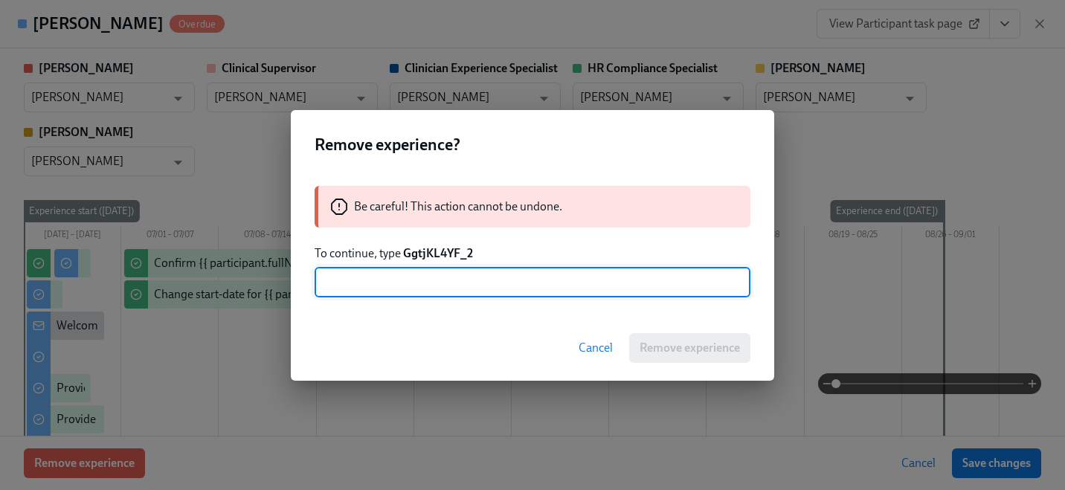
paste input "GgtjKL4YF_2"
type input "GgtjKL4YF_2"
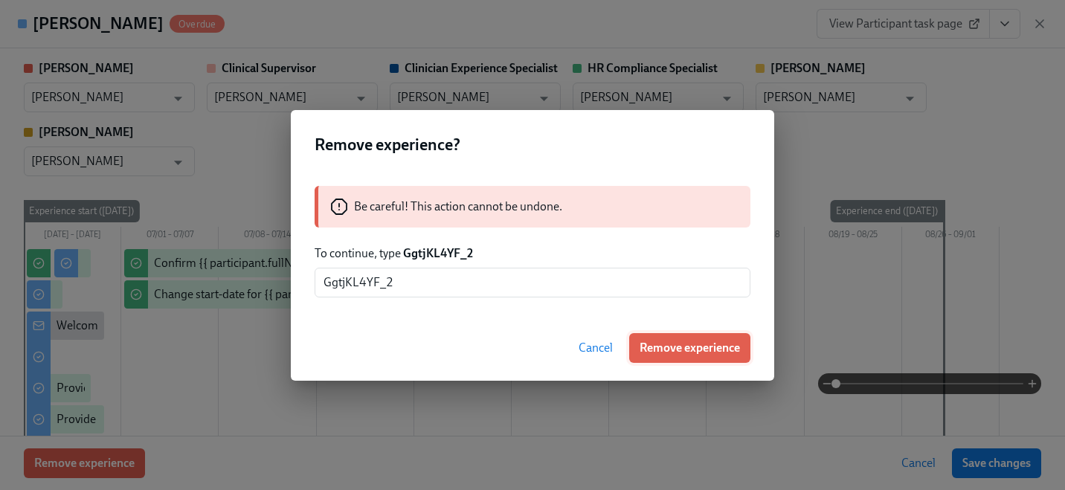
click at [657, 355] on button "Remove experience" at bounding box center [689, 348] width 121 height 30
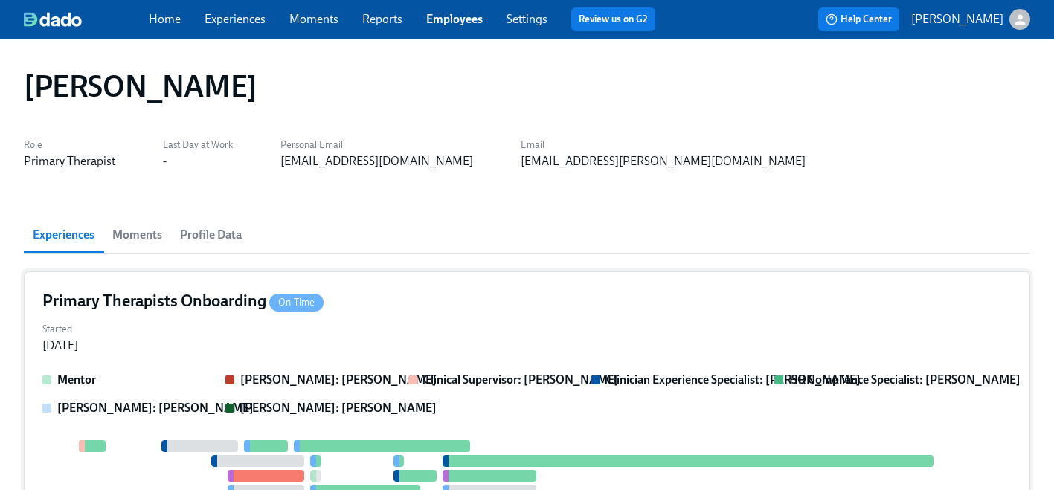
click at [335, 298] on div "Primary Therapists Onboarding On Time" at bounding box center [526, 301] width 969 height 22
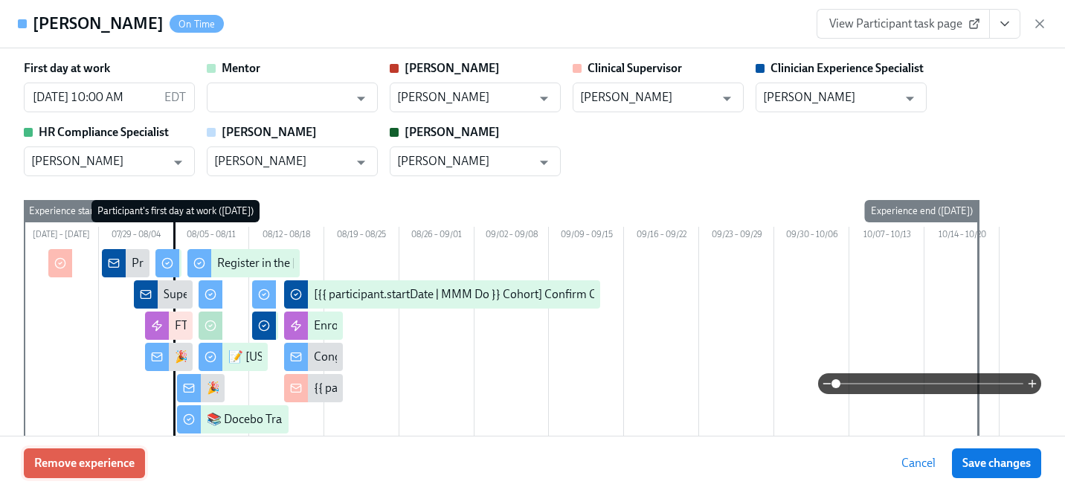
click at [124, 465] on button "Remove experience" at bounding box center [84, 464] width 121 height 30
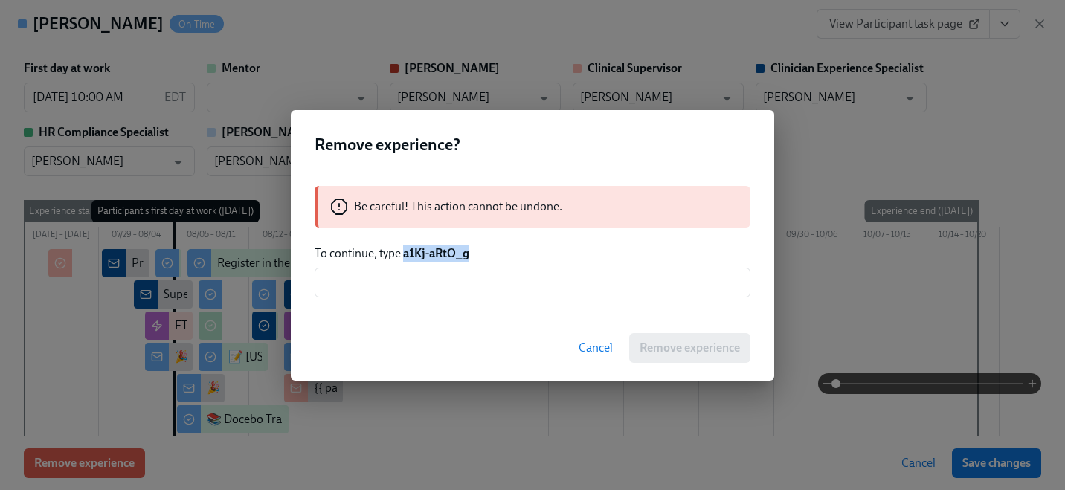
drag, startPoint x: 476, startPoint y: 253, endPoint x: 403, endPoint y: 253, distance: 72.9
click at [403, 253] on p "To continue, type a1Kj-aRtO_g" at bounding box center [533, 253] width 436 height 16
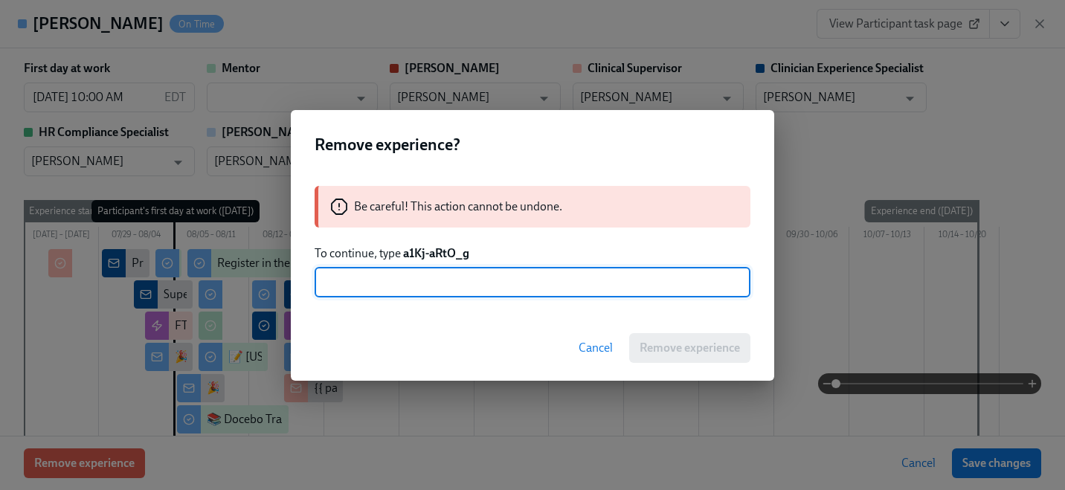
click at [439, 269] on input "text" at bounding box center [533, 283] width 436 height 30
paste input "a1Kj-aRtO_g"
type input "a1Kj-aRtO_g"
click at [664, 350] on span "Remove experience" at bounding box center [690, 348] width 100 height 15
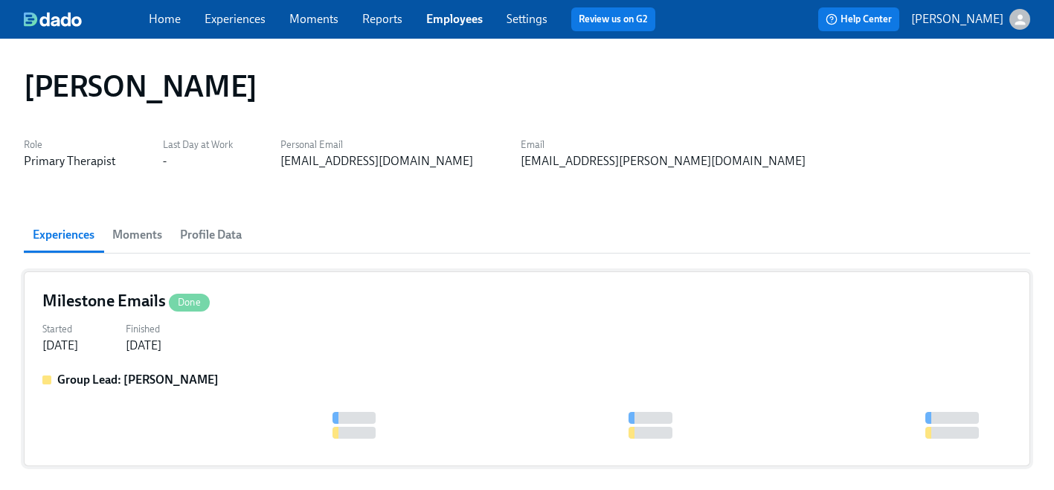
click at [465, 336] on div "Started [DATE] Finished [DATE]" at bounding box center [526, 336] width 969 height 36
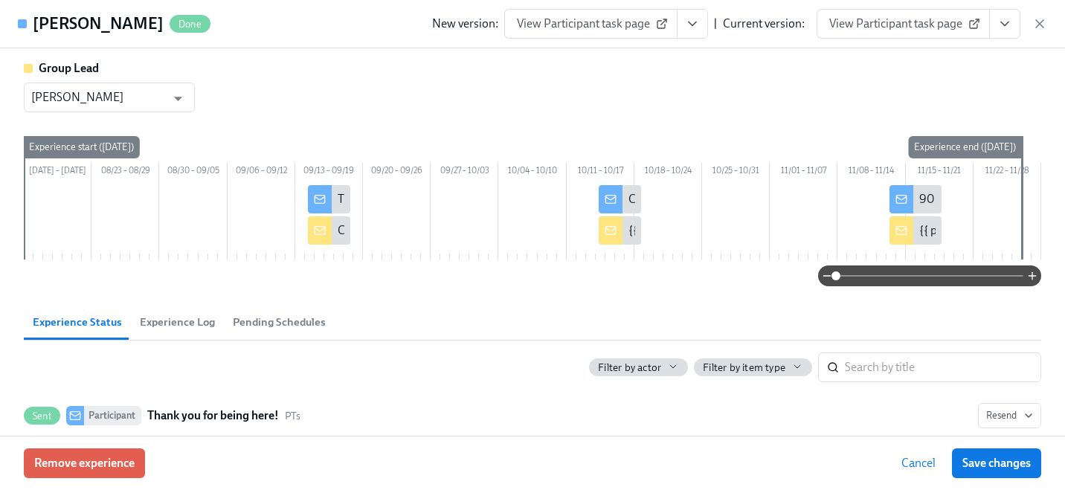
scroll to position [402, 0]
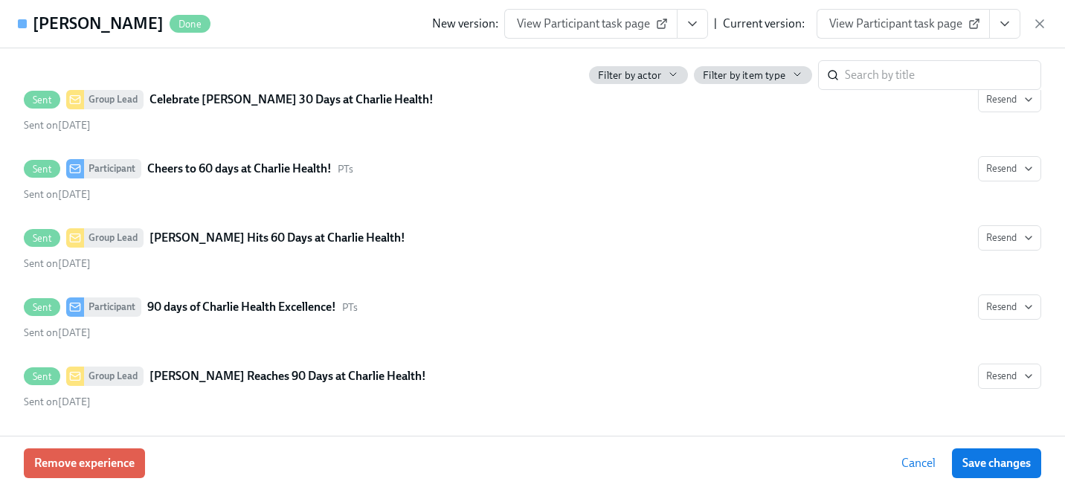
click at [1037, 22] on icon "button" at bounding box center [1039, 23] width 15 height 15
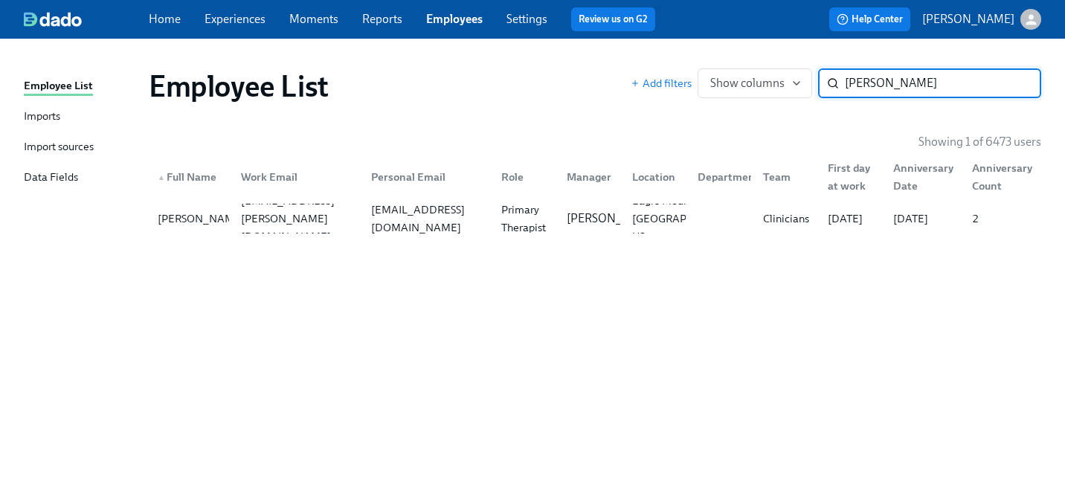
paste input "[PERSON_NAME]"
type input "[PERSON_NAME]"
click at [299, 206] on div "[PERSON_NAME][EMAIL_ADDRESS][DOMAIN_NAME]" at bounding box center [294, 219] width 130 height 30
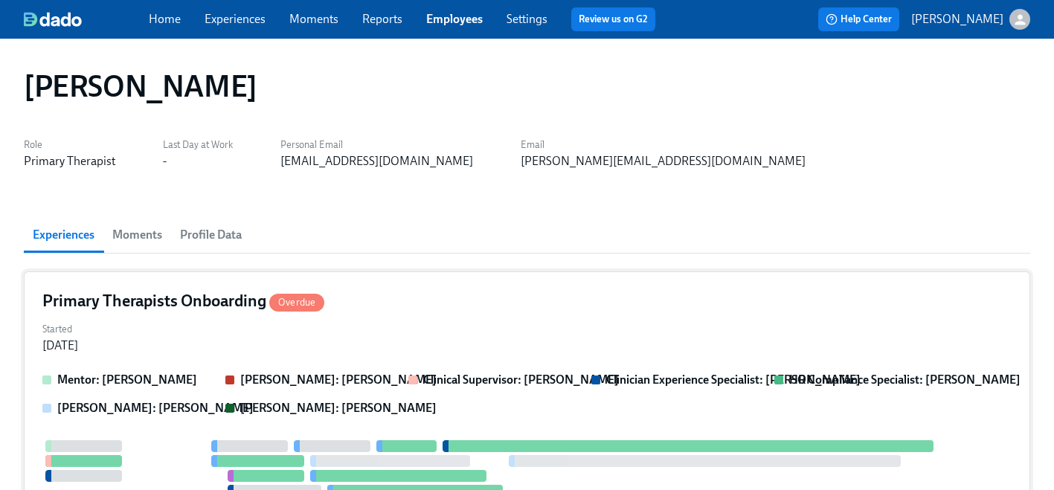
click at [213, 367] on div "Primary Therapists Onboarding Overdue Started [DATE] [PERSON_NAME]: [PERSON_NAM…" at bounding box center [527, 494] width 1006 height 445
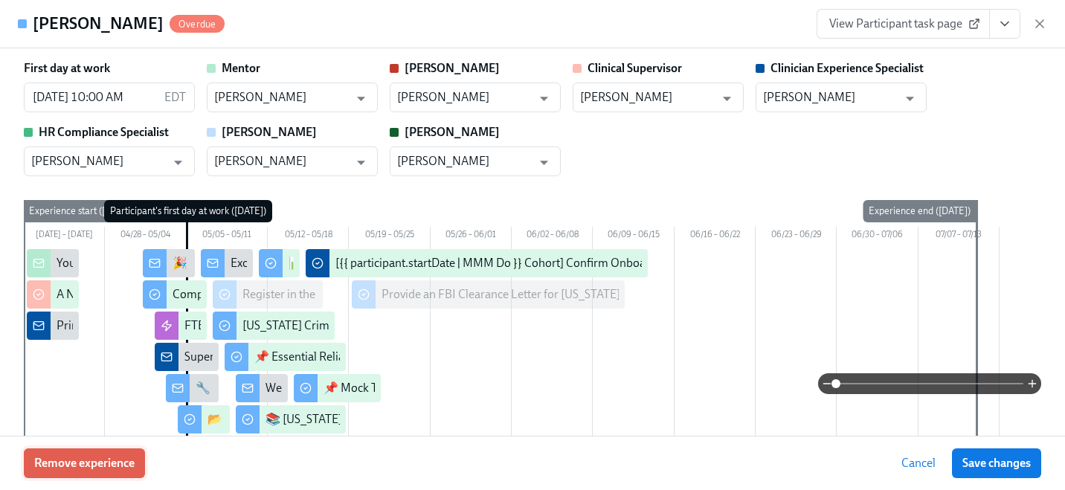
click at [117, 454] on button "Remove experience" at bounding box center [84, 464] width 121 height 30
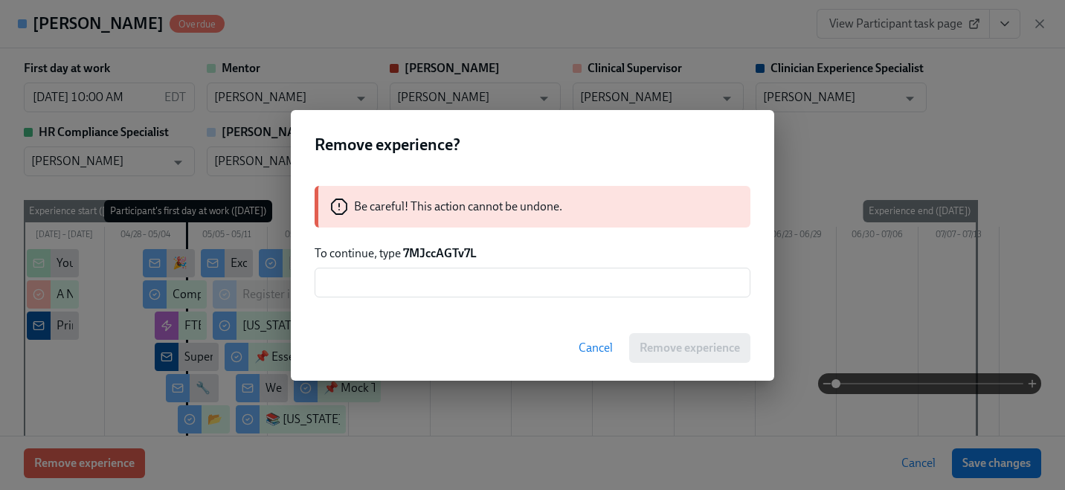
click at [458, 248] on strong "7MJccAGTv7L" at bounding box center [440, 253] width 74 height 14
click at [446, 289] on input "text" at bounding box center [533, 283] width 436 height 30
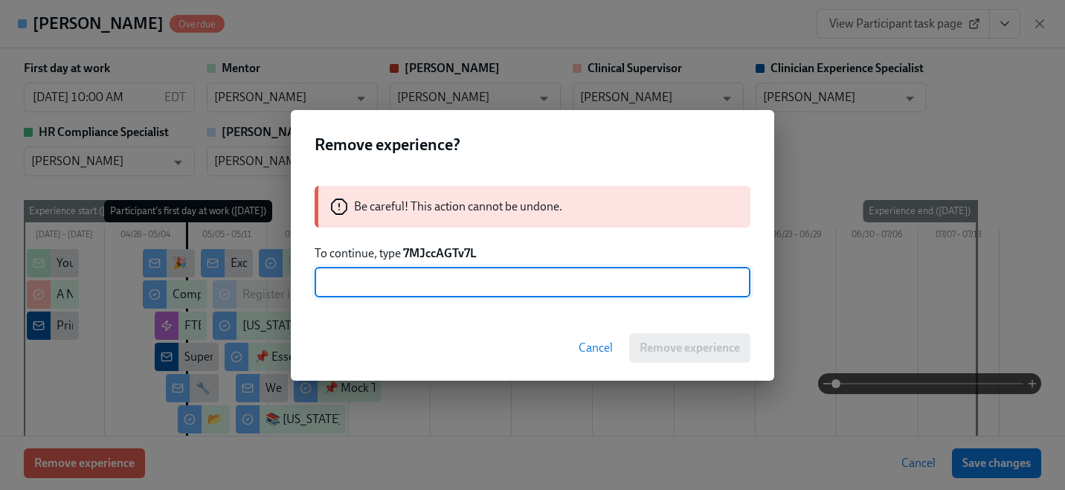
paste input "7MJccAGTv7L"
type input "7MJccAGTv7L"
click at [646, 345] on span "Remove experience" at bounding box center [690, 348] width 100 height 15
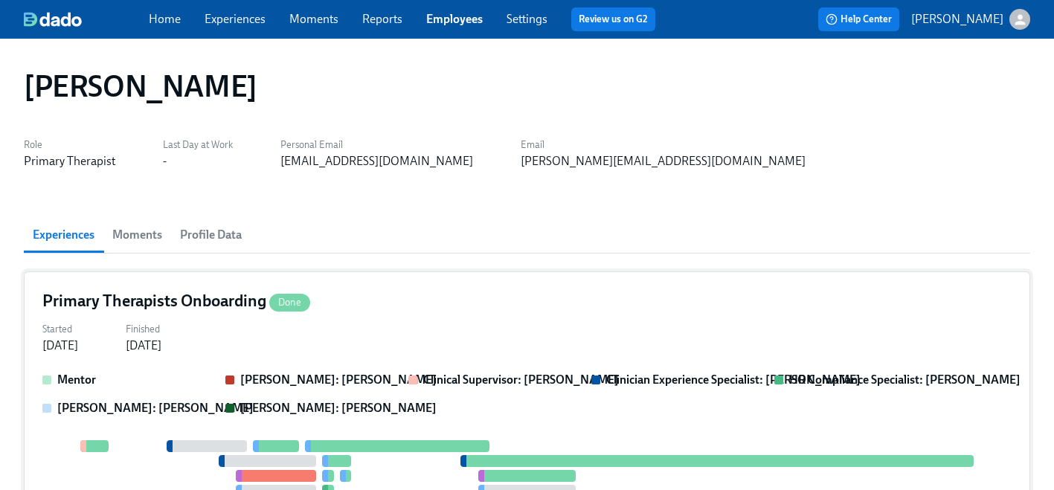
click at [316, 324] on div "Started [DATE] Finished [DATE]" at bounding box center [526, 336] width 969 height 36
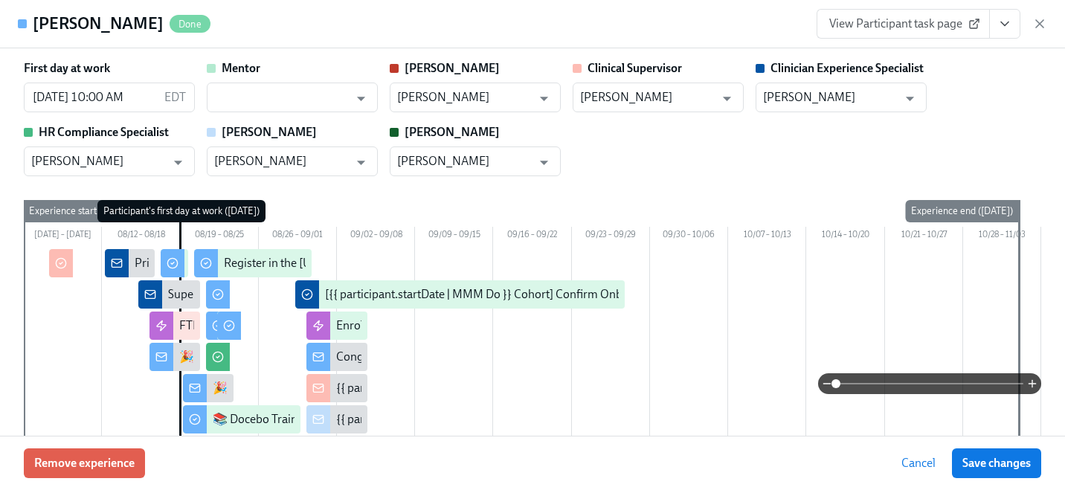
click at [128, 446] on div "Remove experience Cancel Save changes" at bounding box center [532, 463] width 1065 height 54
click at [123, 457] on span "Remove experience" at bounding box center [84, 463] width 100 height 15
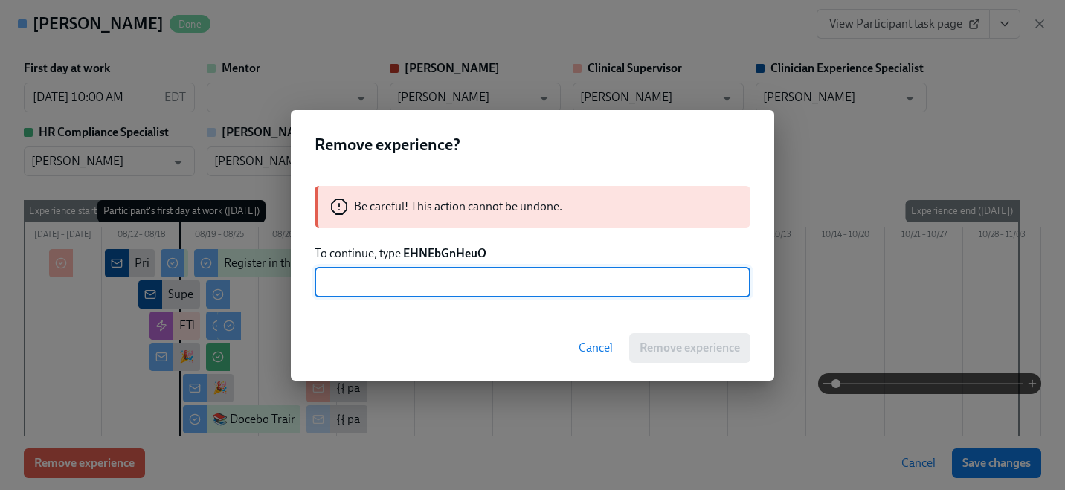
click at [455, 257] on strong "EHNEbGnHeuO" at bounding box center [444, 253] width 83 height 14
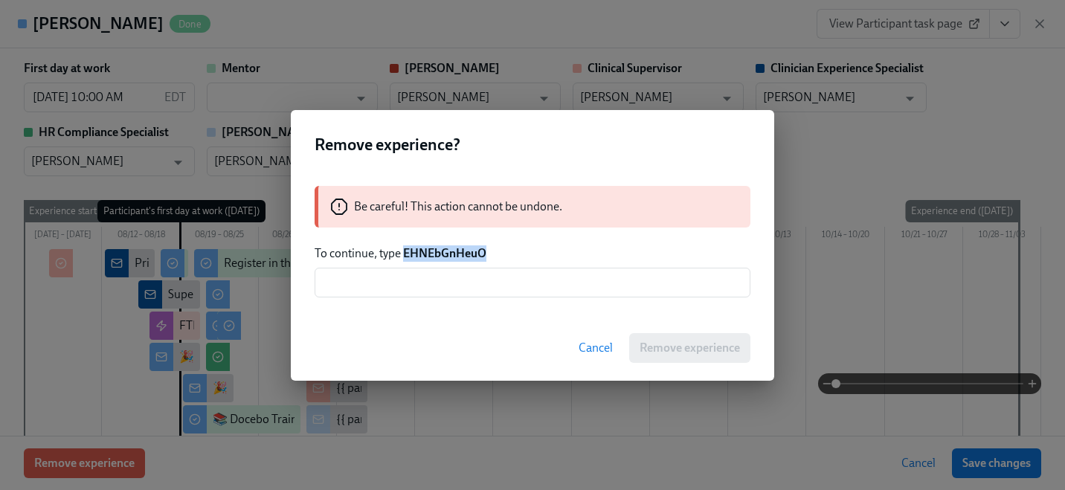
click at [455, 257] on strong "EHNEbGnHeuO" at bounding box center [444, 253] width 83 height 14
click at [453, 281] on input "text" at bounding box center [533, 283] width 436 height 30
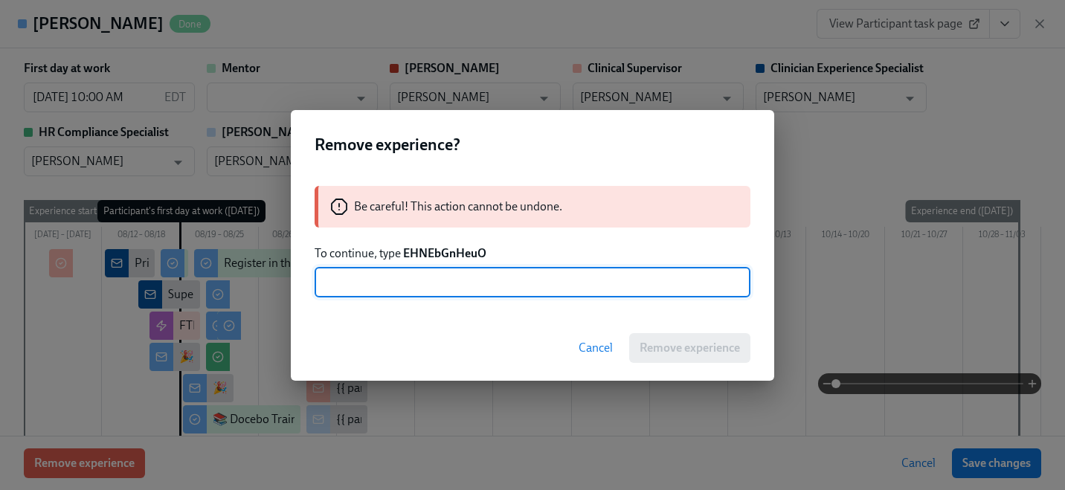
paste input "EHNEbGnHeuO"
type input "EHNEbGnHeuO"
click at [644, 335] on button "Remove experience" at bounding box center [689, 348] width 121 height 30
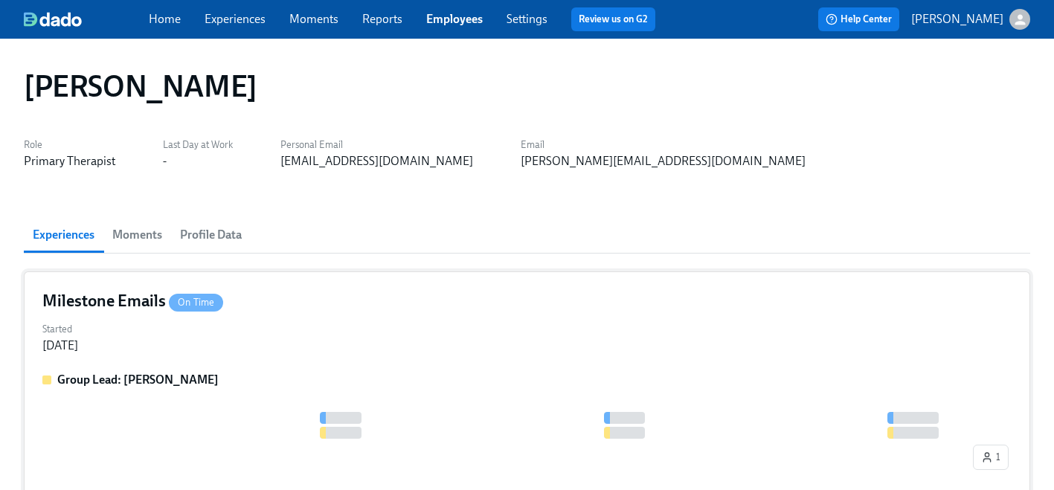
click at [245, 402] on div "Group Lead: [PERSON_NAME] 1" at bounding box center [526, 424] width 969 height 104
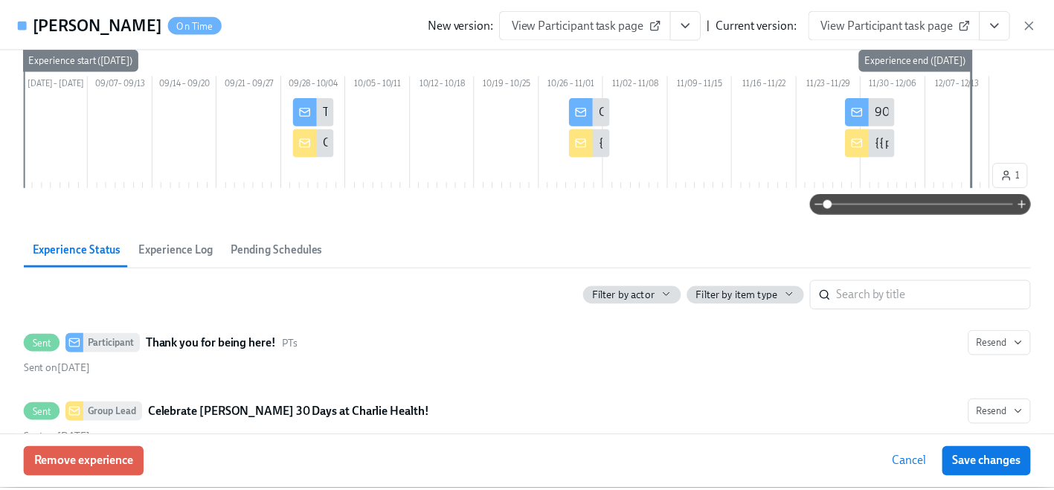
scroll to position [418, 0]
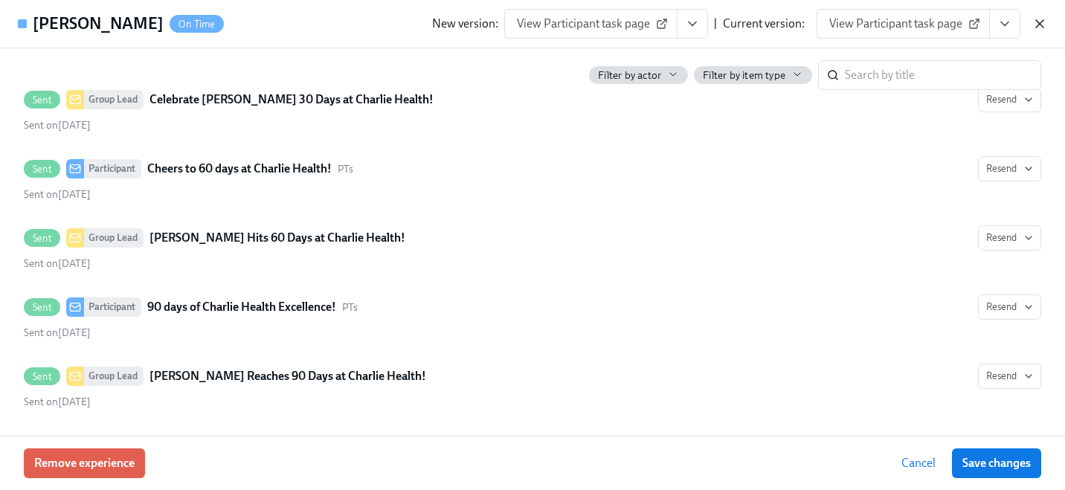
click at [1037, 23] on icon "button" at bounding box center [1039, 23] width 15 height 15
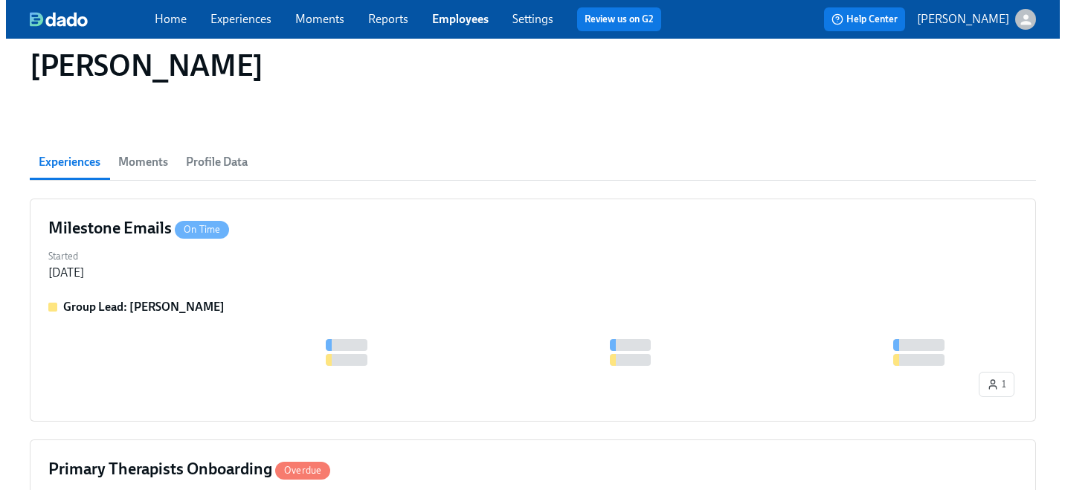
scroll to position [287, 0]
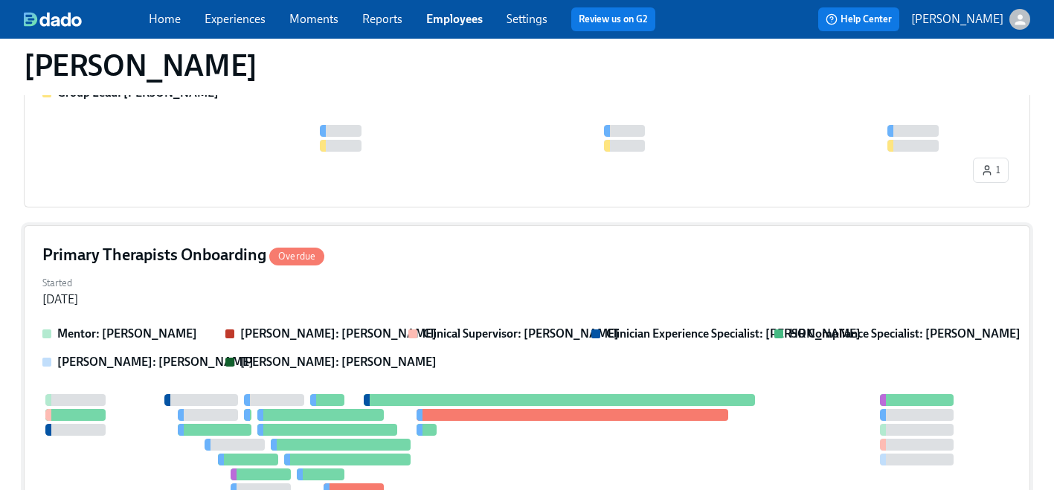
click at [309, 320] on div "Primary Therapists Onboarding Overdue Started [DATE] [PERSON_NAME]: [PERSON_NAM…" at bounding box center [527, 455] width 1006 height 460
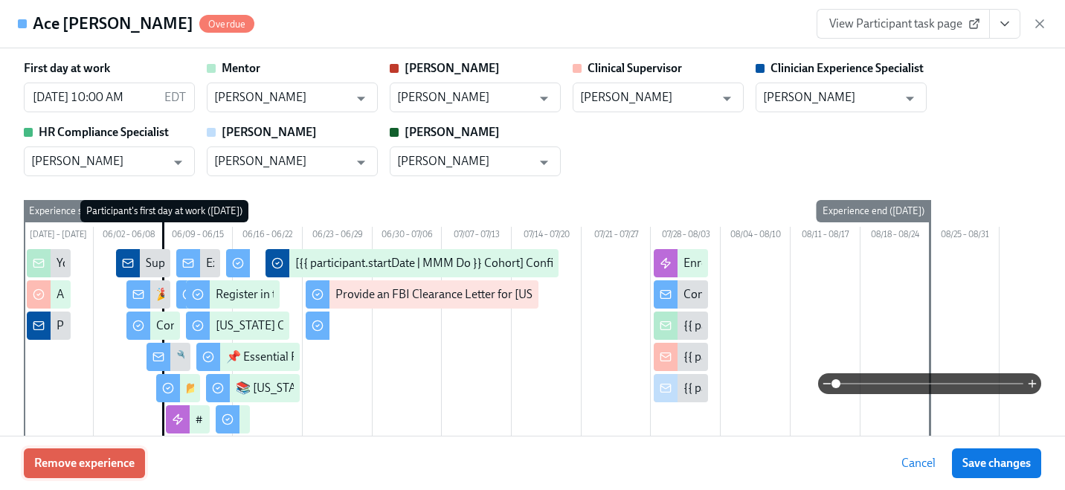
click at [129, 456] on span "Remove experience" at bounding box center [84, 463] width 100 height 15
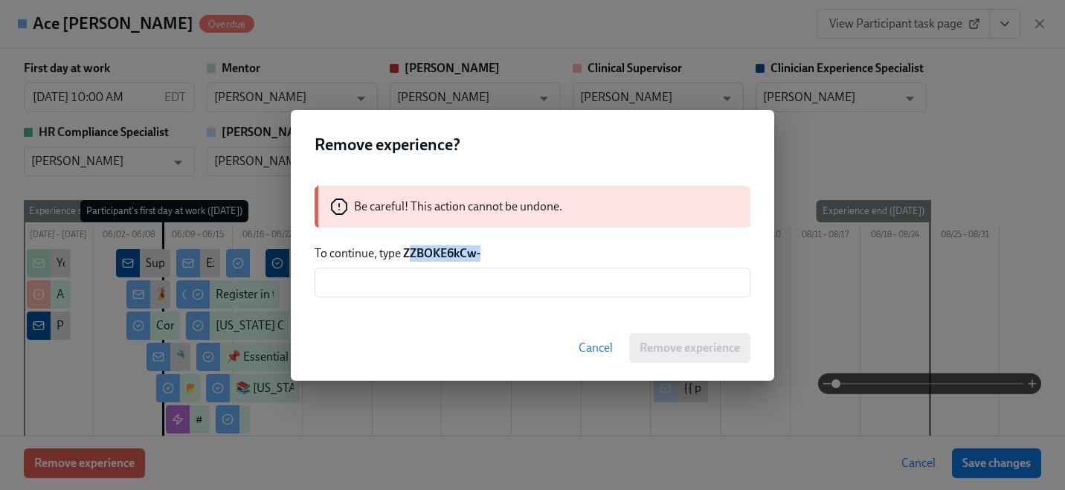
drag, startPoint x: 483, startPoint y: 257, endPoint x: 407, endPoint y: 256, distance: 76.6
click at [407, 256] on p "To continue, type ZZBOKE6kCw-" at bounding box center [533, 253] width 436 height 16
click at [440, 286] on input "text" at bounding box center [533, 283] width 436 height 30
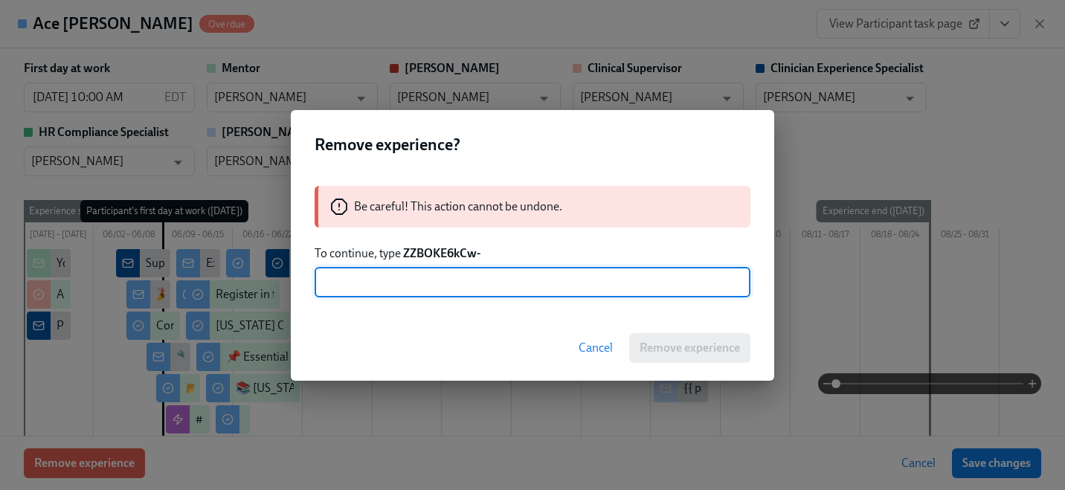
paste input "ZZBOKE6kCw-"
type input "ZZBOKE6kCw-"
click at [661, 333] on button "Remove experience" at bounding box center [689, 348] width 121 height 30
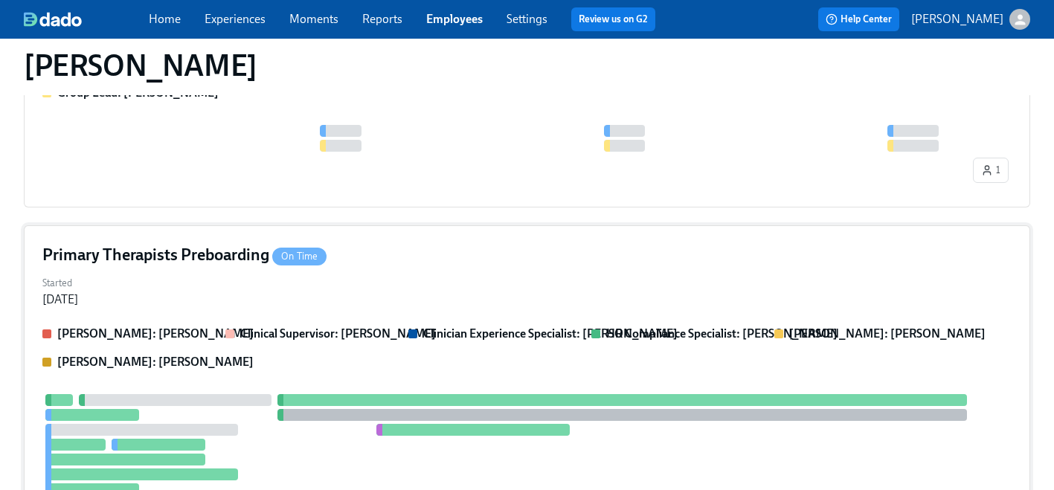
click at [532, 322] on div "Primary Therapists Preboarding On Time Started [DATE] [PERSON_NAME]: [PERSON_NA…" at bounding box center [527, 425] width 1006 height 400
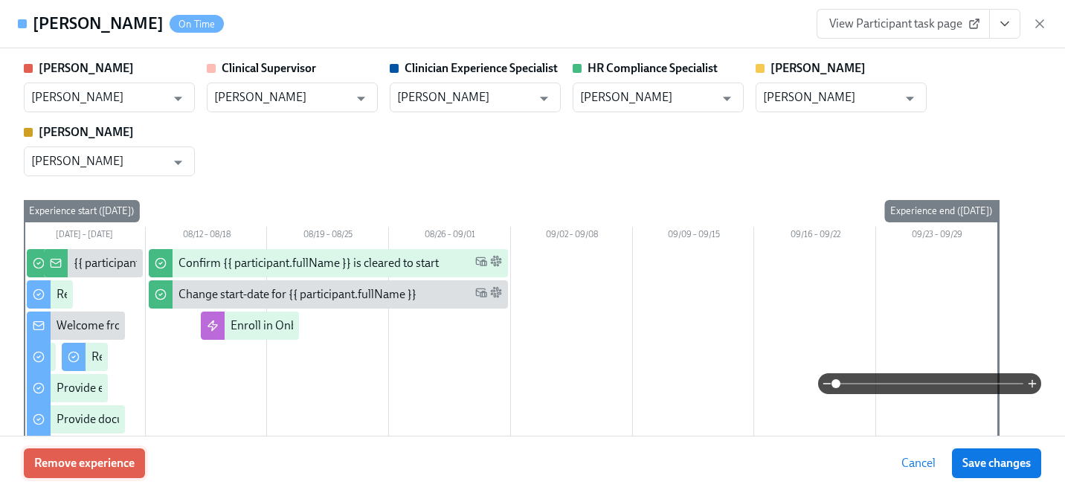
click at [102, 471] on button "Remove experience" at bounding box center [84, 464] width 121 height 30
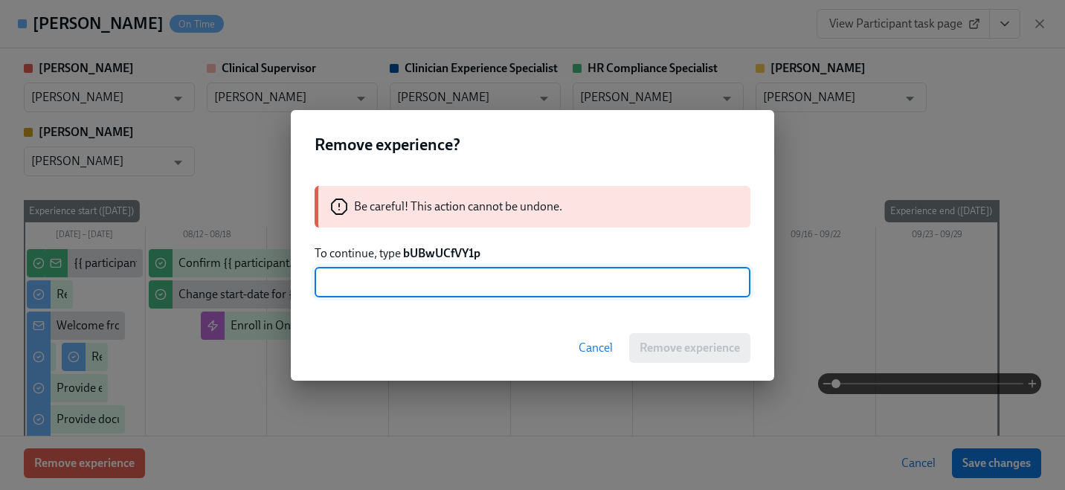
click at [434, 250] on strong "bUBwUCfVY1p" at bounding box center [441, 253] width 77 height 14
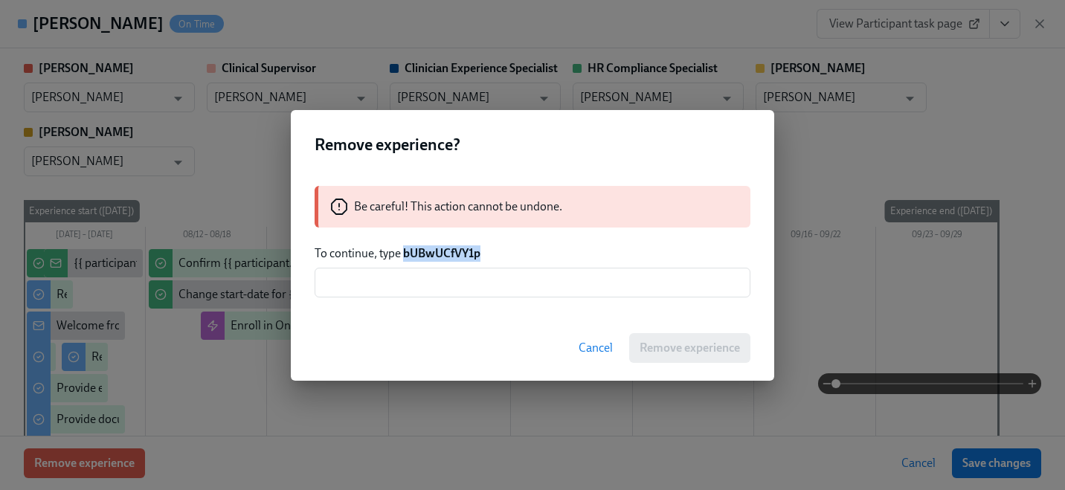
click at [434, 250] on strong "bUBwUCfVY1p" at bounding box center [441, 253] width 77 height 14
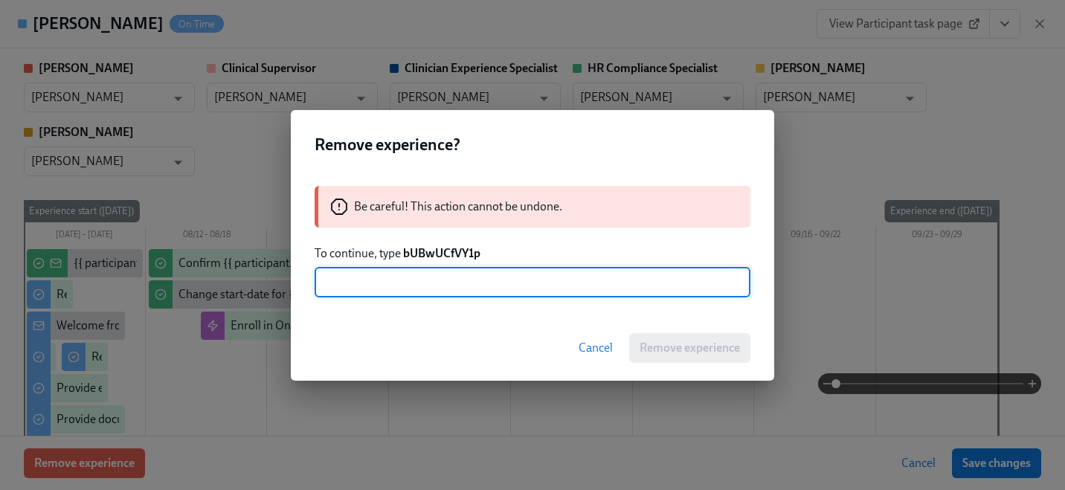
click at [425, 269] on input "text" at bounding box center [533, 283] width 436 height 30
paste input "bUBwUCfVY1p"
type input "bUBwUCfVY1p"
click at [674, 350] on span "Remove experience" at bounding box center [690, 348] width 100 height 15
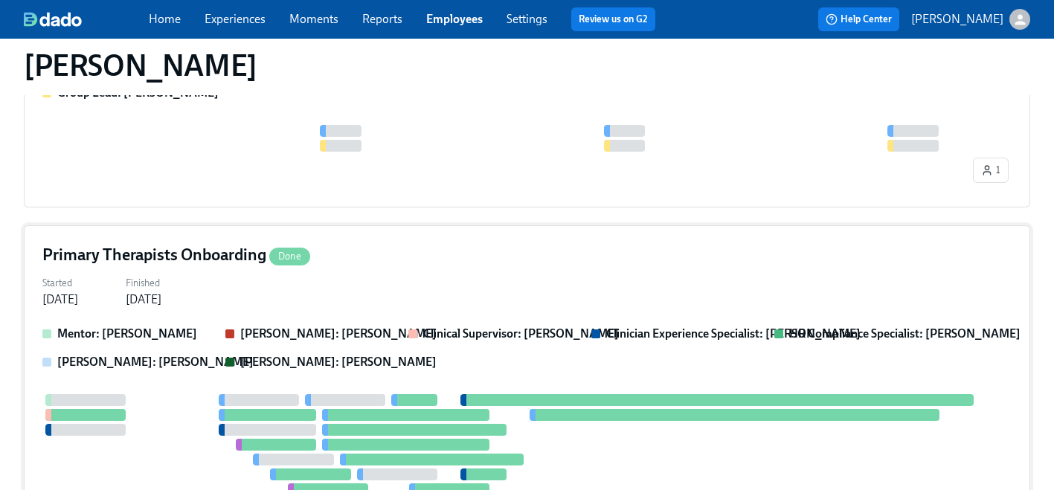
click at [352, 352] on div "Mentor: [PERSON_NAME]: [PERSON_NAME] Clinical Supervisor: [PERSON_NAME] Clinici…" at bounding box center [526, 348] width 969 height 45
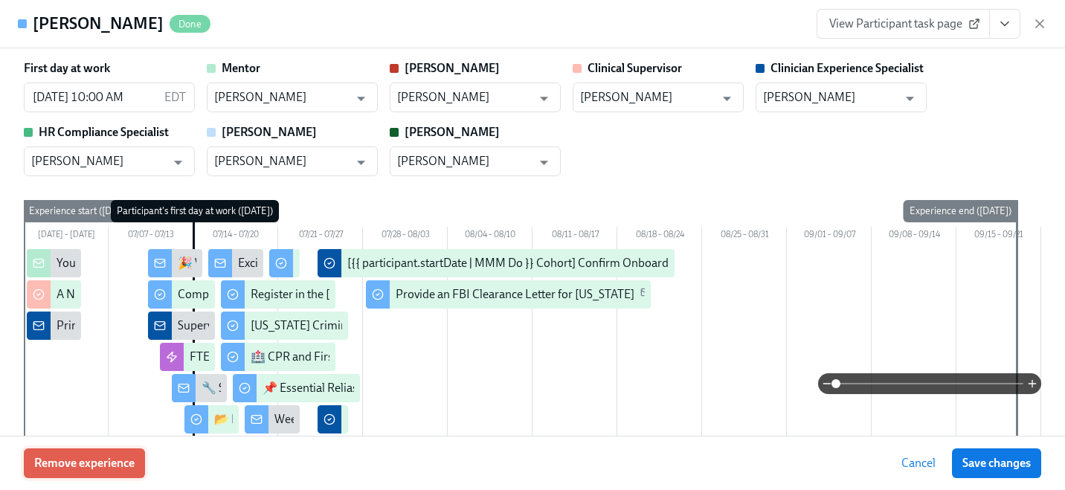
click at [102, 467] on span "Remove experience" at bounding box center [84, 463] width 100 height 15
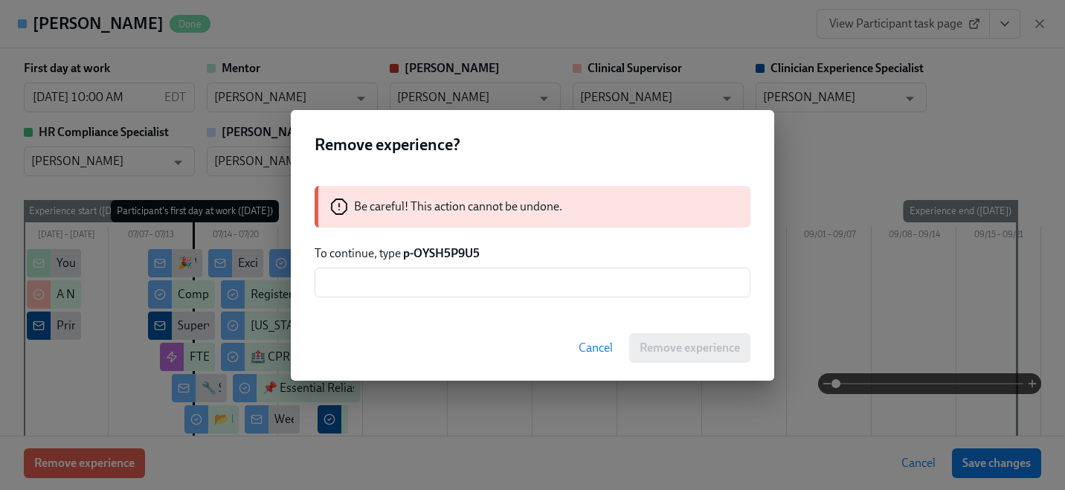
click at [455, 249] on strong "p-OYSH5P9U5" at bounding box center [441, 253] width 77 height 14
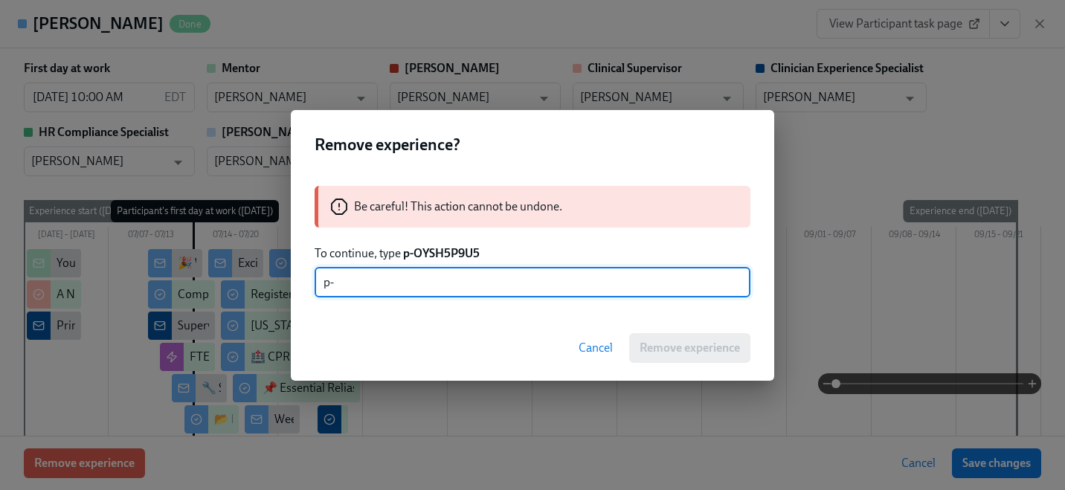
type input "p-"
click at [402, 289] on input "p-" at bounding box center [533, 283] width 436 height 30
paste input "OYSH5P9U5"
type input "p-OYSH5P9U5"
click at [696, 330] on div "Cancel Remove experience" at bounding box center [532, 347] width 483 height 65
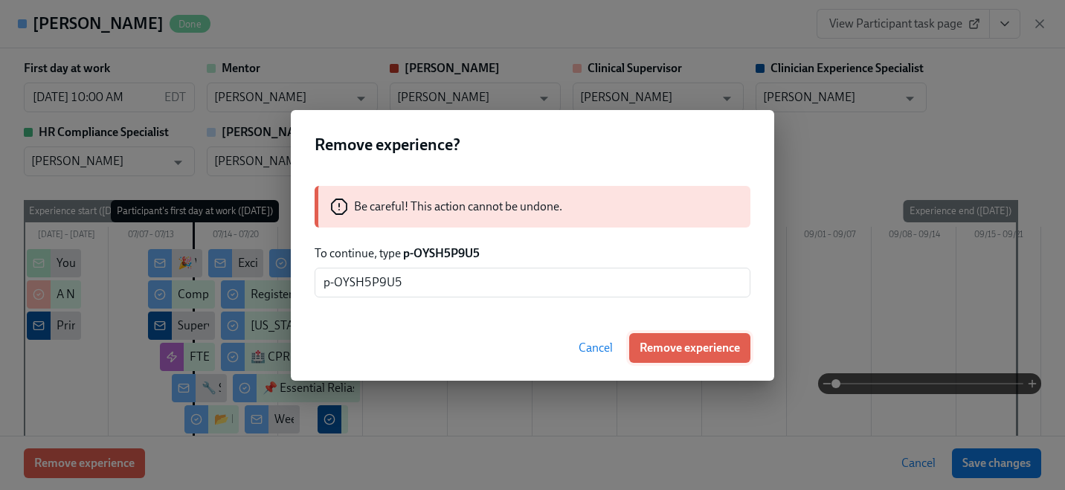
click at [690, 341] on span "Remove experience" at bounding box center [690, 348] width 100 height 15
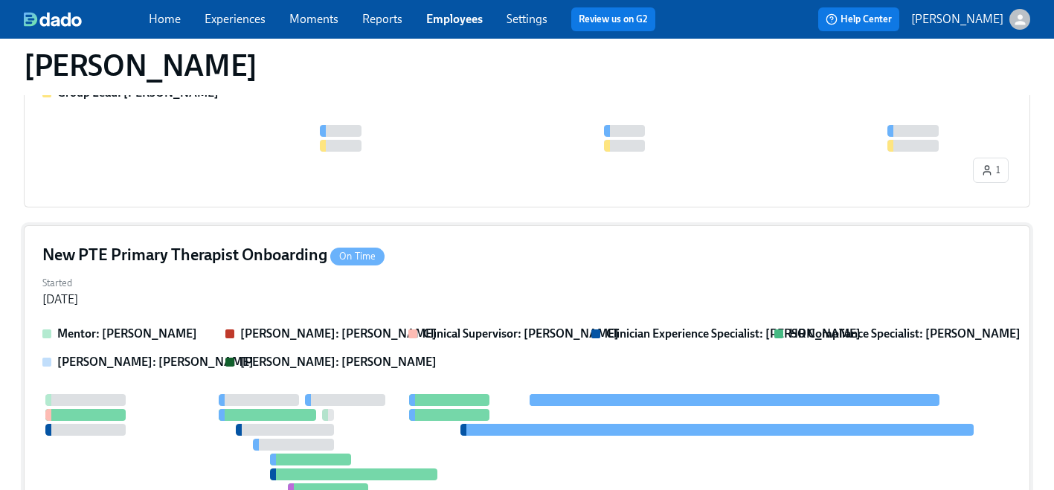
click at [386, 303] on div "Started [DATE]" at bounding box center [526, 290] width 969 height 36
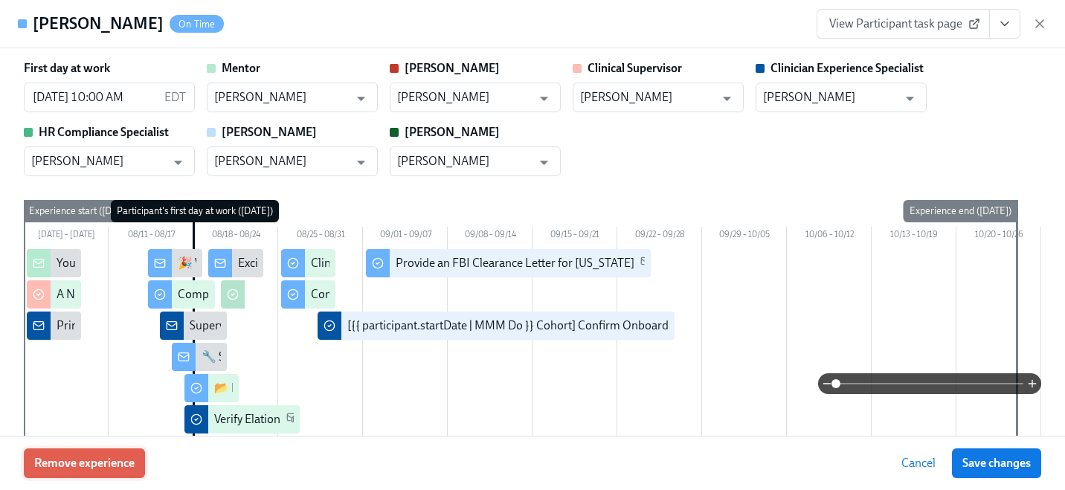
click at [126, 458] on span "Remove experience" at bounding box center [84, 463] width 100 height 15
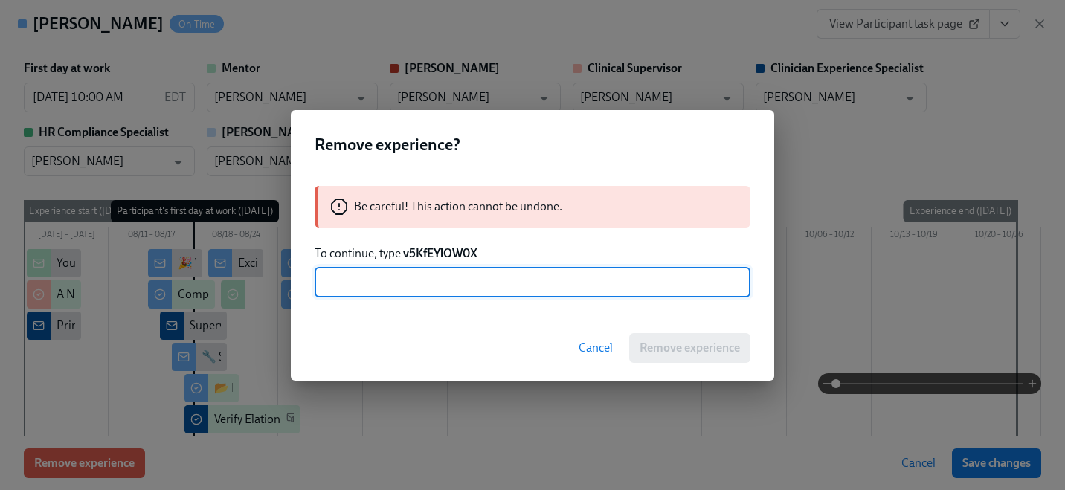
click at [437, 244] on div "Be careful! This action cannot be undone. To continue, type v5KfEYlOW0X ​" at bounding box center [532, 241] width 483 height 147
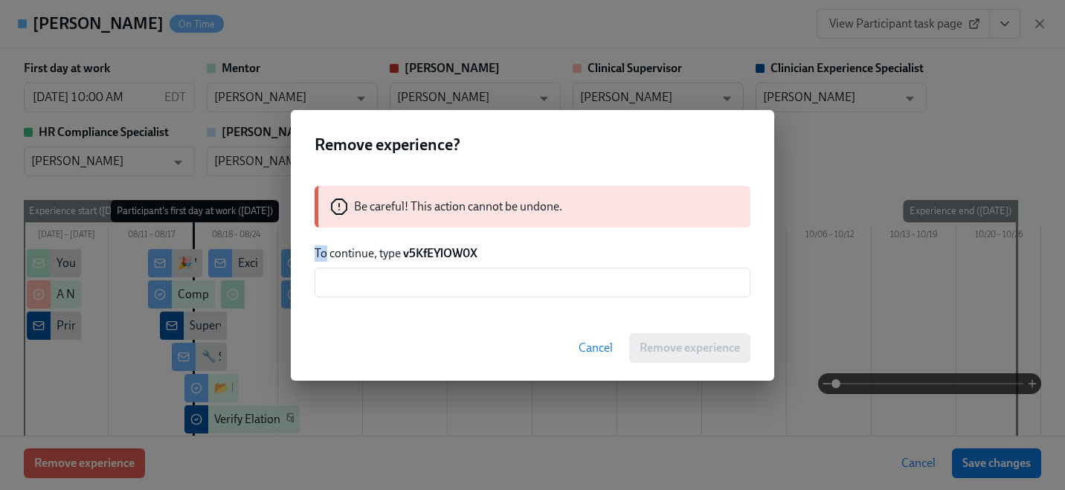
click at [437, 244] on div "Be careful! This action cannot be undone. To continue, type v5KfEYlOW0X ​" at bounding box center [532, 241] width 483 height 147
click at [436, 253] on strong "v5KfEYlOW0X" at bounding box center [440, 253] width 74 height 14
click at [433, 277] on input "text" at bounding box center [533, 283] width 436 height 30
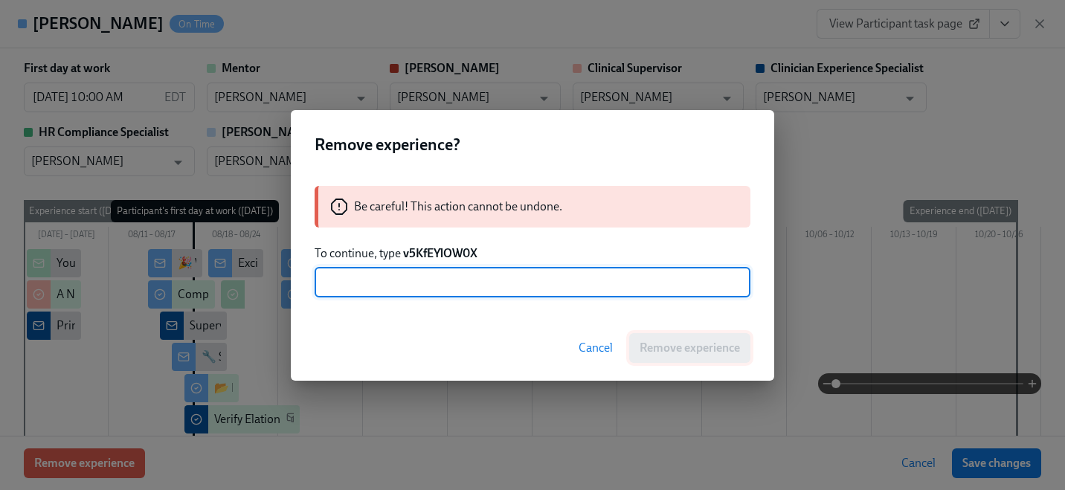
paste input "v5KfEYlOW0X"
type input "v5KfEYlOW0X"
click at [678, 346] on span "Remove experience" at bounding box center [690, 348] width 100 height 15
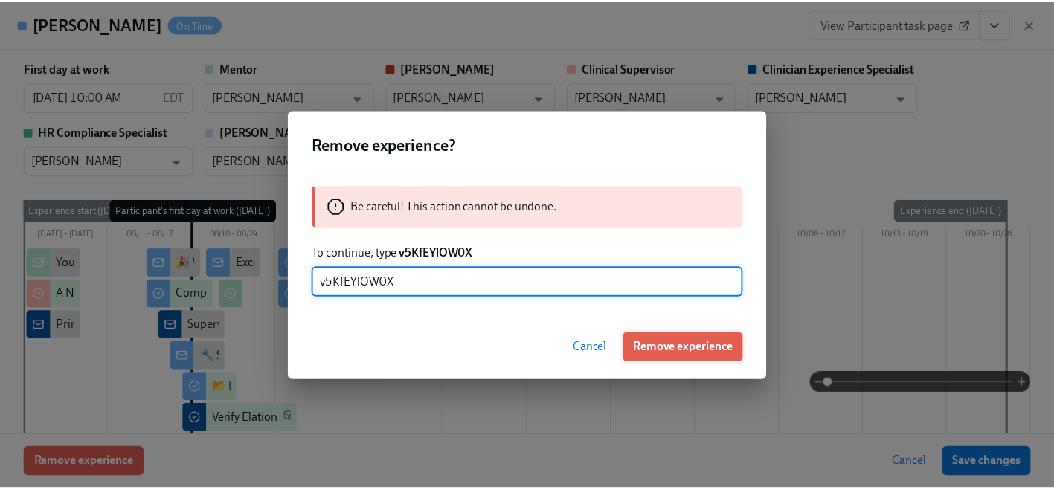
scroll to position [106, 0]
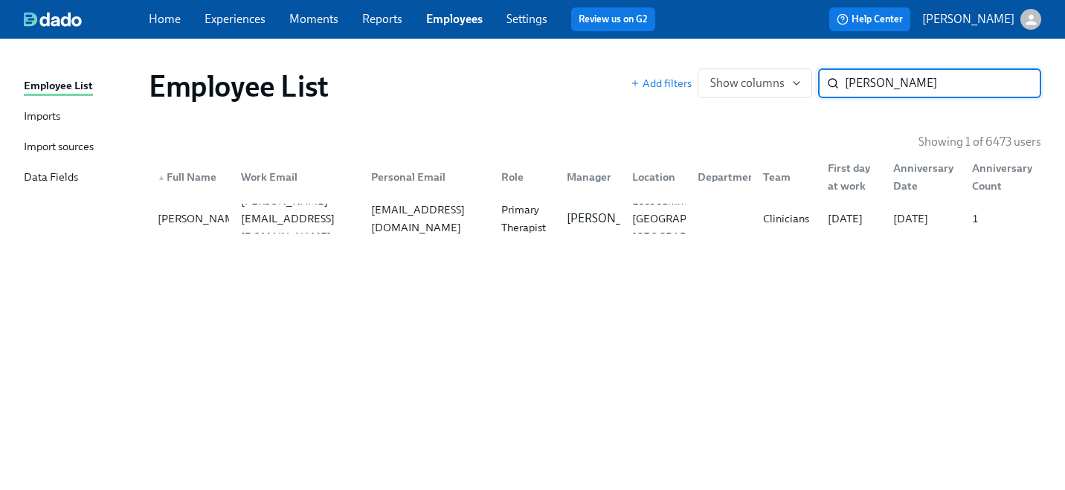
paste input "[PERSON_NAME]"
type input "[PERSON_NAME]"
click at [315, 207] on div "[EMAIL_ADDRESS][DOMAIN_NAME]" at bounding box center [294, 219] width 130 height 30
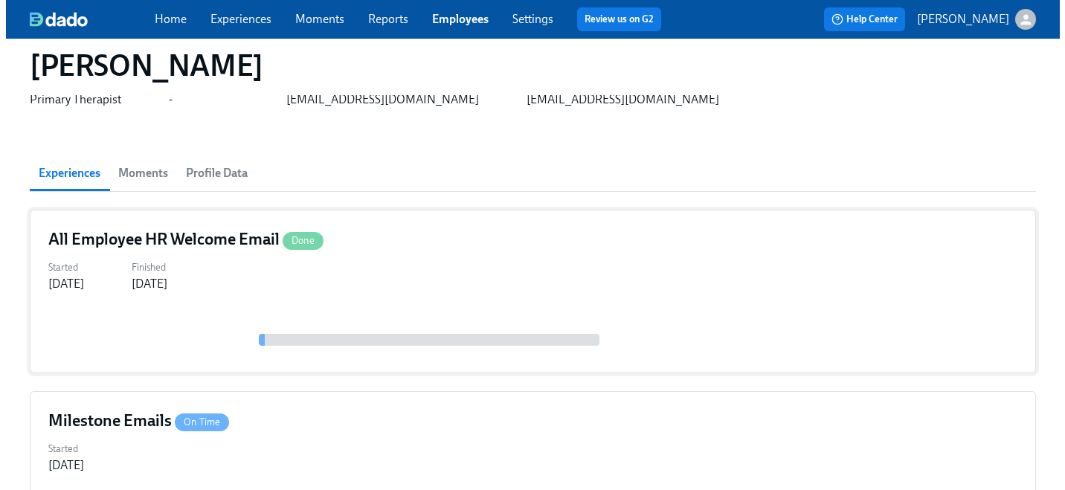
scroll to position [245, 0]
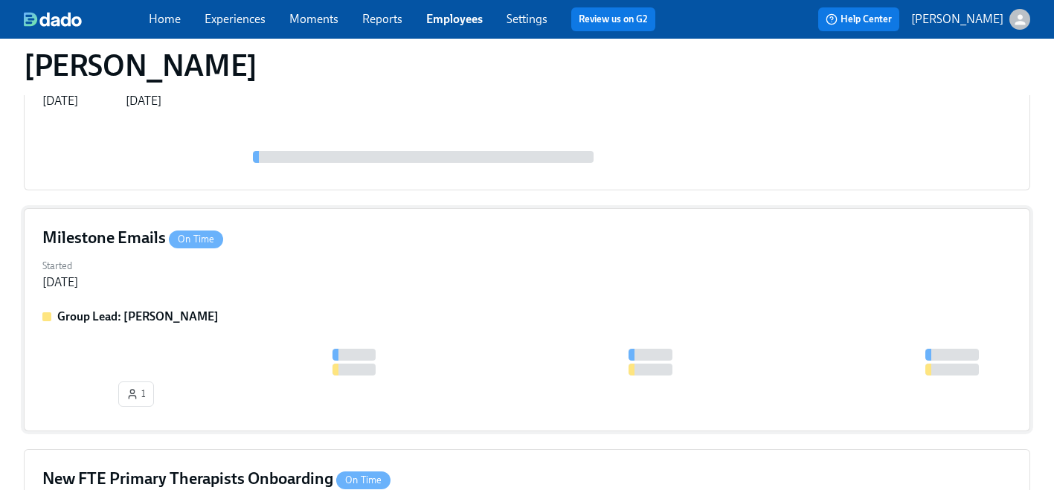
click at [268, 330] on div "Group Lead: [PERSON_NAME] 1" at bounding box center [526, 361] width 969 height 104
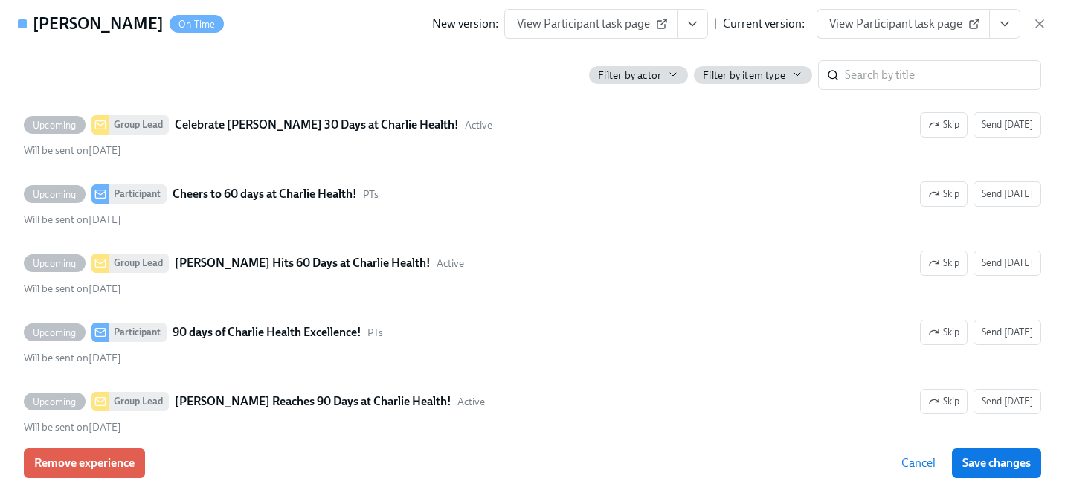
scroll to position [409, 0]
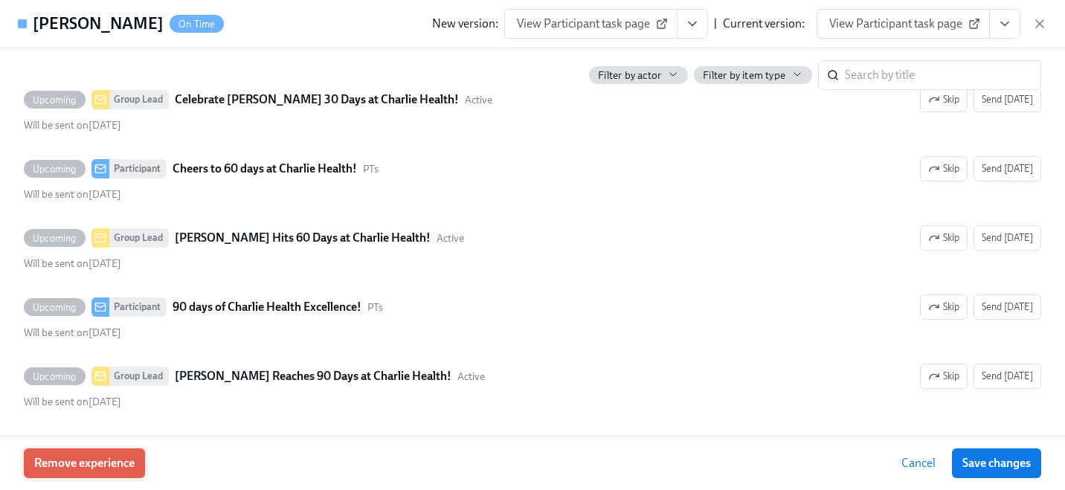
click at [106, 461] on span "Remove experience" at bounding box center [84, 463] width 100 height 15
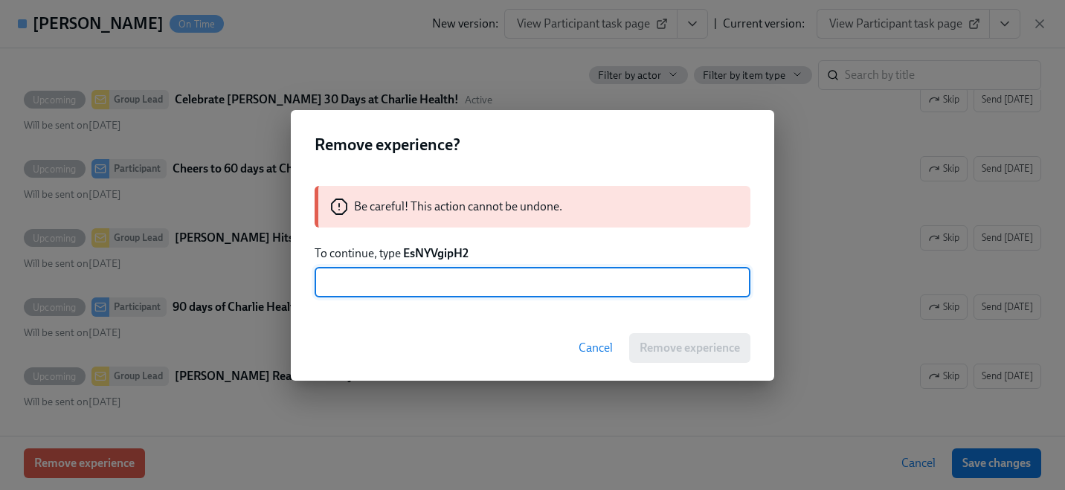
click at [436, 253] on strong "EsNYVgipH2" at bounding box center [435, 253] width 65 height 14
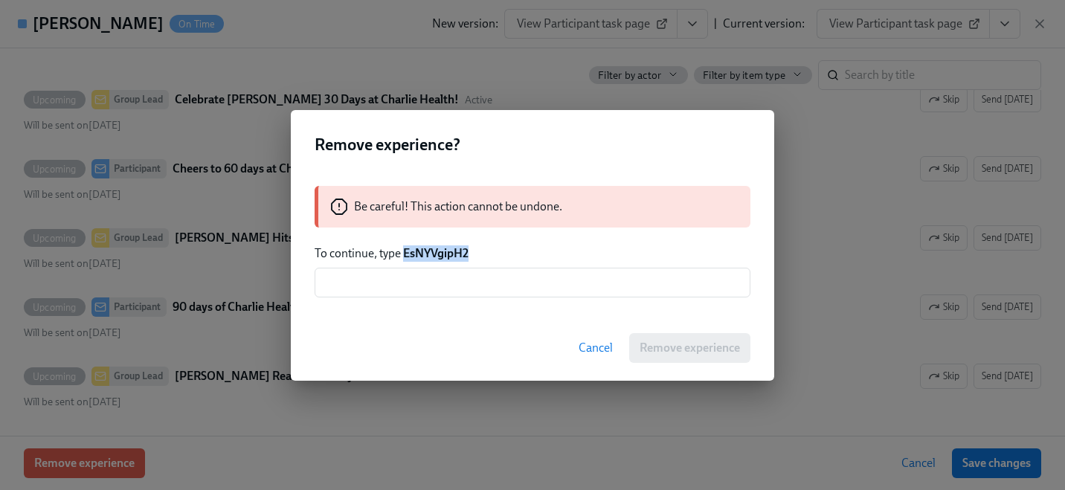
click at [436, 253] on strong "EsNYVgipH2" at bounding box center [435, 253] width 65 height 14
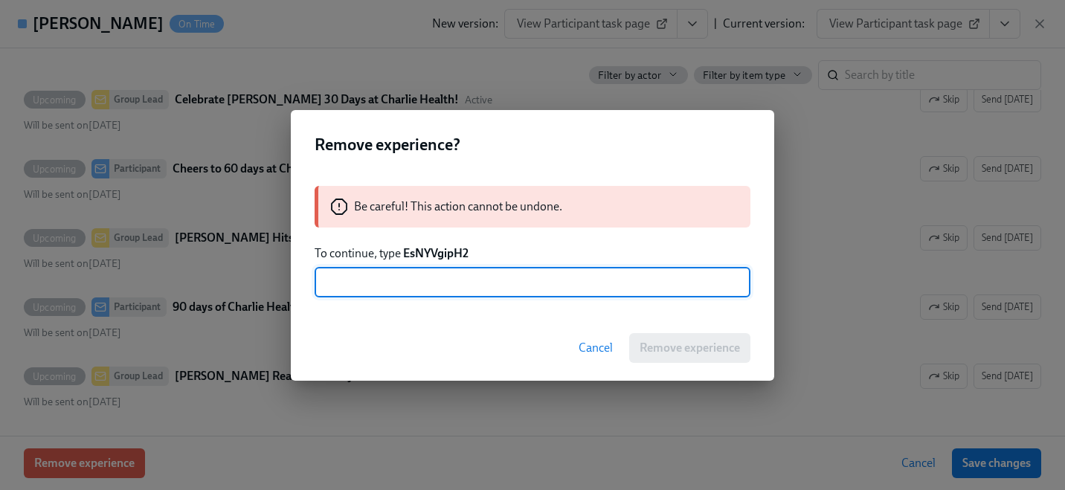
drag, startPoint x: 431, startPoint y: 277, endPoint x: 442, endPoint y: 280, distance: 11.8
click at [431, 277] on input "text" at bounding box center [533, 283] width 436 height 30
paste input "EsNYVgipH2"
type input "EsNYVgipH2"
click at [666, 344] on span "Remove experience" at bounding box center [690, 348] width 100 height 15
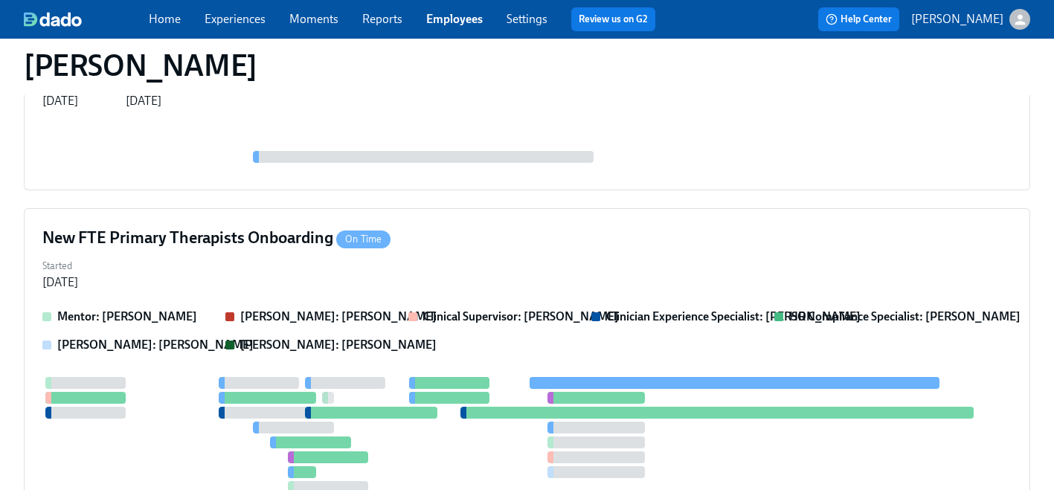
click at [306, 175] on div "All Employee HR Welcome Email Done Started [DATE] Finished [DATE]" at bounding box center [527, 109] width 1006 height 164
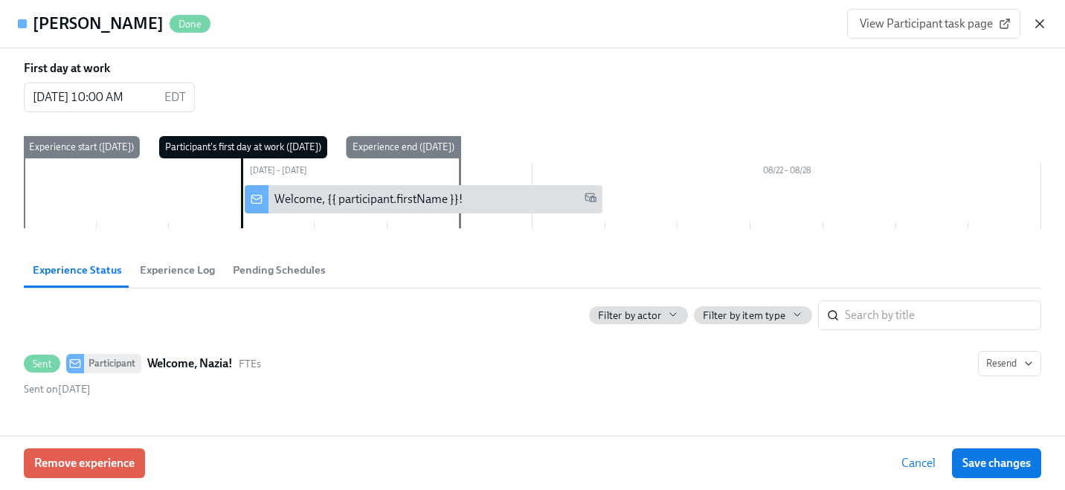
click at [1046, 28] on icon "button" at bounding box center [1039, 23] width 15 height 15
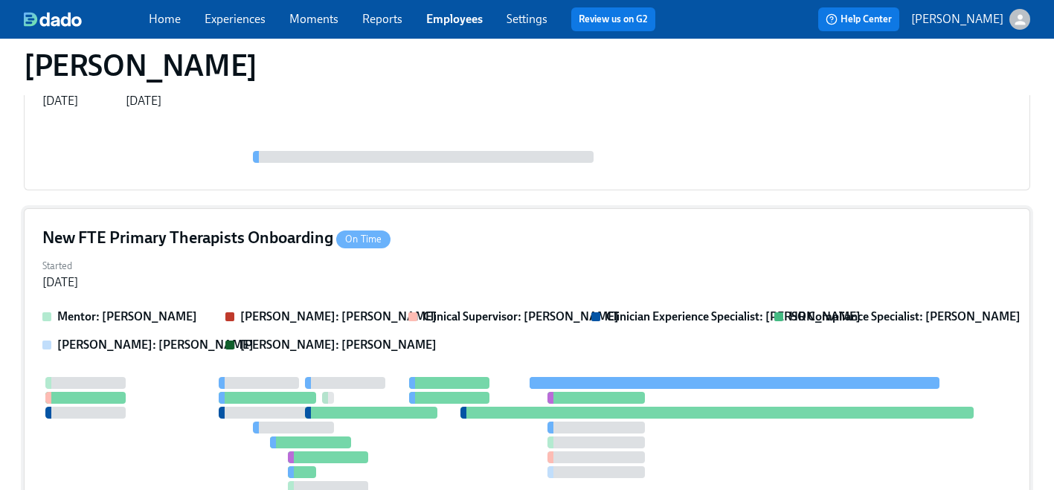
click at [480, 245] on div "New FTE Primary Therapists Onboarding On Time" at bounding box center [526, 238] width 969 height 22
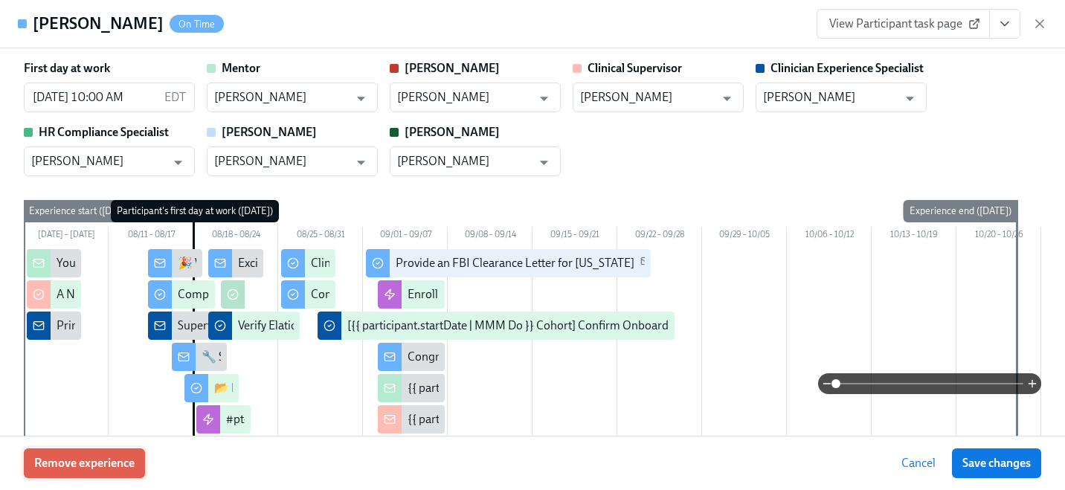
click at [57, 472] on button "Remove experience" at bounding box center [84, 464] width 121 height 30
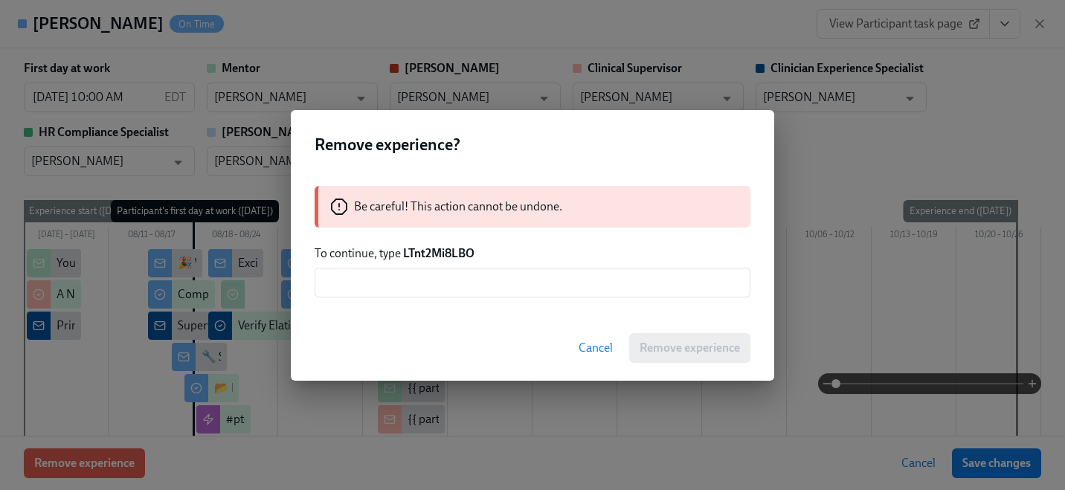
click at [431, 251] on strong "LTnt2Mi8LBO" at bounding box center [438, 253] width 71 height 14
click at [443, 274] on input "text" at bounding box center [533, 283] width 436 height 30
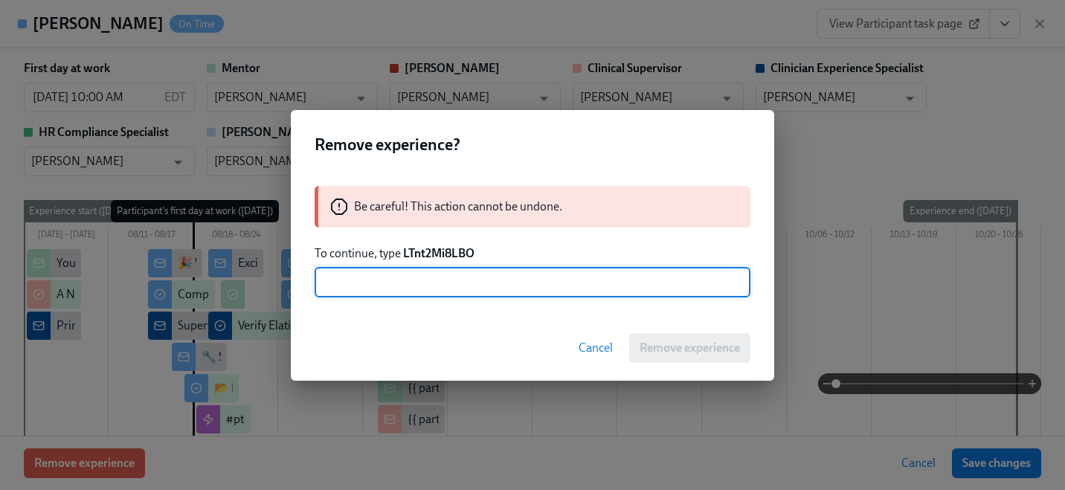
paste input "LTnt2Mi8LBO"
type input "LTnt2Mi8LBO"
click at [666, 356] on button "Remove experience" at bounding box center [689, 348] width 121 height 30
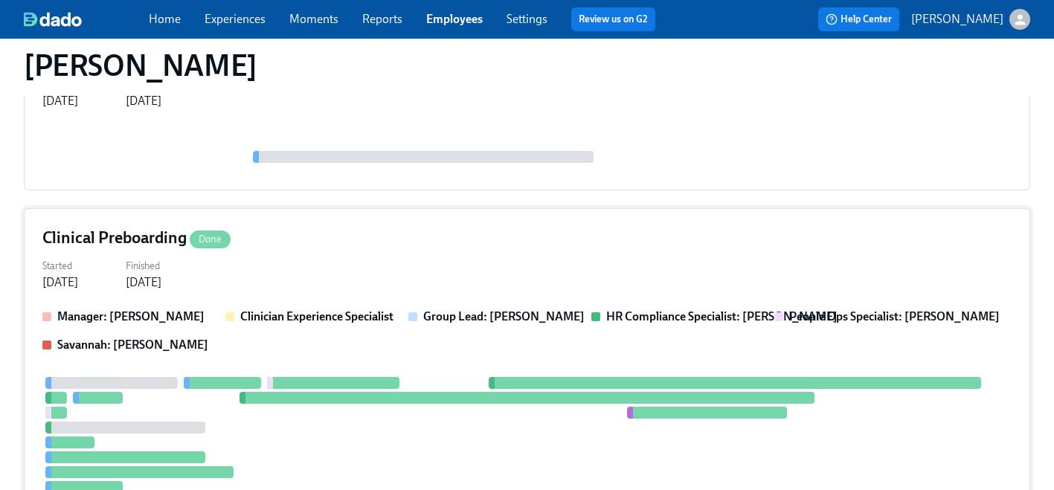
click at [257, 328] on div "Manager: [PERSON_NAME] Clinician Experience Specialist Group Lead: [PERSON_NAME…" at bounding box center [526, 331] width 969 height 45
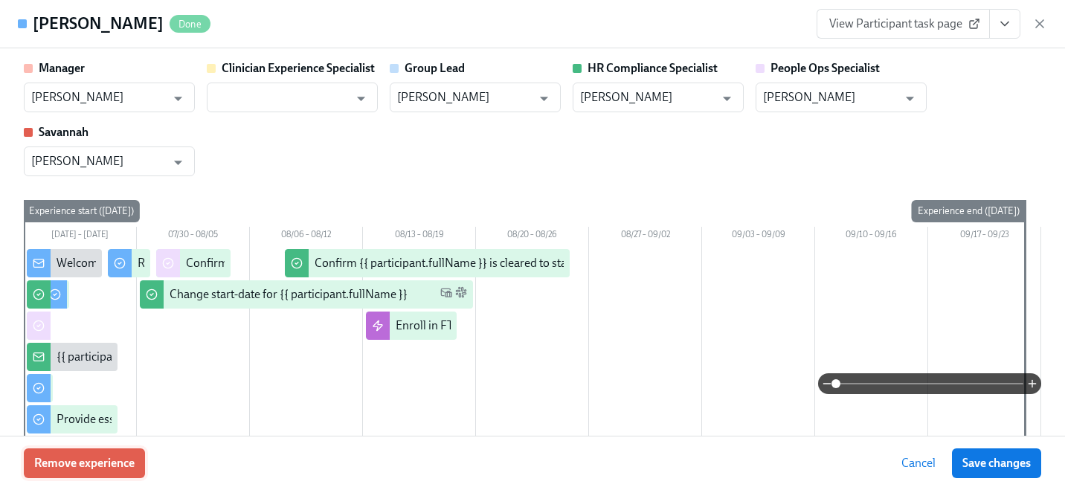
click at [57, 464] on span "Remove experience" at bounding box center [84, 463] width 100 height 15
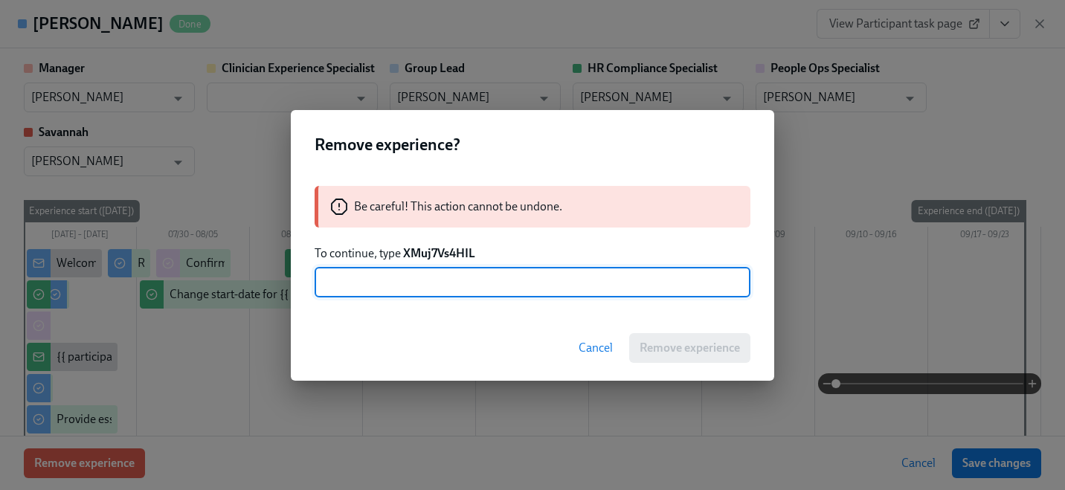
click at [425, 254] on strong "XMuj7Vs4HIL" at bounding box center [439, 253] width 72 height 14
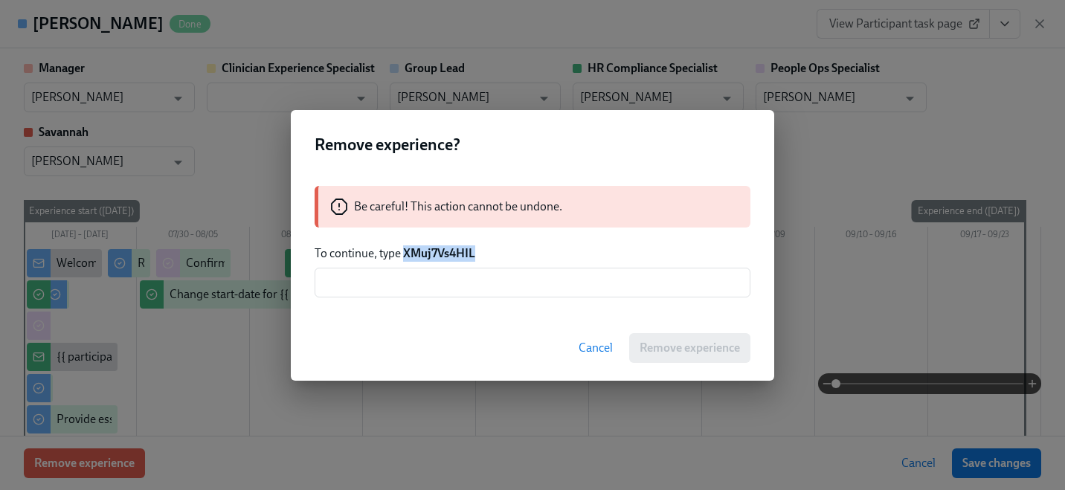
click at [425, 254] on strong "XMuj7Vs4HIL" at bounding box center [439, 253] width 72 height 14
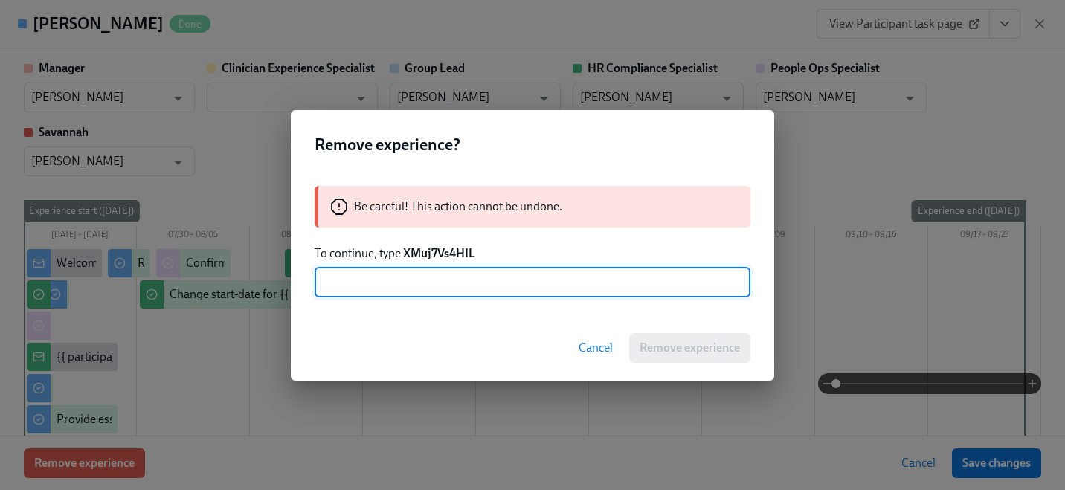
click at [434, 279] on input "text" at bounding box center [533, 283] width 436 height 30
paste input "XMuj7Vs4HIL"
type input "XMuj7Vs4HIL"
click at [658, 355] on button "Remove experience" at bounding box center [689, 348] width 121 height 30
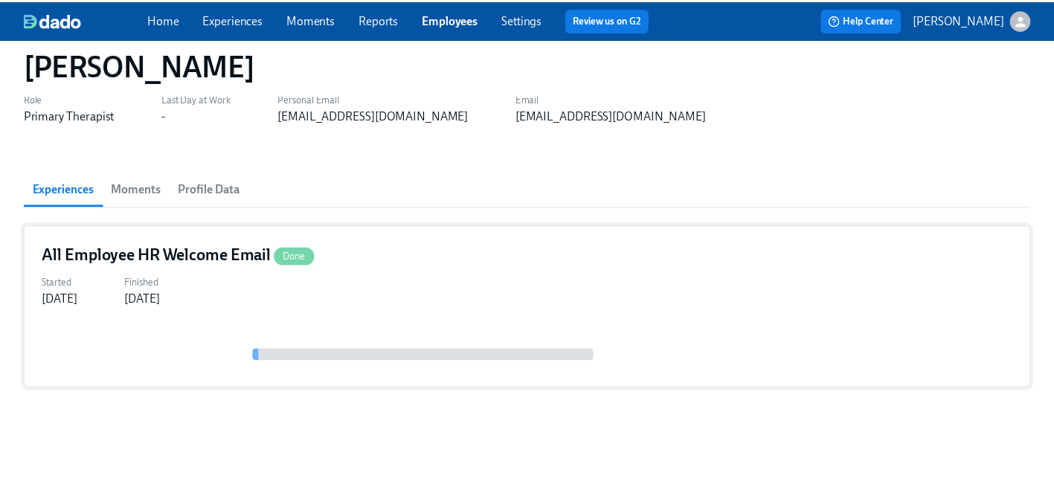
scroll to position [46, 0]
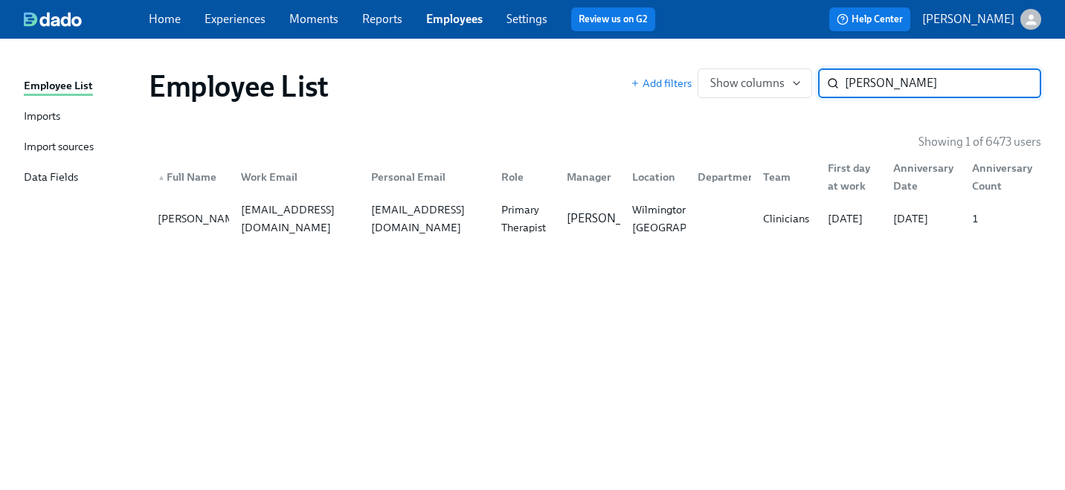
paste input "[PERSON_NAME]"
type input "[PERSON_NAME]"
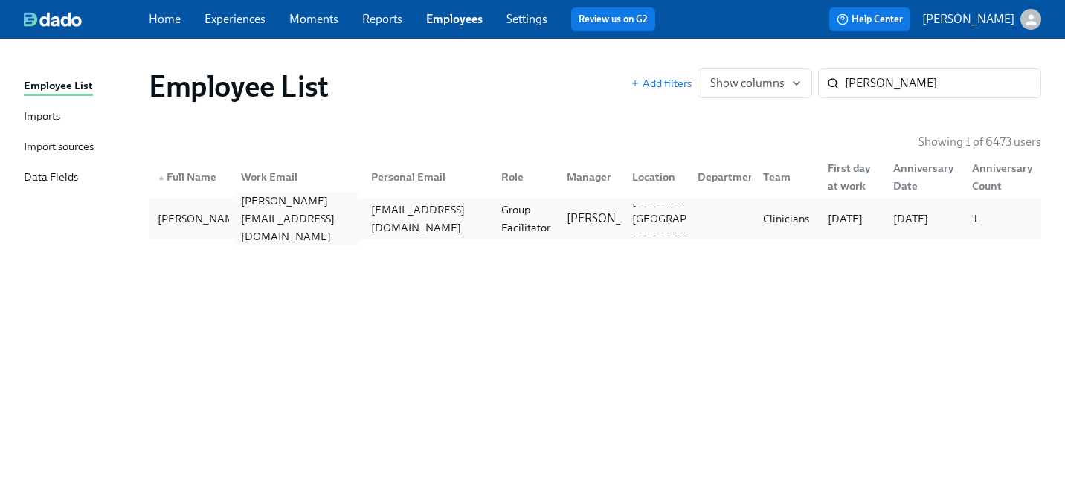
click at [242, 217] on div "[PERSON_NAME][EMAIL_ADDRESS][DOMAIN_NAME]" at bounding box center [297, 219] width 124 height 54
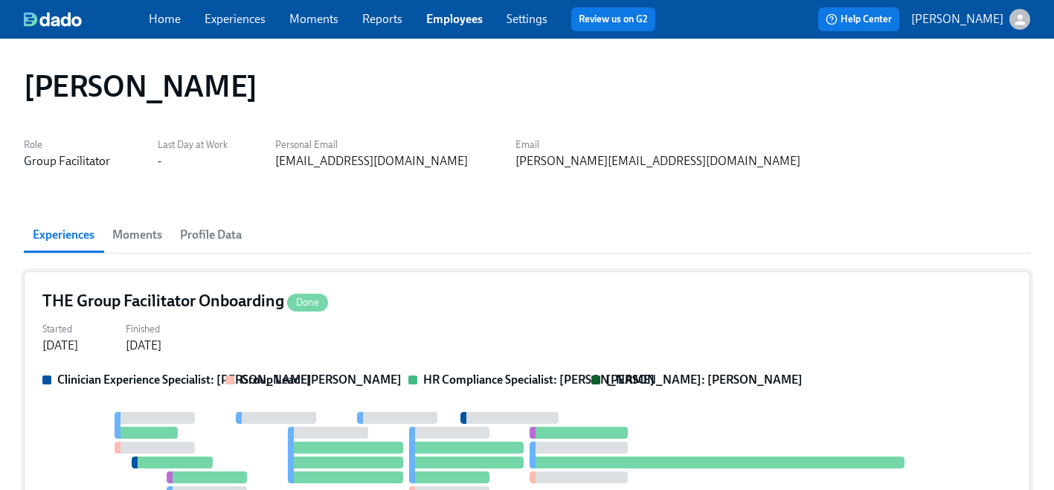
click at [209, 389] on div "Clinician Experience Specialist: [PERSON_NAME] Group Lead: [PERSON_NAME] HR Com…" at bounding box center [526, 477] width 969 height 210
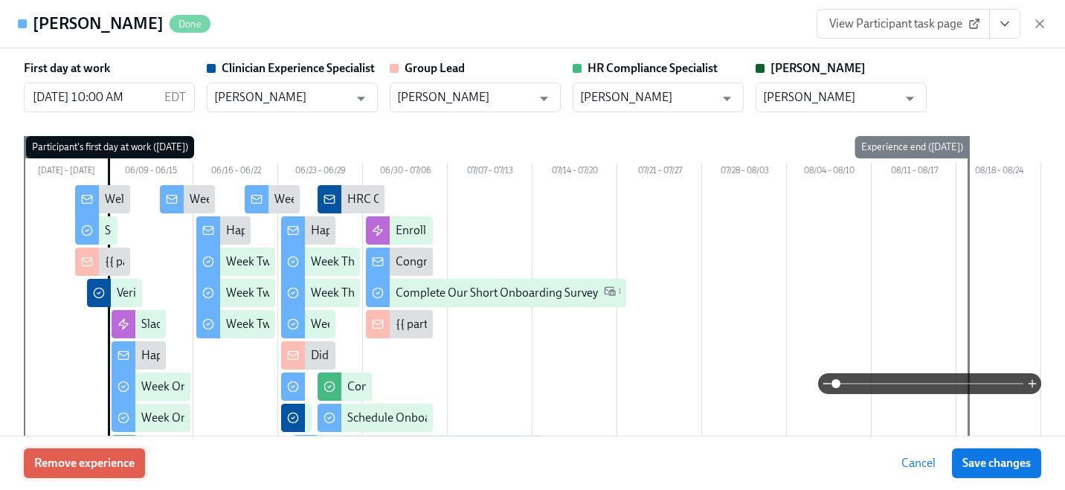
click at [108, 473] on button "Remove experience" at bounding box center [84, 464] width 121 height 30
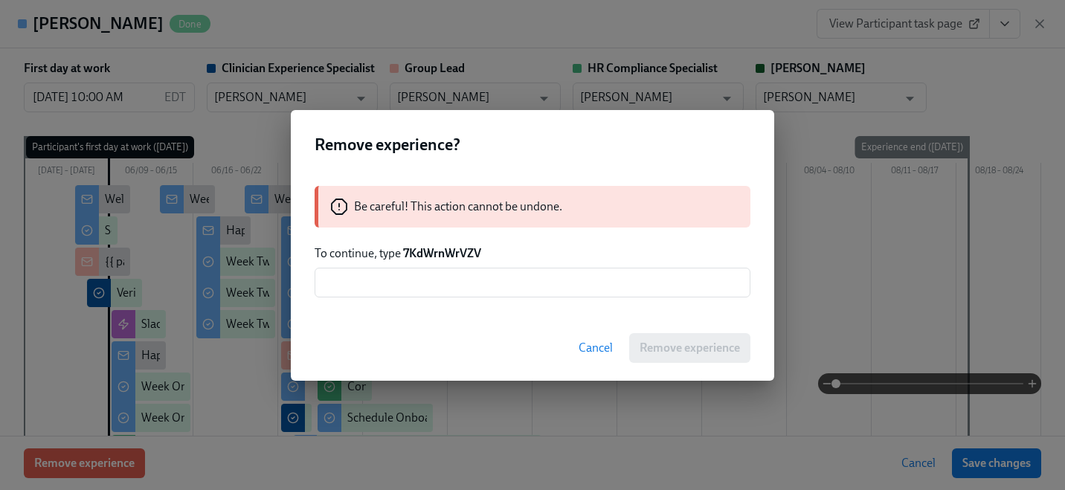
click at [438, 257] on strong "7KdWrnWrVZV" at bounding box center [442, 253] width 78 height 14
click at [437, 275] on input "text" at bounding box center [533, 283] width 436 height 30
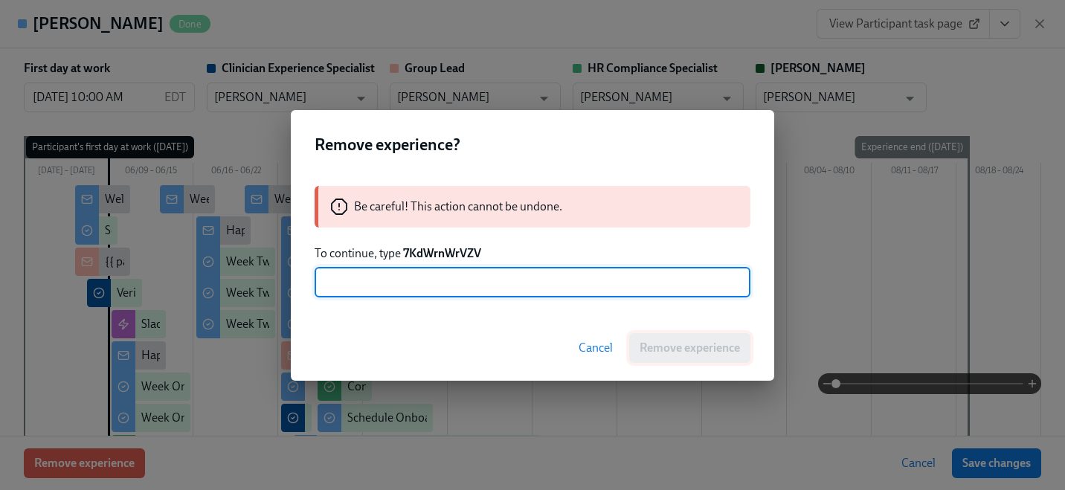
paste input "7KdWrnWrVZV"
type input "7KdWrnWrVZV"
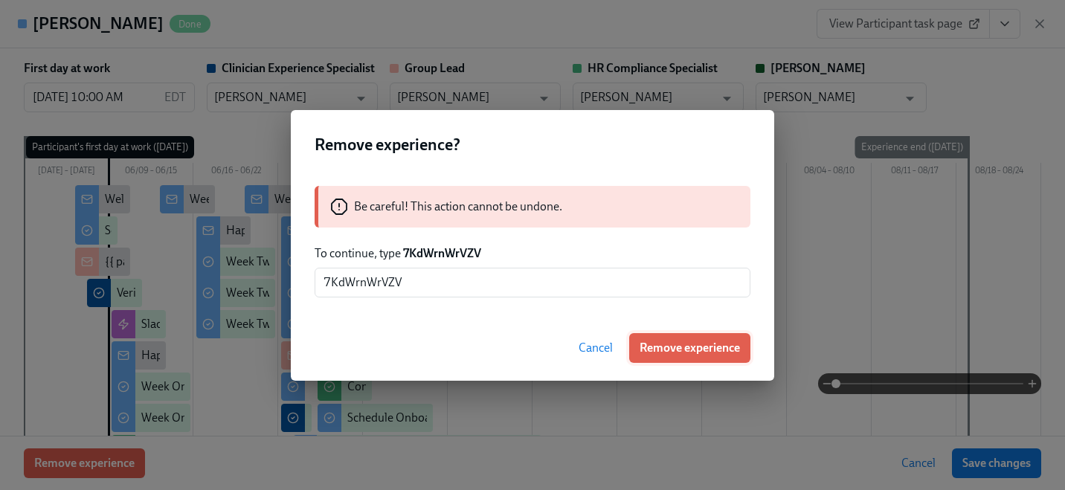
click at [722, 350] on span "Remove experience" at bounding box center [690, 348] width 100 height 15
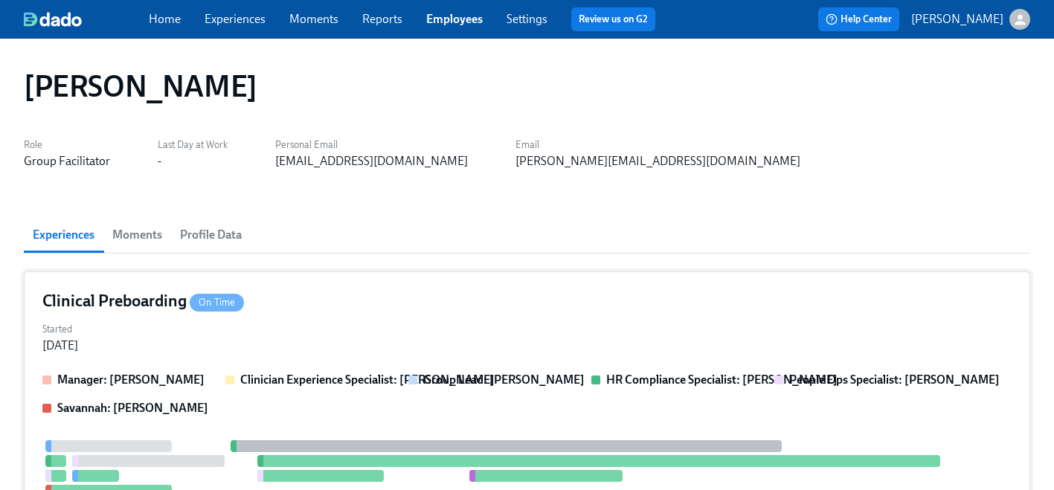
click at [359, 352] on div "Started [DATE]" at bounding box center [526, 336] width 969 height 36
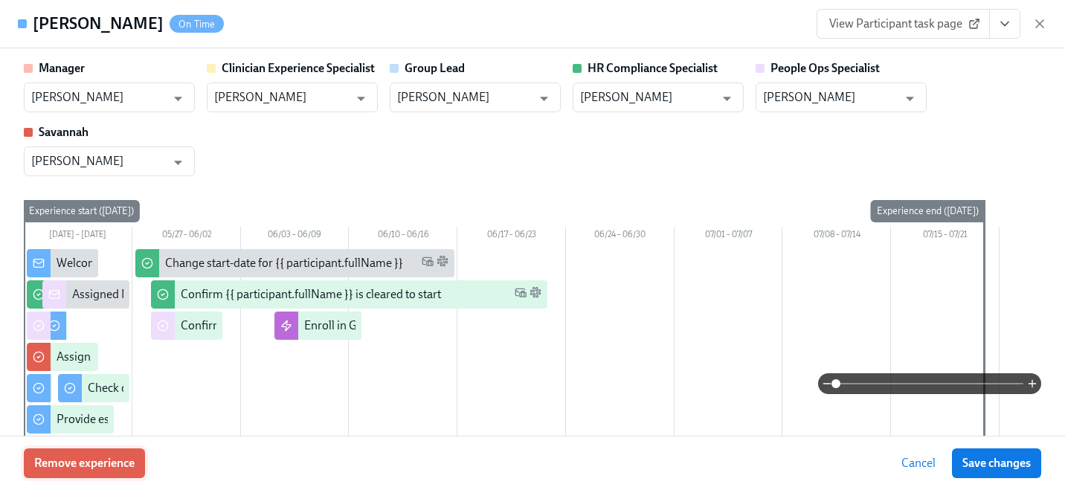
click at [74, 462] on span "Remove experience" at bounding box center [84, 463] width 100 height 15
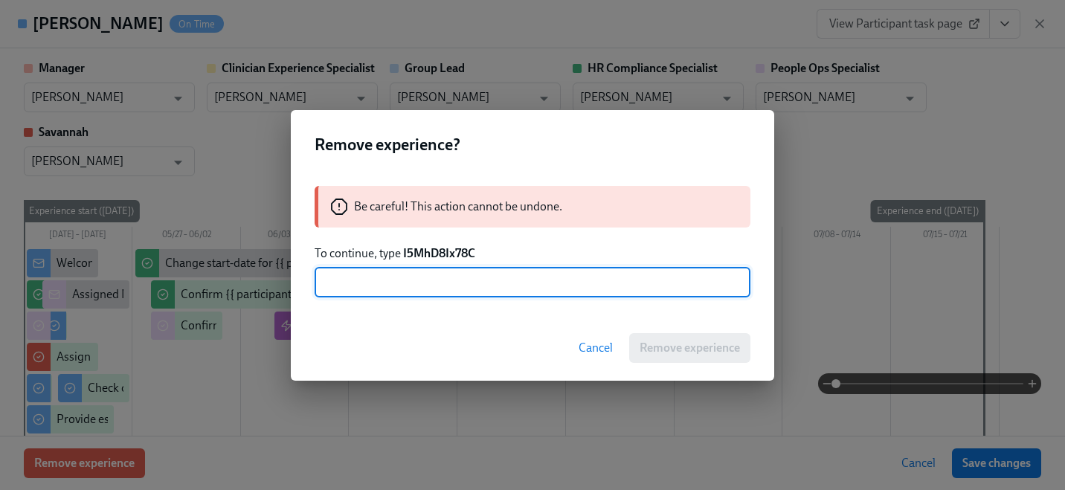
click at [428, 252] on strong "I5MhD8Ix78C" at bounding box center [439, 253] width 72 height 14
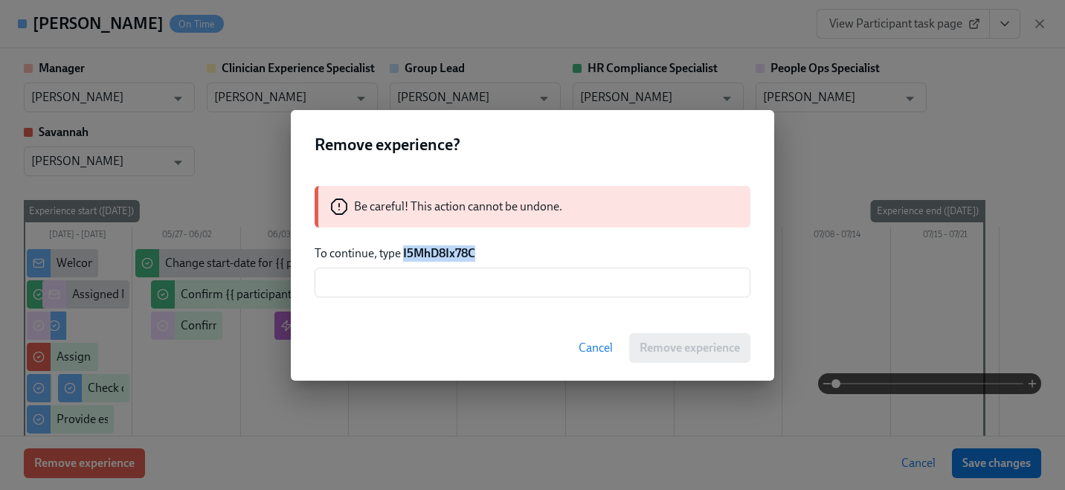
click at [428, 252] on strong "I5MhD8Ix78C" at bounding box center [439, 253] width 72 height 14
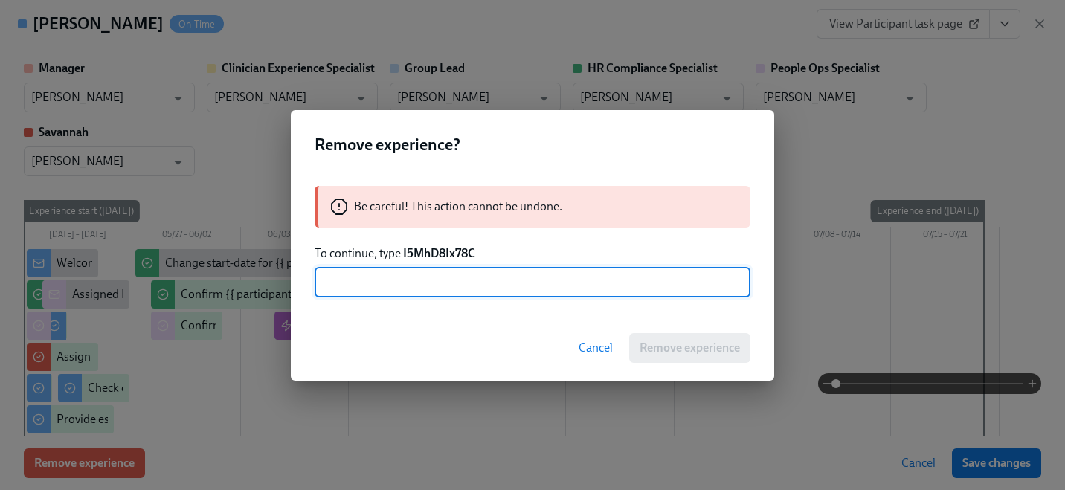
click at [449, 270] on input "text" at bounding box center [533, 283] width 436 height 30
paste input "I5MhD8Ix78C"
type input "I5MhD8Ix78C"
click at [649, 347] on span "Remove experience" at bounding box center [690, 348] width 100 height 15
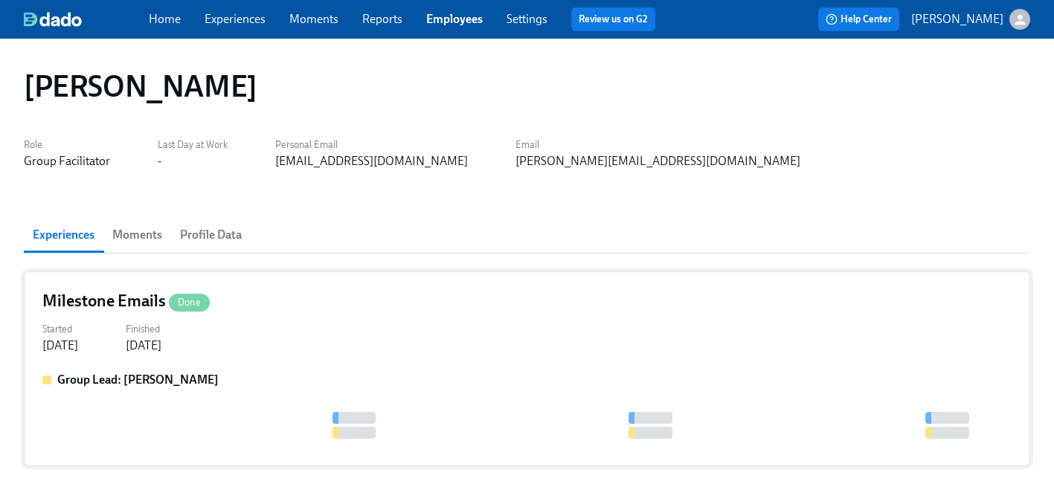
click at [359, 346] on div "Started [DATE] Finished [DATE]" at bounding box center [526, 336] width 969 height 36
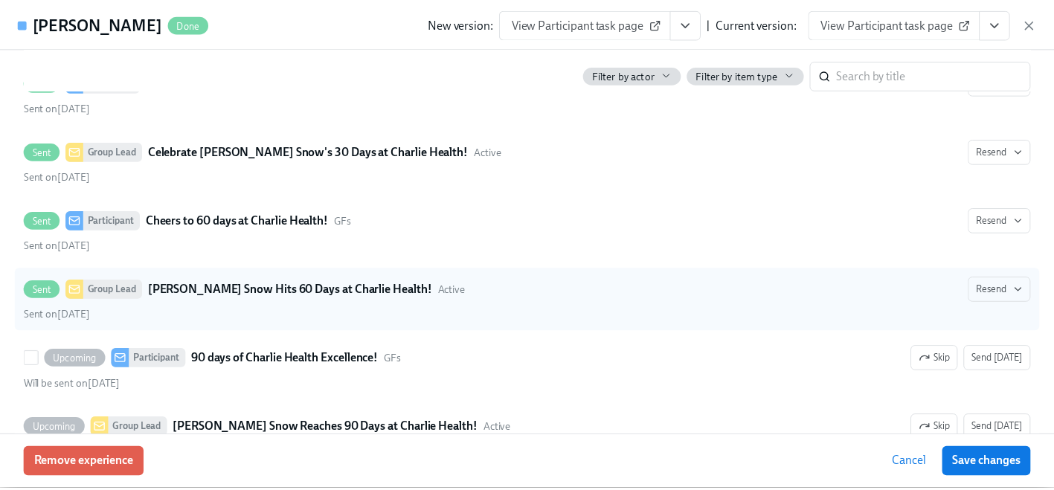
scroll to position [402, 0]
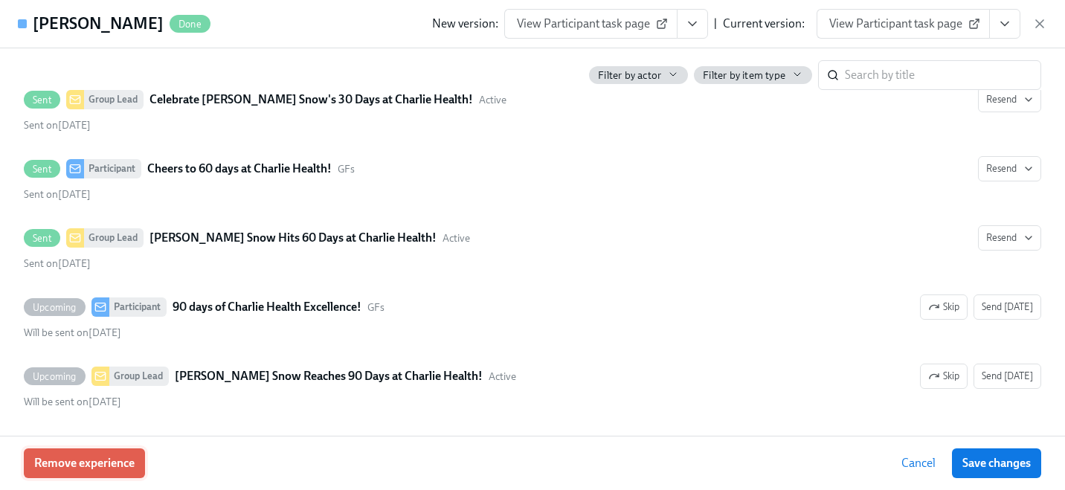
click at [62, 467] on span "Remove experience" at bounding box center [84, 463] width 100 height 15
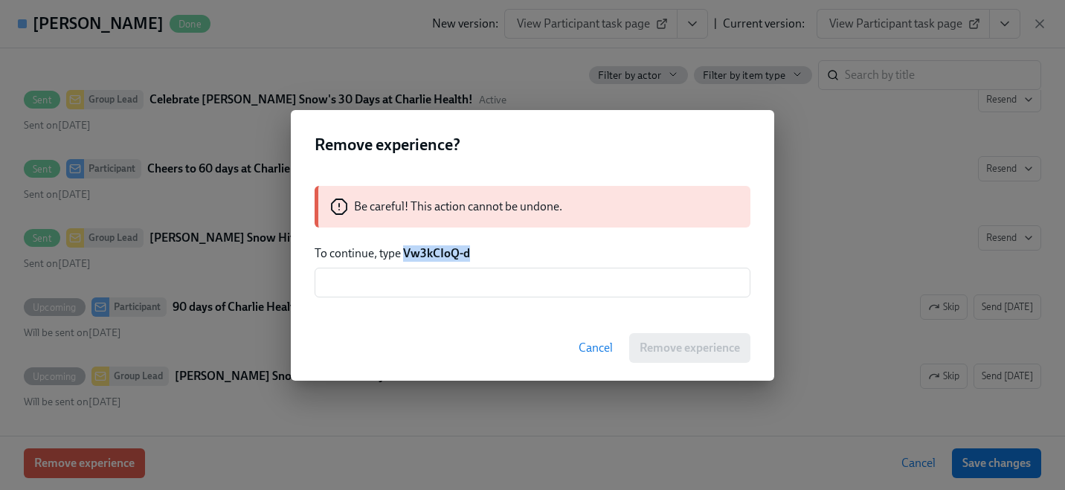
drag, startPoint x: 479, startPoint y: 252, endPoint x: 405, endPoint y: 249, distance: 73.7
click at [405, 249] on p "To continue, type Vw3kCIoQ-d" at bounding box center [533, 253] width 436 height 16
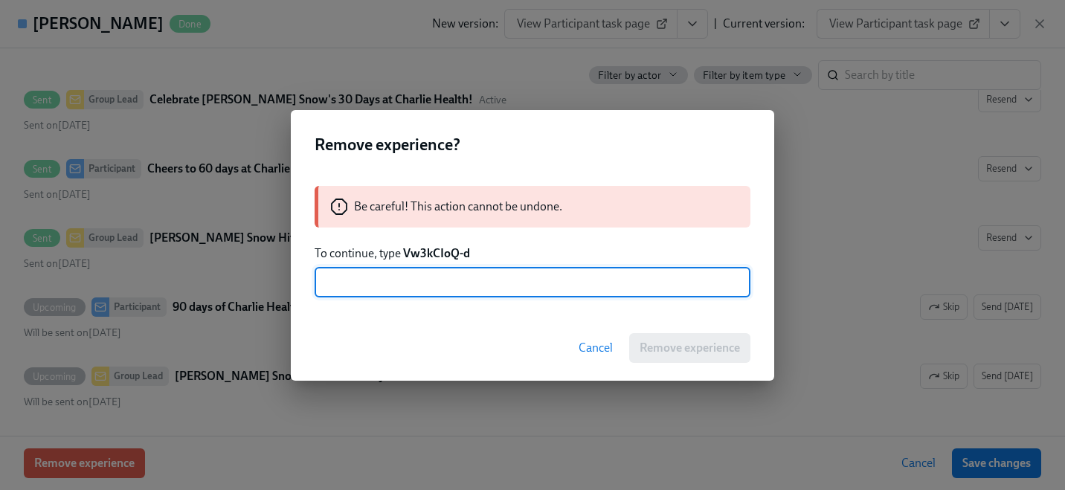
click at [446, 283] on input "text" at bounding box center [533, 283] width 436 height 30
paste input "Vw3kCIoQ-d"
type input "Vw3kCIoQ-d"
click at [664, 349] on span "Remove experience" at bounding box center [690, 348] width 100 height 15
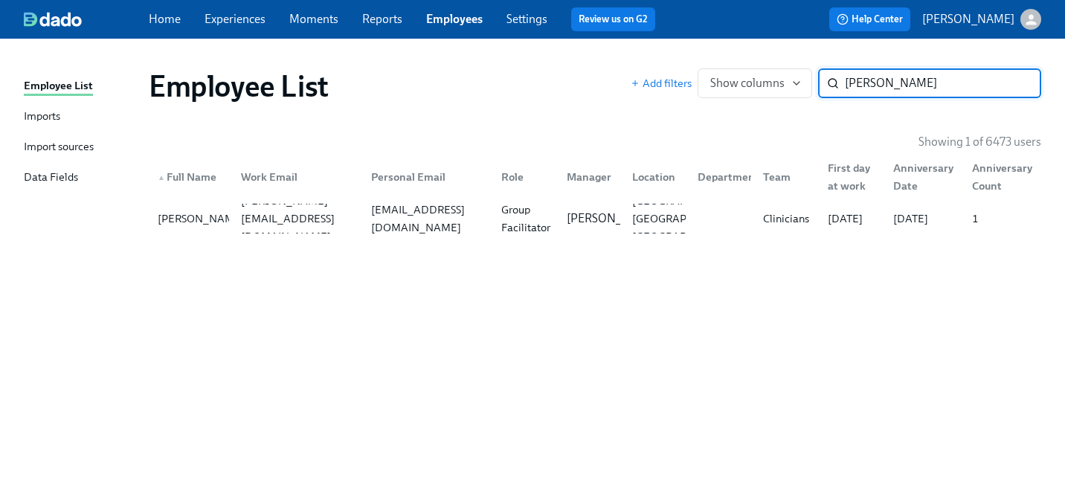
click at [907, 87] on input "[PERSON_NAME]" at bounding box center [943, 83] width 196 height 30
paste input "[PERSON_NAME]"
type input "[PERSON_NAME]"
click at [353, 212] on div "[EMAIL_ADDRESS][PERSON_NAME][DOMAIN_NAME]" at bounding box center [297, 219] width 124 height 54
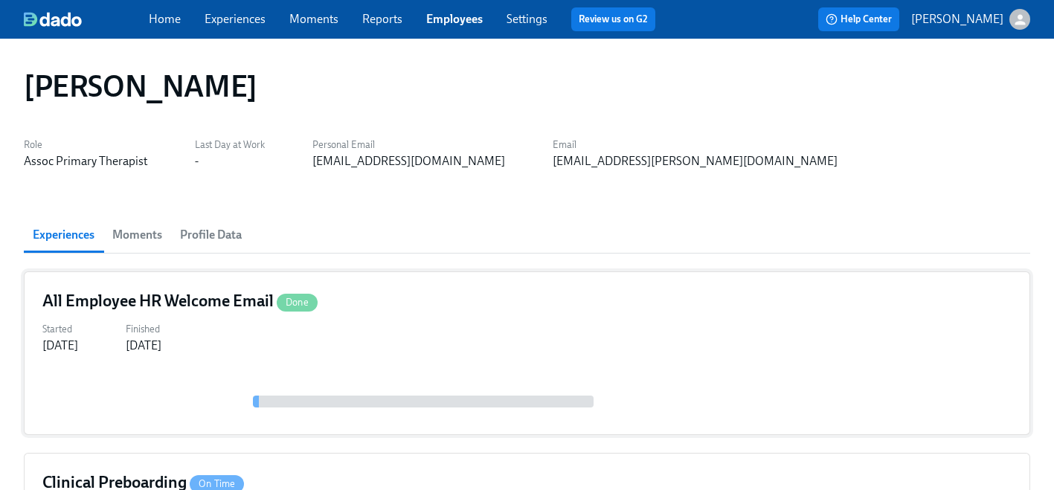
click at [161, 347] on div "[DATE]" at bounding box center [144, 346] width 36 height 16
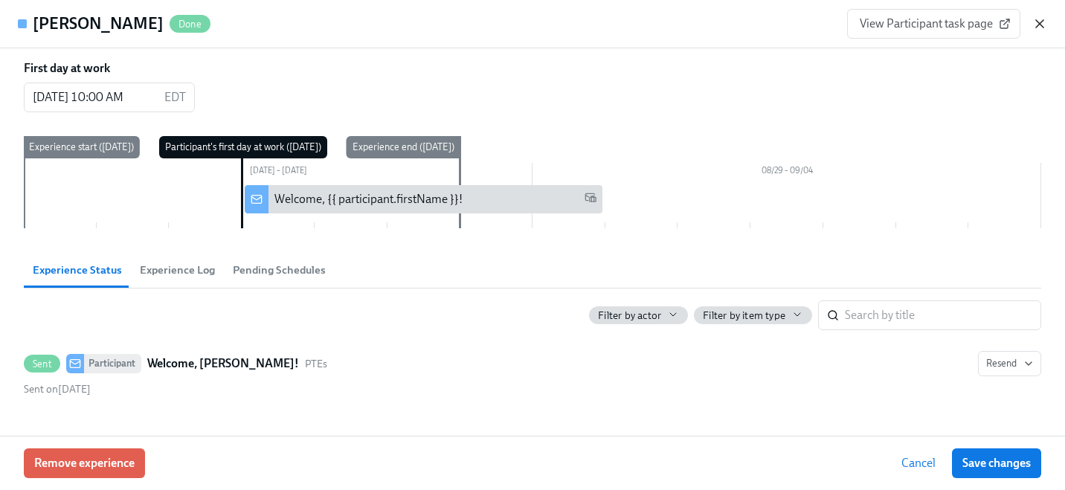
click at [1033, 18] on icon "button" at bounding box center [1039, 23] width 15 height 15
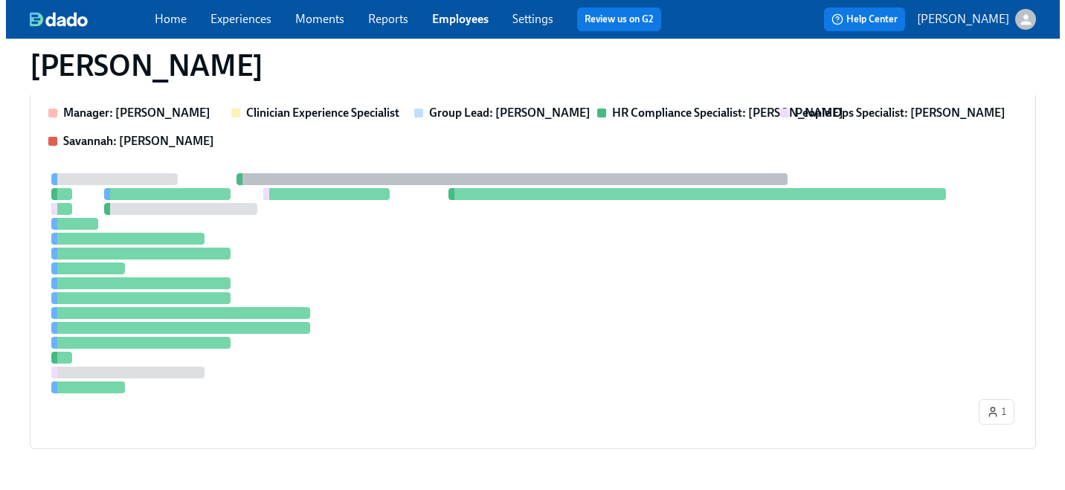
scroll to position [425, 0]
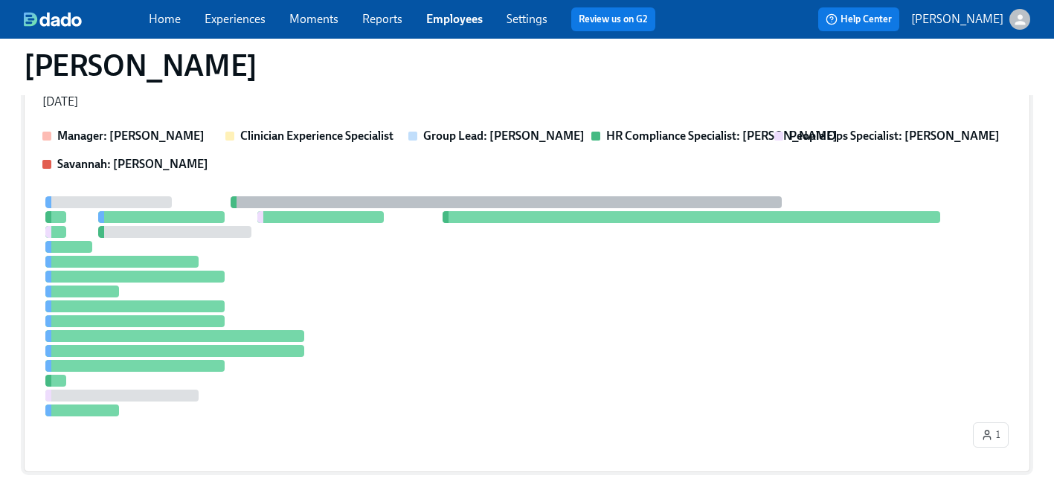
click at [447, 263] on div at bounding box center [506, 306] width 928 height 220
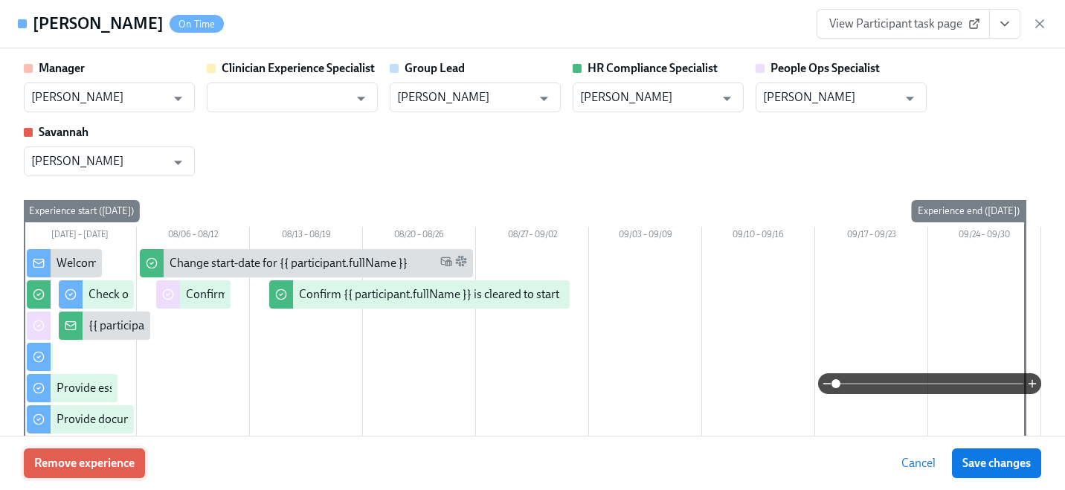
click at [96, 452] on button "Remove experience" at bounding box center [84, 464] width 121 height 30
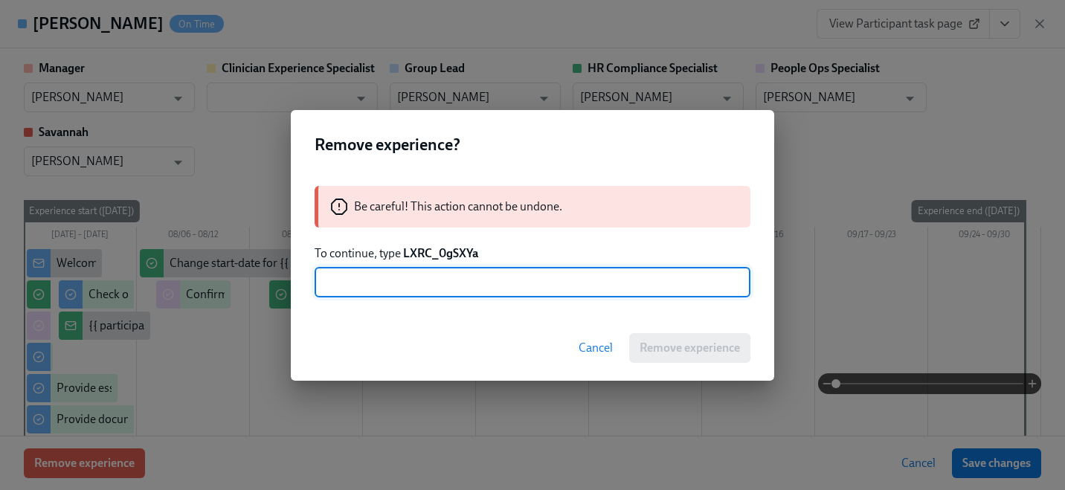
click at [437, 253] on strong "LXRC_0gSXYa" at bounding box center [440, 253] width 75 height 14
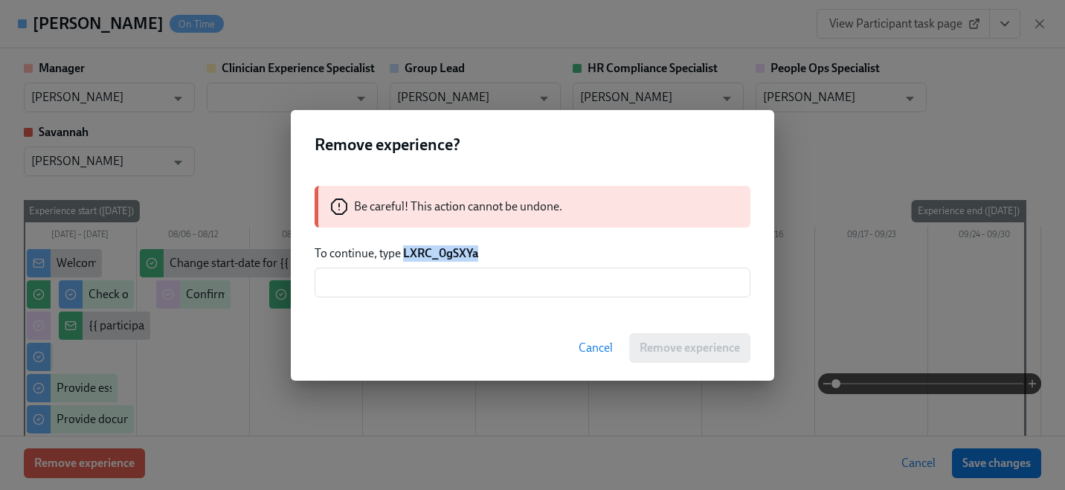
click at [437, 253] on strong "LXRC_0gSXYa" at bounding box center [440, 253] width 75 height 14
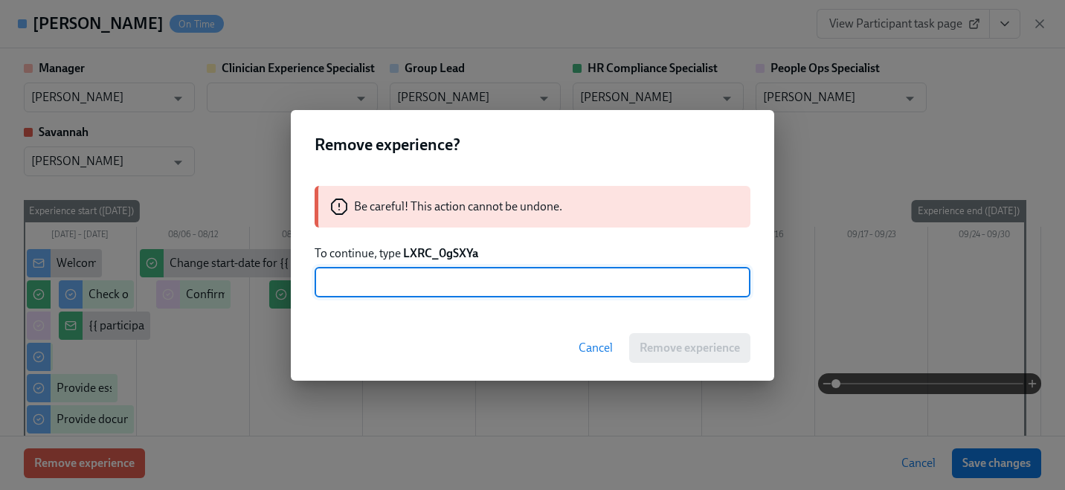
click at [430, 284] on input "text" at bounding box center [533, 283] width 436 height 30
paste input "LXRC_0gSXYa"
type input "LXRC_0gSXYa"
click at [712, 366] on div "Cancel Remove experience" at bounding box center [532, 347] width 483 height 65
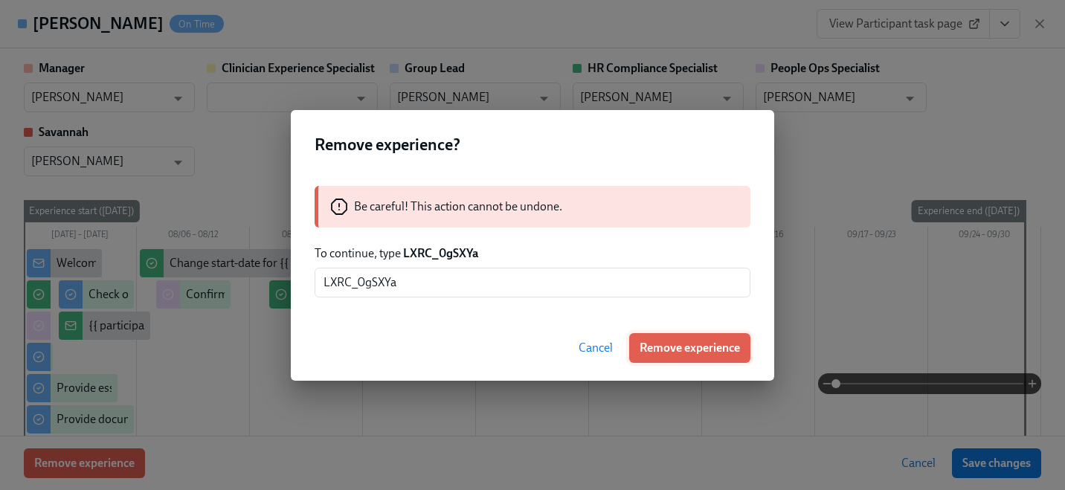
click at [707, 353] on span "Remove experience" at bounding box center [690, 348] width 100 height 15
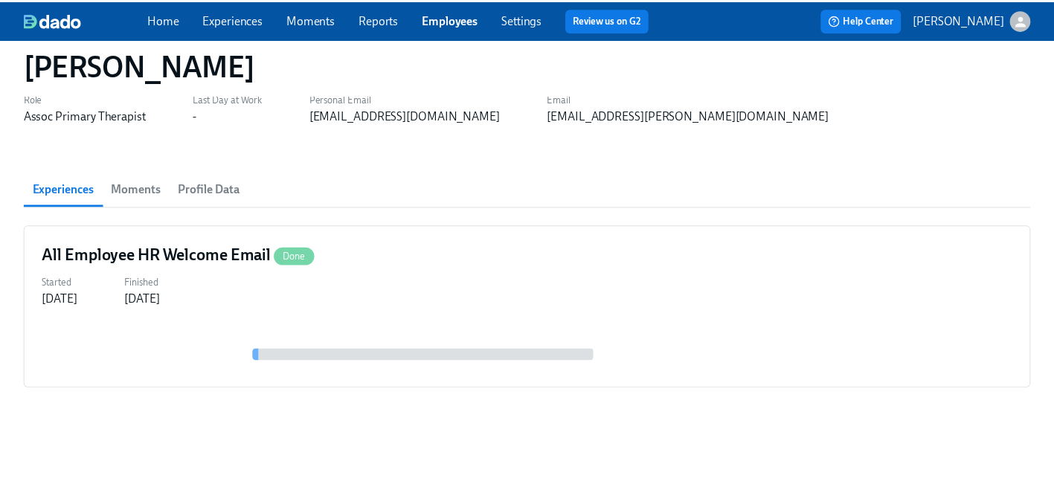
scroll to position [46, 0]
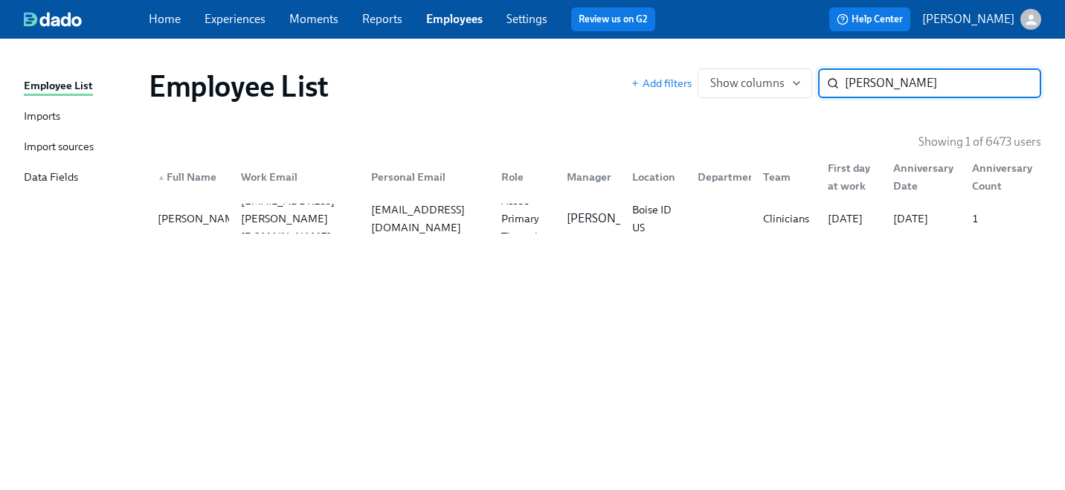
paste input "[PERSON_NAME]"
type input "[PERSON_NAME]"
click at [278, 219] on div at bounding box center [294, 219] width 130 height 30
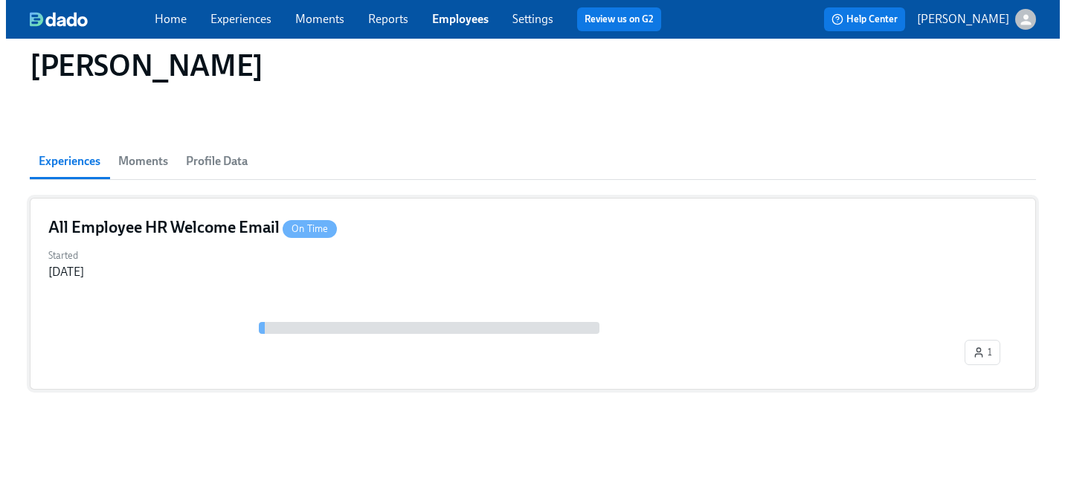
scroll to position [74, 0]
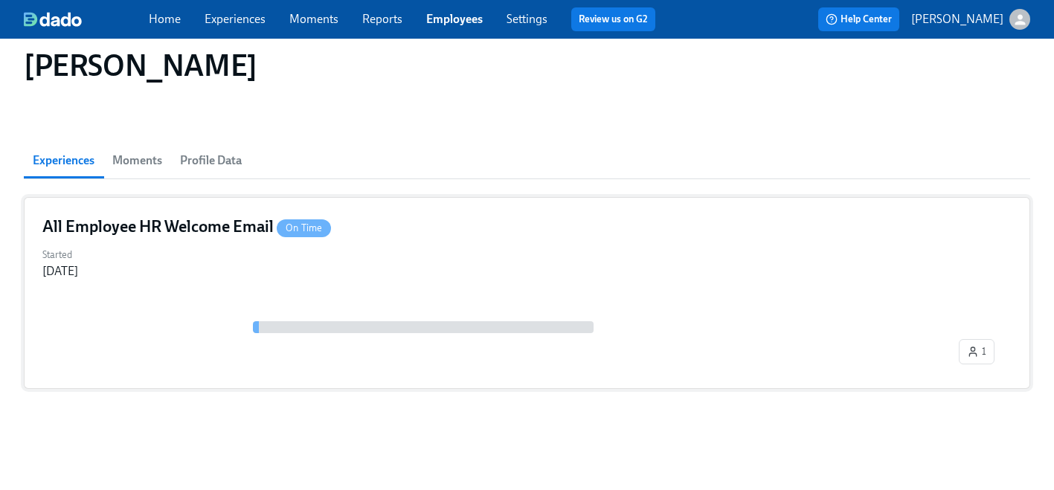
click at [220, 366] on div "1" at bounding box center [526, 345] width 969 height 49
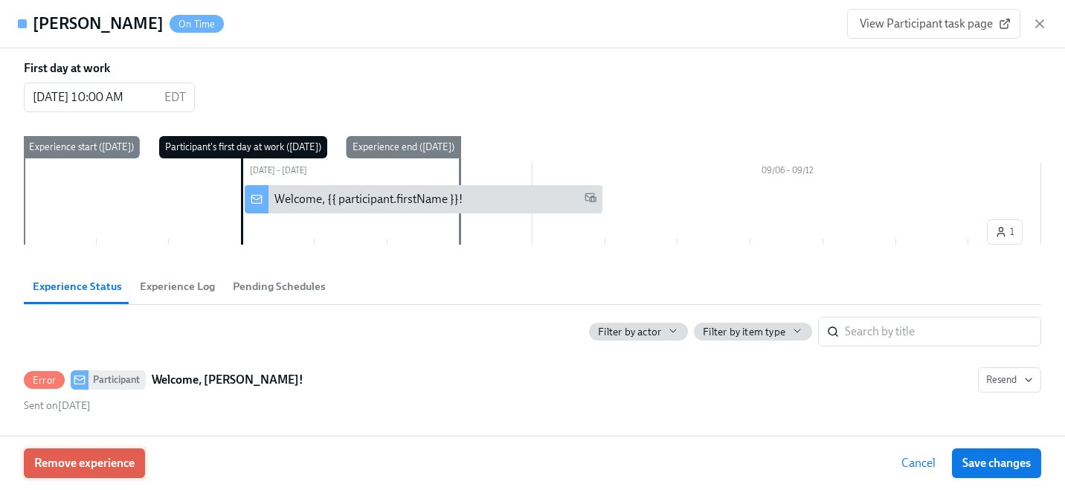
click at [105, 463] on span "Remove experience" at bounding box center [84, 463] width 100 height 15
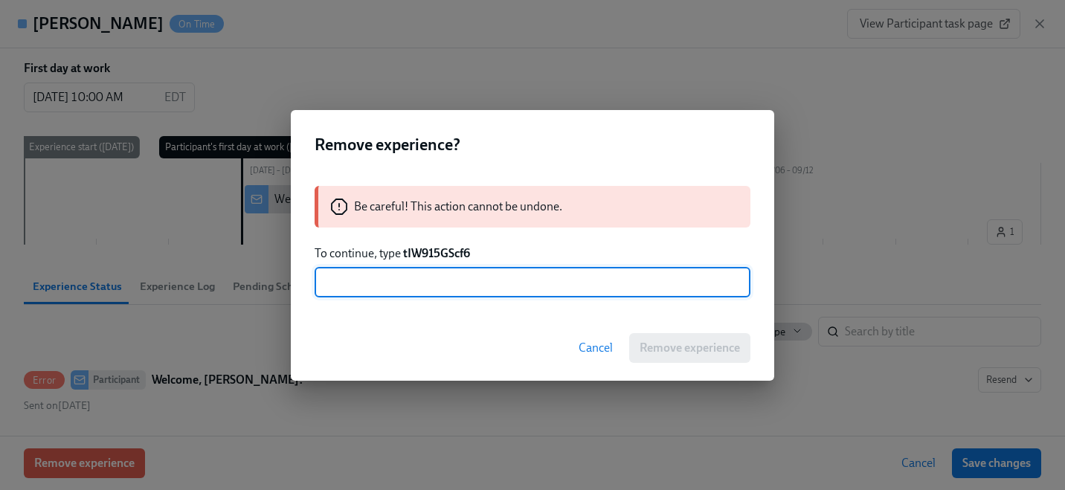
click at [422, 254] on strong "tIW915GScf6" at bounding box center [436, 253] width 67 height 14
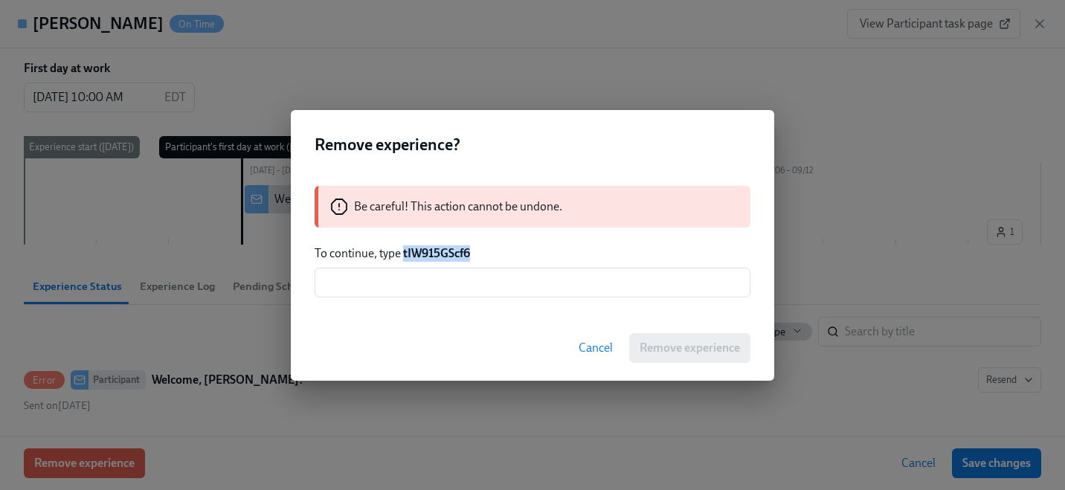
click at [422, 254] on strong "tIW915GScf6" at bounding box center [436, 253] width 67 height 14
click at [420, 272] on input "text" at bounding box center [533, 283] width 436 height 30
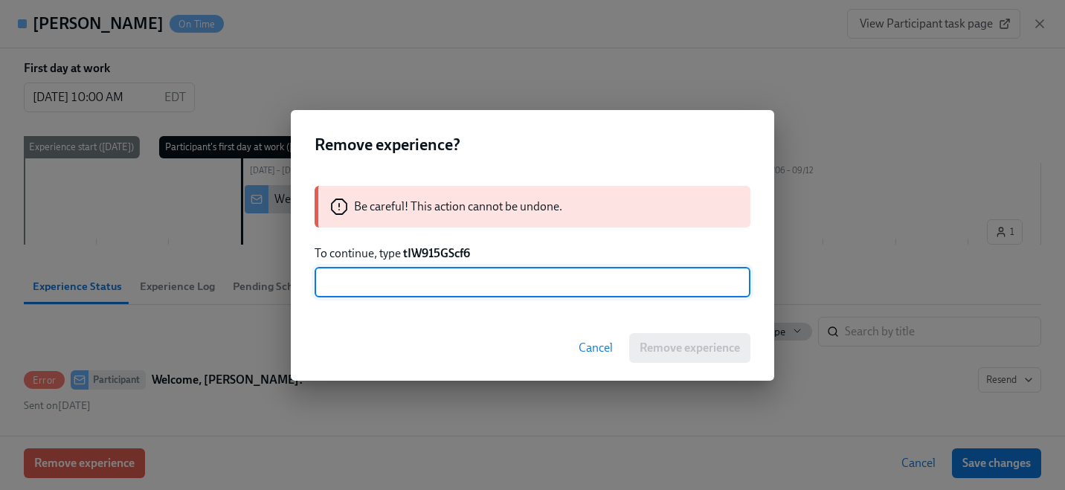
paste input "tIW915GScf6"
type input "tIW915GScf6"
click at [669, 351] on span "Remove experience" at bounding box center [690, 348] width 100 height 15
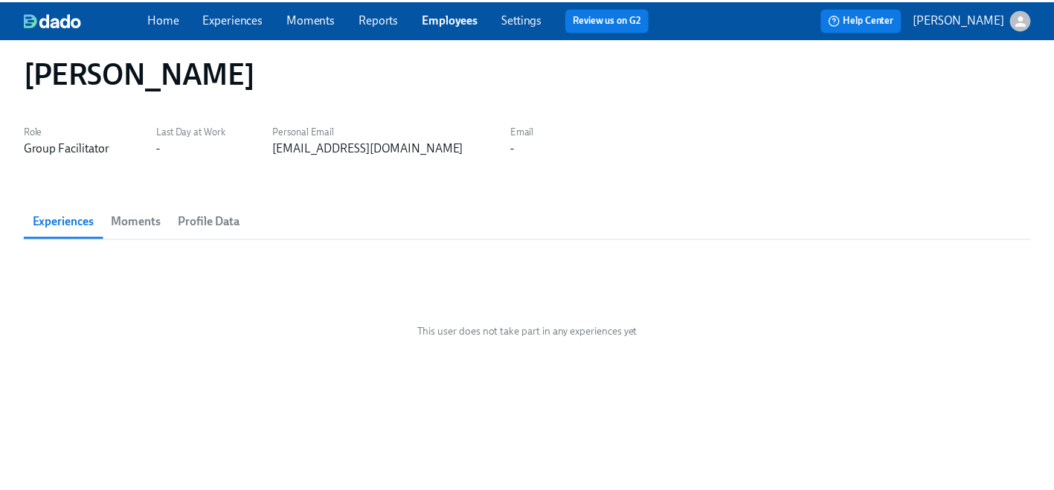
scroll to position [13, 0]
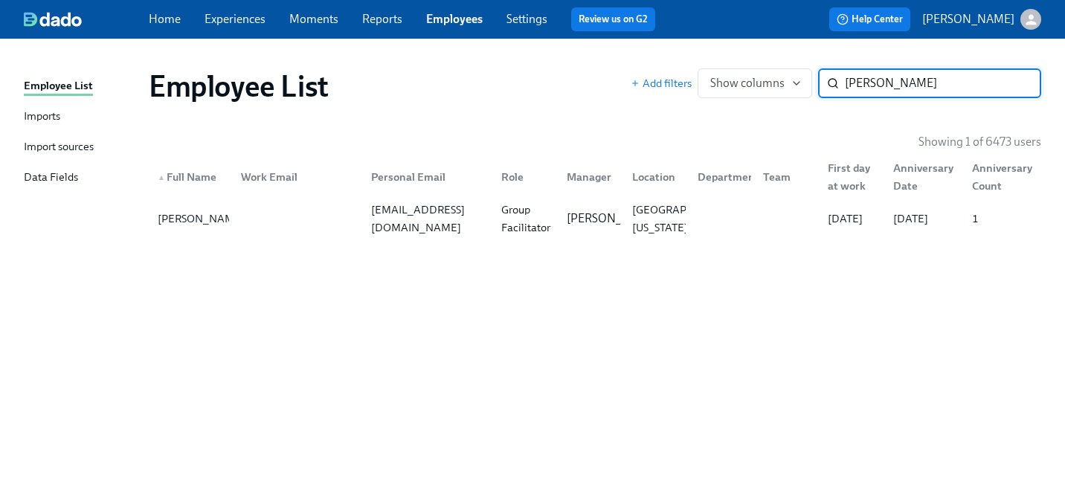
paste input "[PERSON_NAME]"
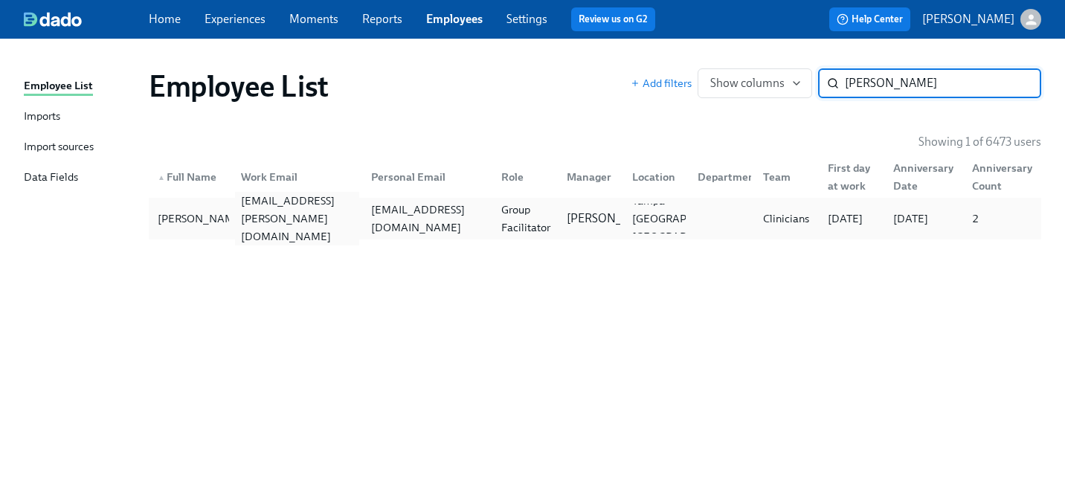
type input "[PERSON_NAME]"
click at [266, 204] on div "[EMAIL_ADDRESS][PERSON_NAME][DOMAIN_NAME]" at bounding box center [294, 219] width 130 height 30
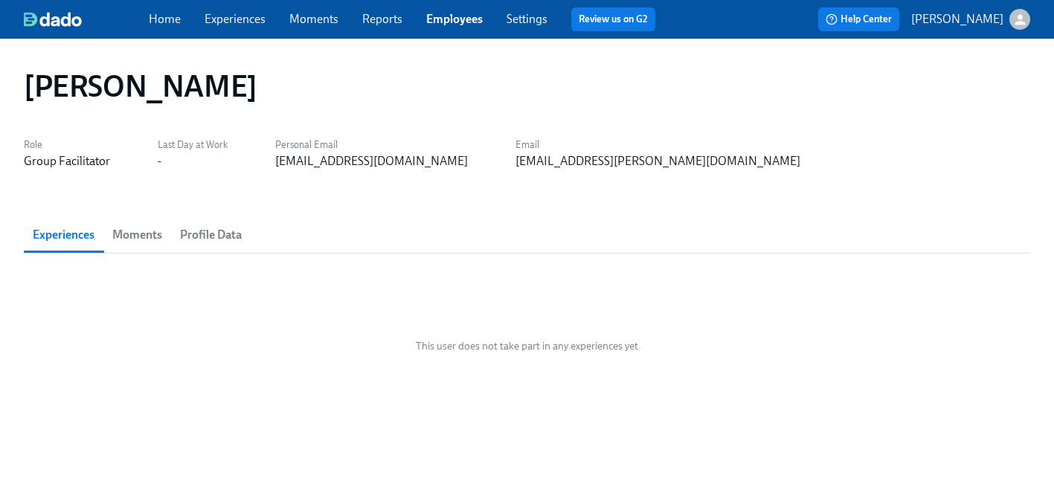
click at [176, 27] on span "Home" at bounding box center [165, 19] width 32 height 16
